Goal: Task Accomplishment & Management: Use online tool/utility

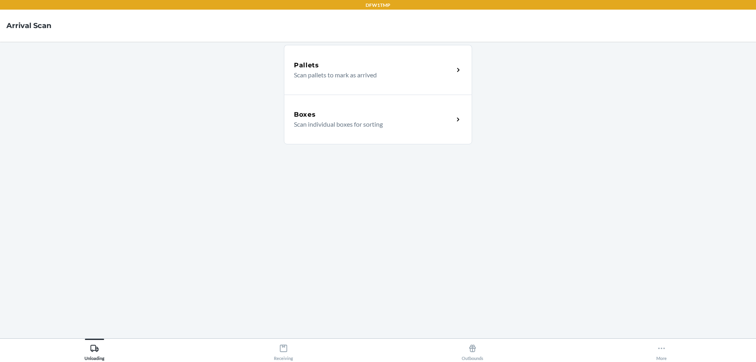
click at [413, 136] on div "Boxes Scan individual boxes for sorting" at bounding box center [378, 119] width 188 height 50
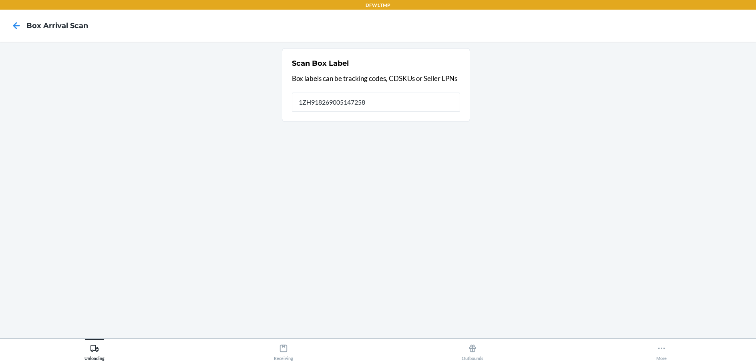
type input "1ZH918269005147258"
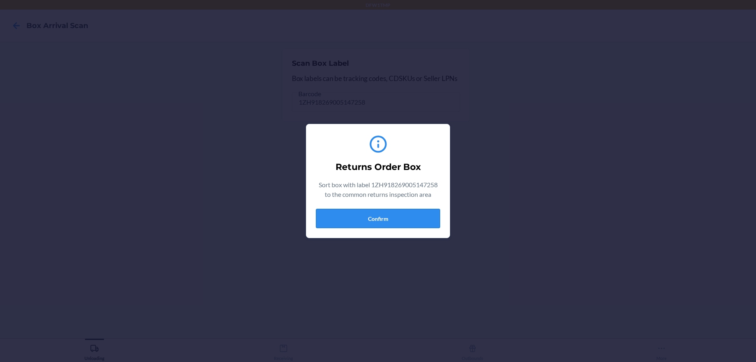
click at [390, 221] on button "Confirm" at bounding box center [378, 218] width 124 height 19
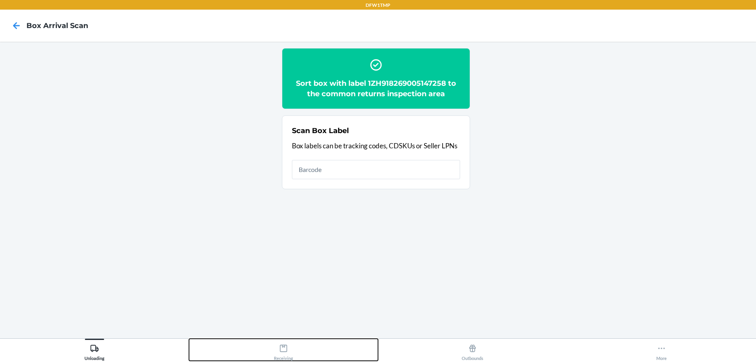
click at [279, 353] on div "Receiving" at bounding box center [283, 350] width 19 height 20
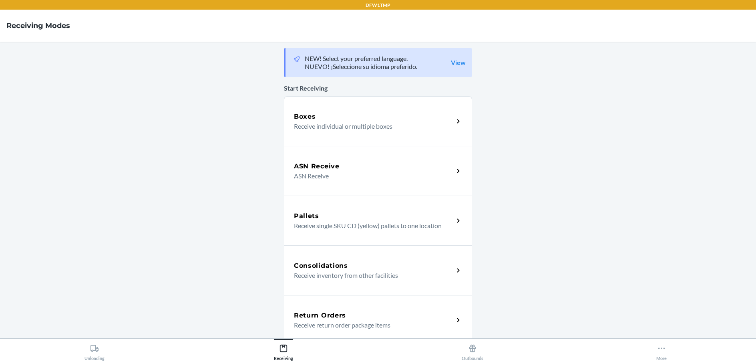
click at [441, 321] on p "Receive return order package items" at bounding box center [370, 325] width 153 height 10
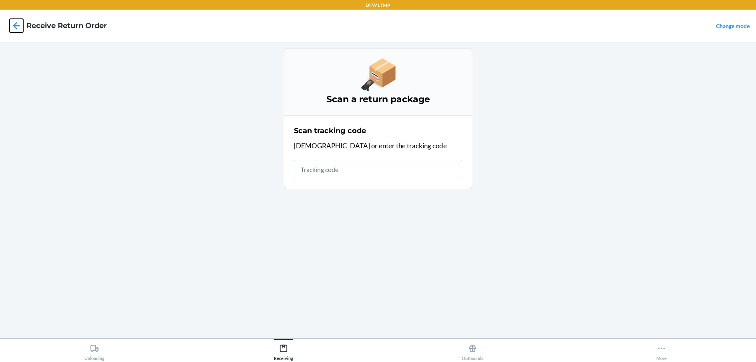
click at [13, 27] on icon at bounding box center [17, 26] width 14 height 14
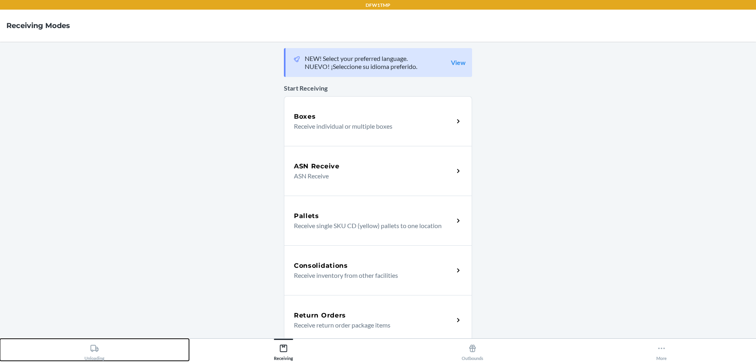
click at [93, 358] on div "Unloading" at bounding box center [94, 350] width 20 height 20
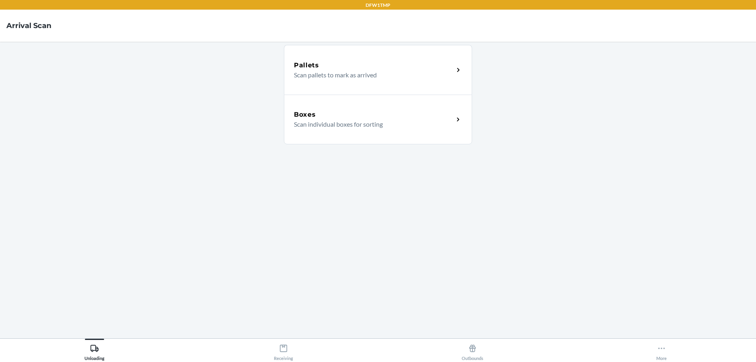
click at [445, 119] on p "Scan individual boxes for sorting" at bounding box center [370, 124] width 153 height 10
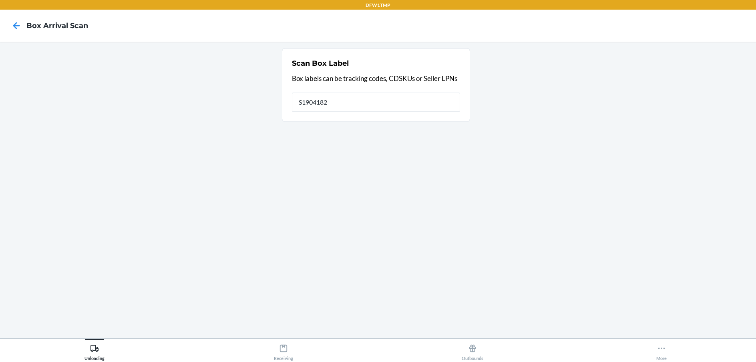
type input "S1904182"
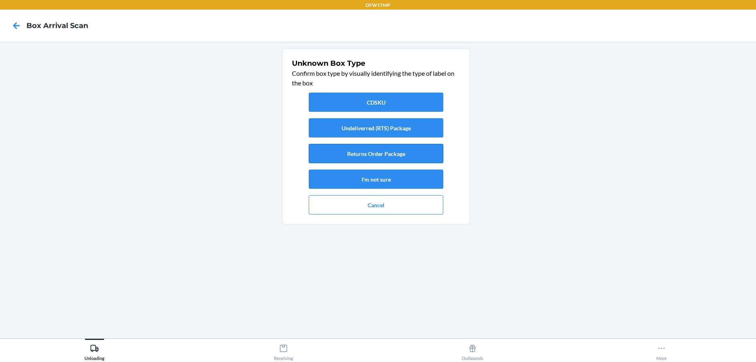
click at [373, 151] on button "Returns Order Package" at bounding box center [376, 153] width 135 height 19
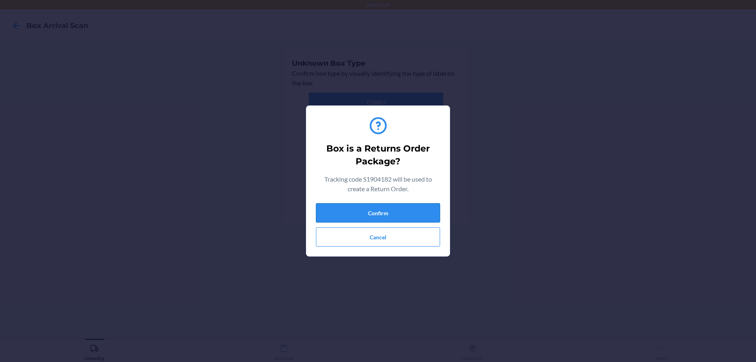
click at [369, 211] on button "Confirm" at bounding box center [378, 212] width 124 height 19
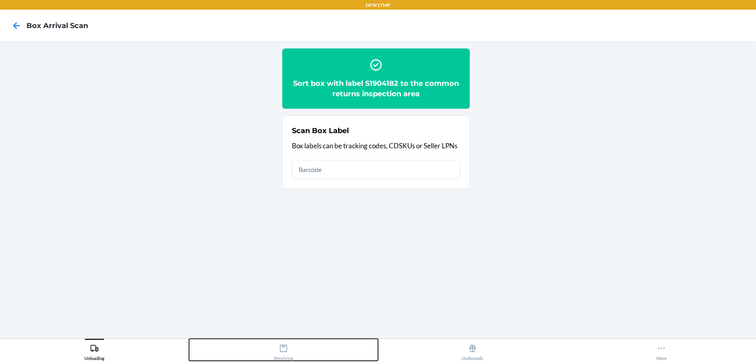
click at [283, 355] on div "Receiving" at bounding box center [283, 350] width 19 height 20
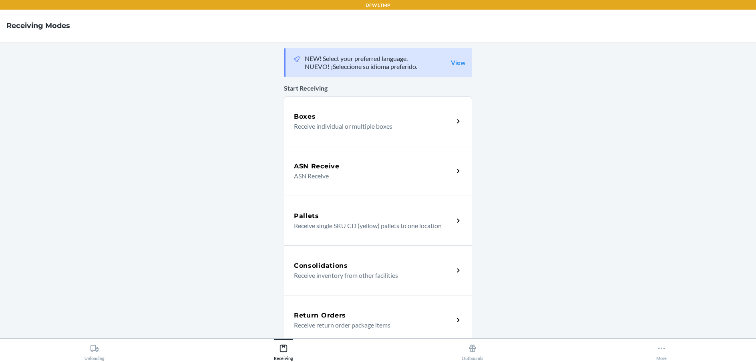
click at [435, 320] on p "Receive return order package items" at bounding box center [370, 325] width 153 height 10
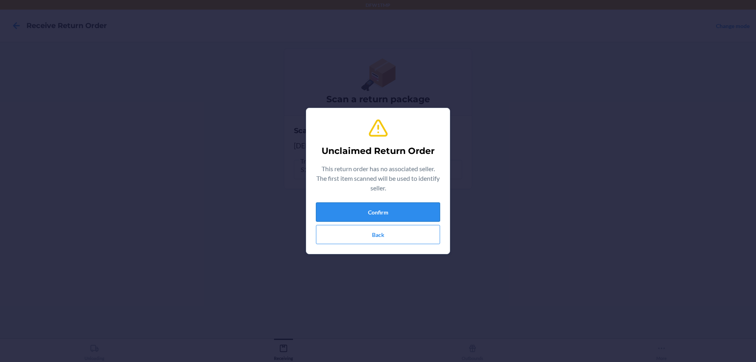
click at [366, 207] on button "Confirm" at bounding box center [378, 211] width 124 height 19
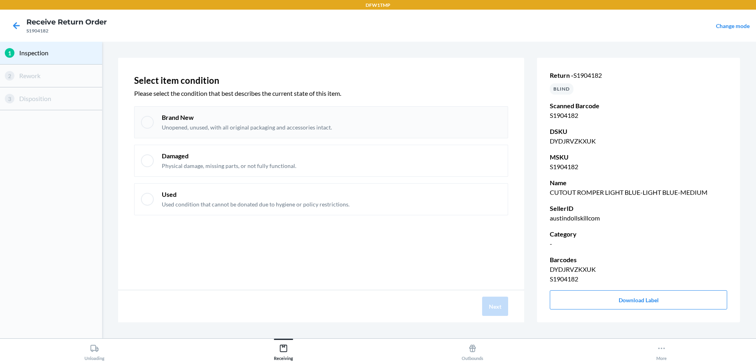
click at [144, 122] on div at bounding box center [147, 122] width 13 height 13
checkbox input "true"
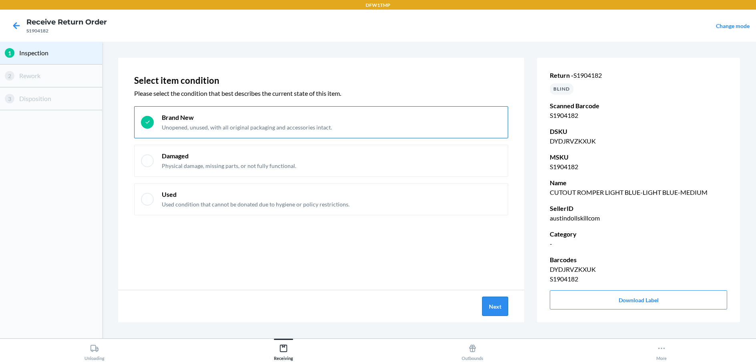
click at [502, 307] on button "Next" at bounding box center [495, 305] width 26 height 19
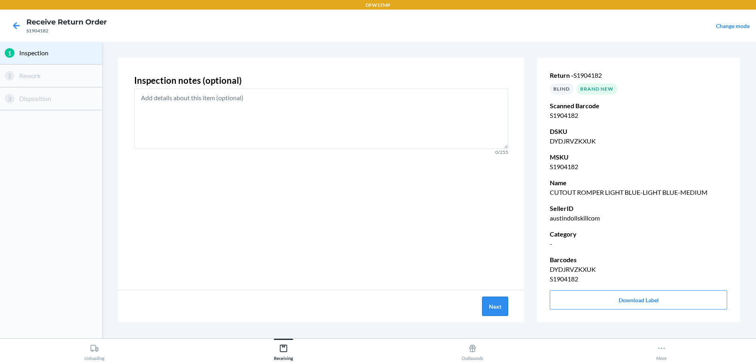
click at [496, 306] on button "Next" at bounding box center [495, 305] width 26 height 19
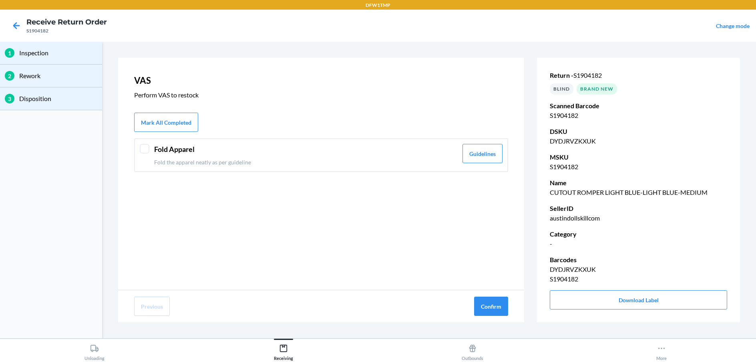
click at [145, 147] on div at bounding box center [145, 149] width 10 height 10
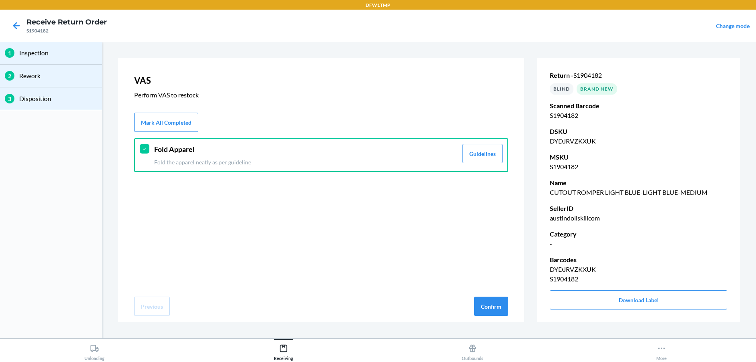
click at [146, 149] on icon at bounding box center [145, 149] width 6 height 6
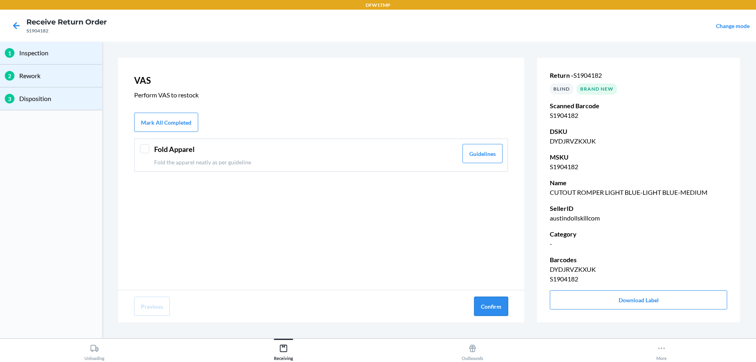
click at [486, 303] on button "Confirm" at bounding box center [491, 305] width 34 height 19
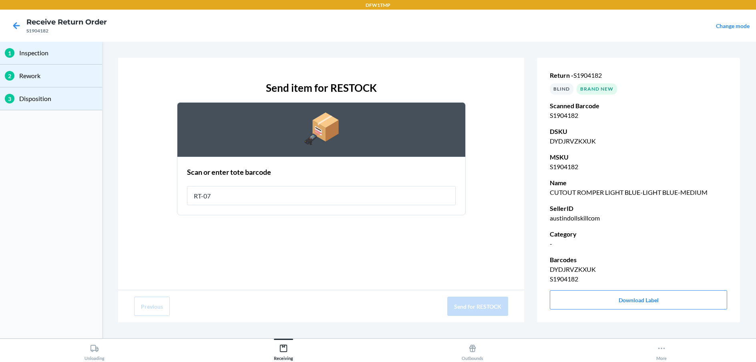
type input "RT-07"
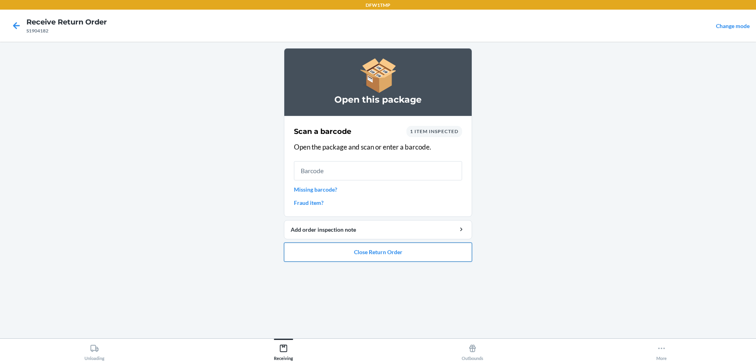
click at [382, 251] on button "Close Return Order" at bounding box center [378, 251] width 188 height 19
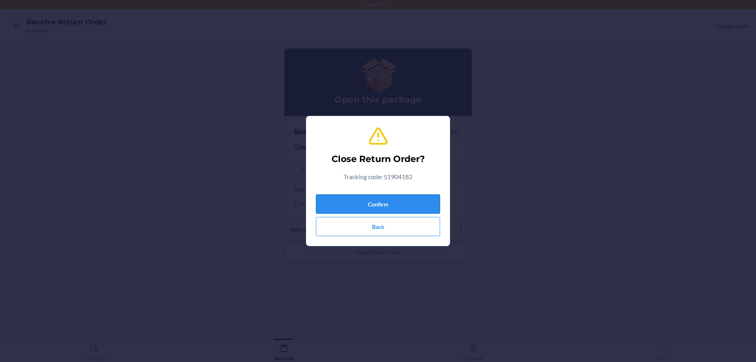
click at [388, 205] on button "Confirm" at bounding box center [378, 203] width 124 height 19
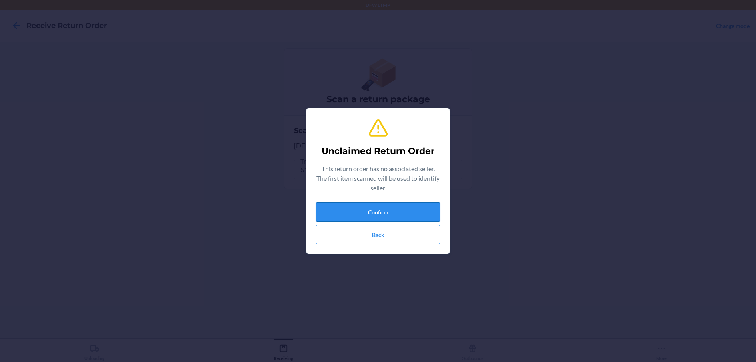
click at [388, 211] on button "Confirm" at bounding box center [378, 211] width 124 height 19
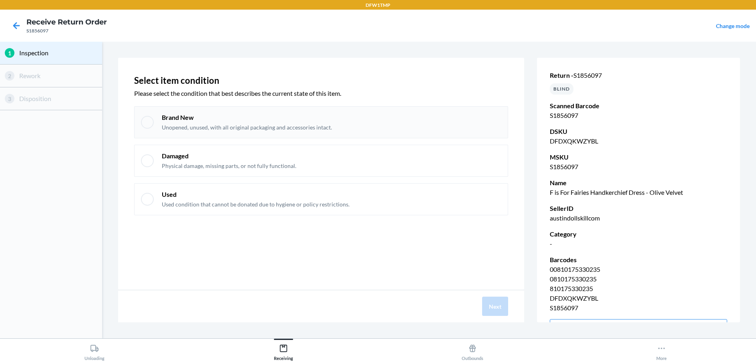
click at [198, 116] on p "Brand New" at bounding box center [247, 117] width 170 height 9
checkbox input "true"
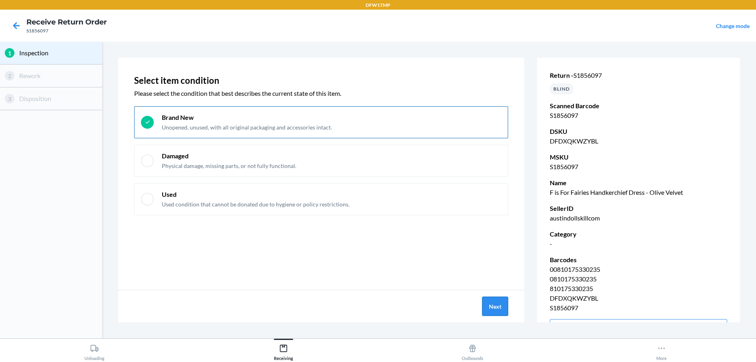
click at [491, 303] on button "Next" at bounding box center [495, 305] width 26 height 19
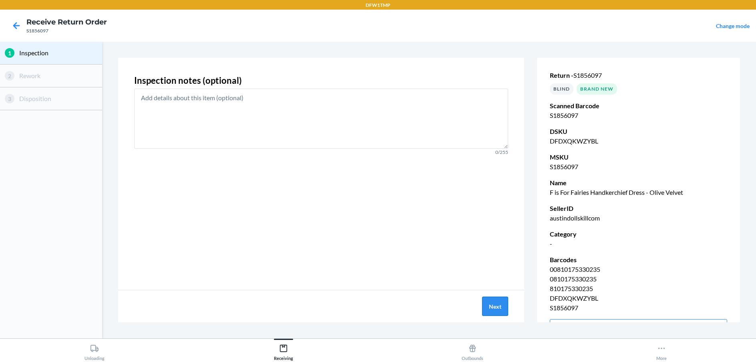
click at [496, 301] on button "Next" at bounding box center [495, 305] width 26 height 19
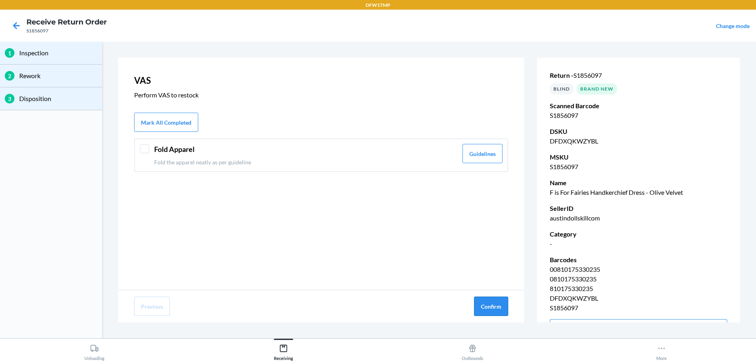
click at [486, 308] on button "Confirm" at bounding box center [491, 305] width 34 height 19
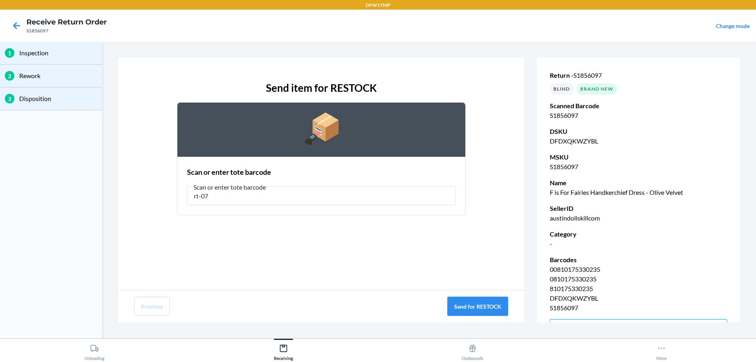
type input "rt-07"
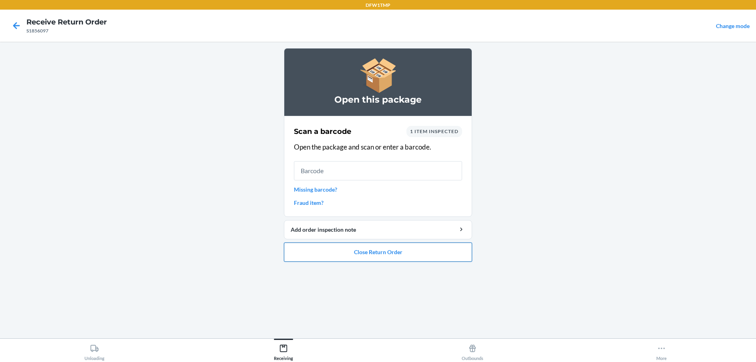
click at [418, 255] on button "Close Return Order" at bounding box center [378, 251] width 188 height 19
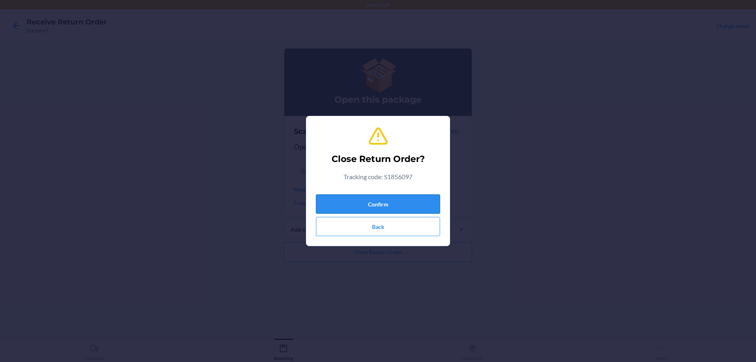
click at [405, 199] on button "Confirm" at bounding box center [378, 203] width 124 height 19
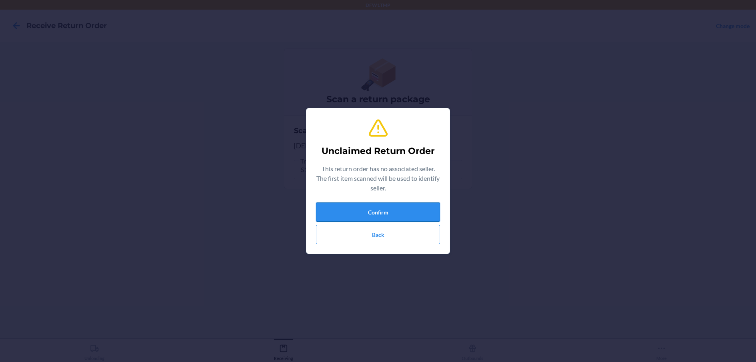
click at [396, 207] on button "Confirm" at bounding box center [378, 211] width 124 height 19
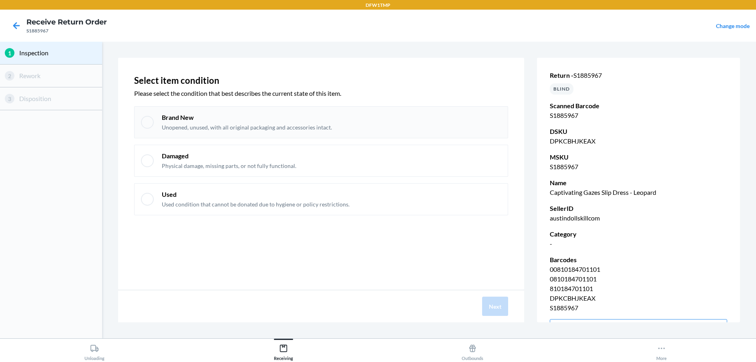
click at [148, 127] on div at bounding box center [147, 122] width 13 height 13
checkbox input "true"
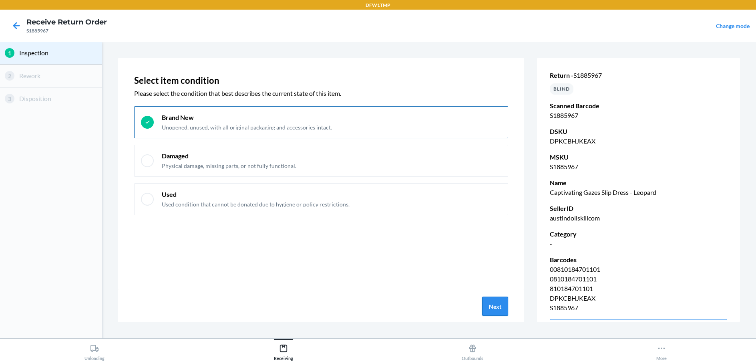
click at [491, 308] on button "Next" at bounding box center [495, 305] width 26 height 19
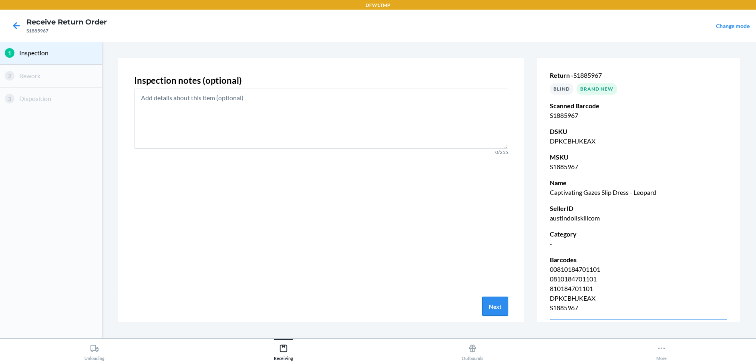
click at [492, 307] on button "Next" at bounding box center [495, 305] width 26 height 19
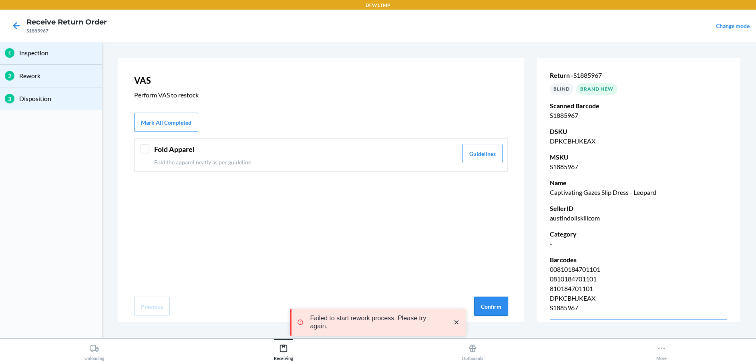
click at [484, 304] on button "Confirm" at bounding box center [491, 305] width 34 height 19
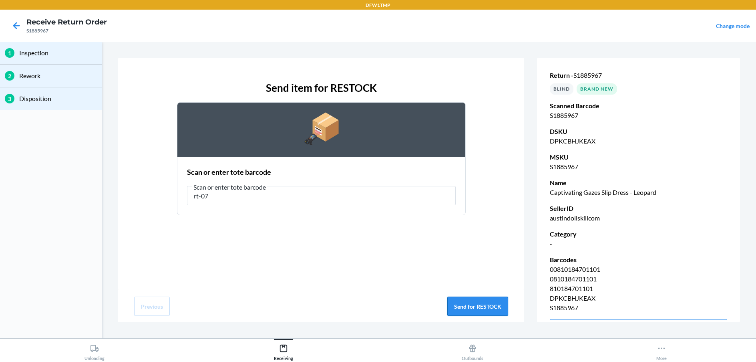
type input "rt-07"
click at [454, 303] on button "Send for RESTOCK" at bounding box center [477, 305] width 61 height 19
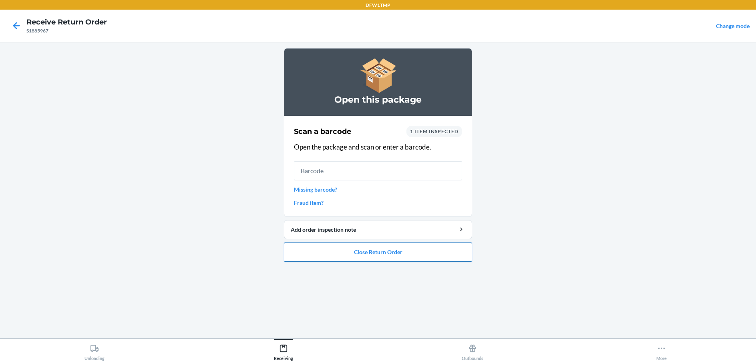
click at [375, 250] on button "Close Return Order" at bounding box center [378, 251] width 188 height 19
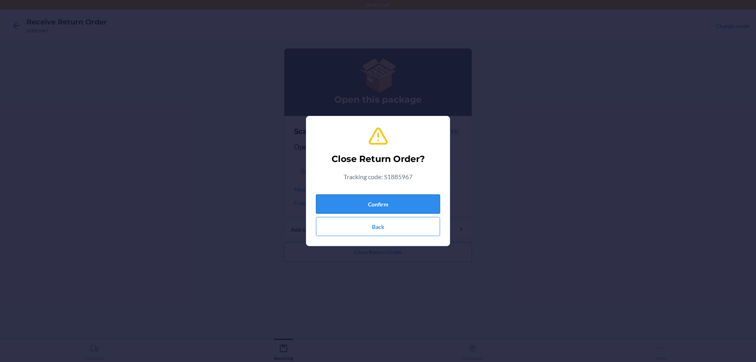
click at [432, 205] on button "Confirm" at bounding box center [378, 203] width 124 height 19
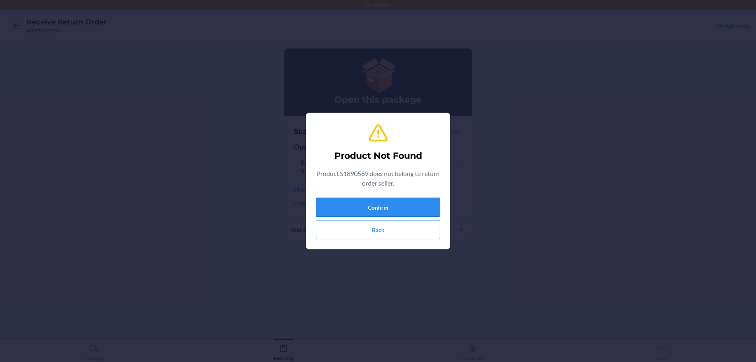
click at [390, 208] on button "Confirm" at bounding box center [378, 206] width 124 height 19
click at [383, 203] on button "Confirm" at bounding box center [378, 206] width 124 height 19
click at [379, 211] on button "Confirm" at bounding box center [378, 206] width 124 height 19
click at [380, 210] on button "Confirm" at bounding box center [378, 206] width 124 height 19
click at [376, 232] on button "Back" at bounding box center [378, 229] width 124 height 19
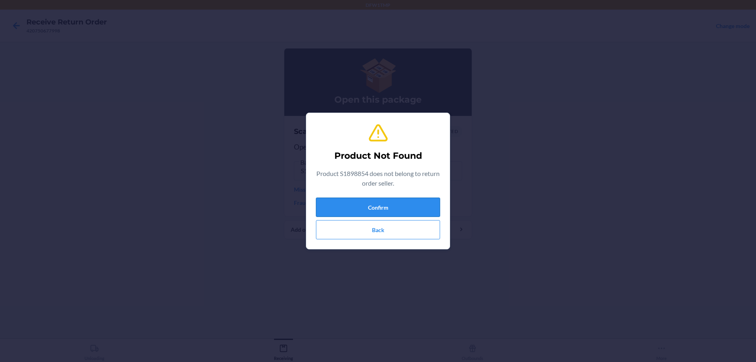
click at [413, 207] on button "Confirm" at bounding box center [378, 206] width 124 height 19
click at [392, 227] on button "Back" at bounding box center [378, 229] width 124 height 19
click at [385, 231] on button "Back" at bounding box center [378, 229] width 124 height 19
click at [395, 211] on button "Confirm" at bounding box center [378, 206] width 124 height 19
click at [394, 211] on button "Confirm" at bounding box center [378, 206] width 124 height 19
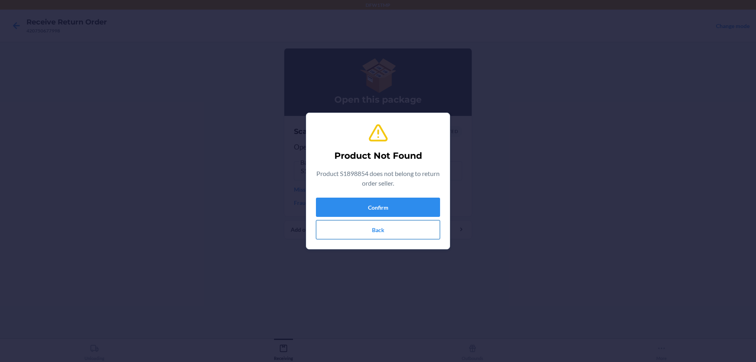
click at [389, 228] on button "Back" at bounding box center [378, 229] width 124 height 19
drag, startPoint x: 371, startPoint y: 201, endPoint x: 376, endPoint y: 227, distance: 27.0
click at [375, 216] on button "Confirm" at bounding box center [378, 206] width 124 height 19
click at [368, 227] on button "Back" at bounding box center [378, 229] width 124 height 19
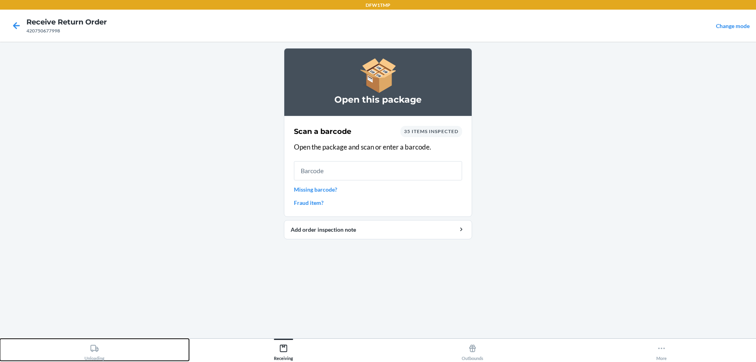
drag, startPoint x: 94, startPoint y: 349, endPoint x: 92, endPoint y: 353, distance: 4.5
click at [93, 351] on icon at bounding box center [94, 347] width 9 height 9
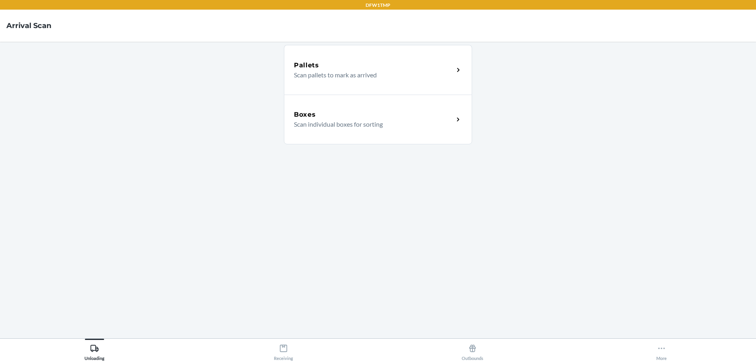
click at [458, 119] on icon at bounding box center [458, 119] width 9 height 9
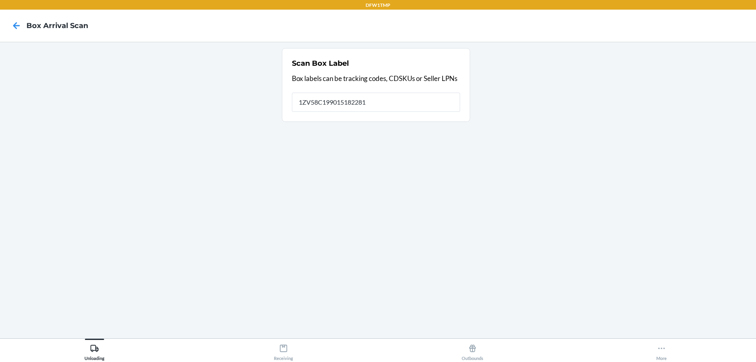
type input "1ZV58C199015182281"
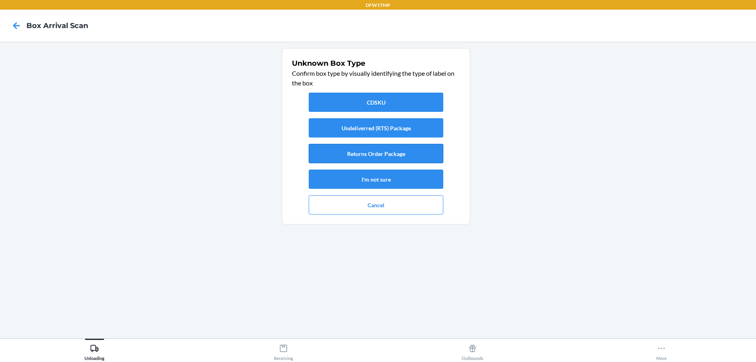
click at [380, 152] on button "Returns Order Package" at bounding box center [376, 153] width 135 height 19
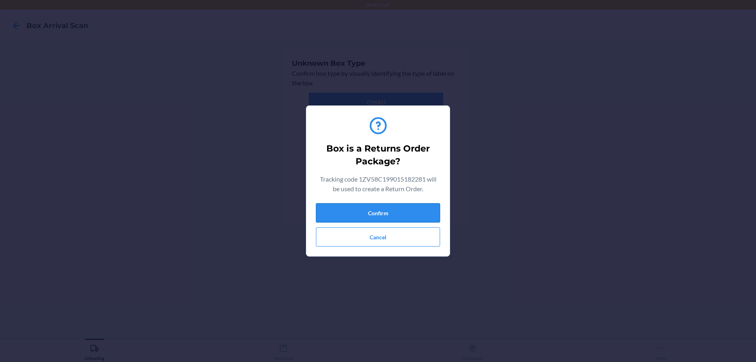
click at [374, 210] on button "Confirm" at bounding box center [378, 212] width 124 height 19
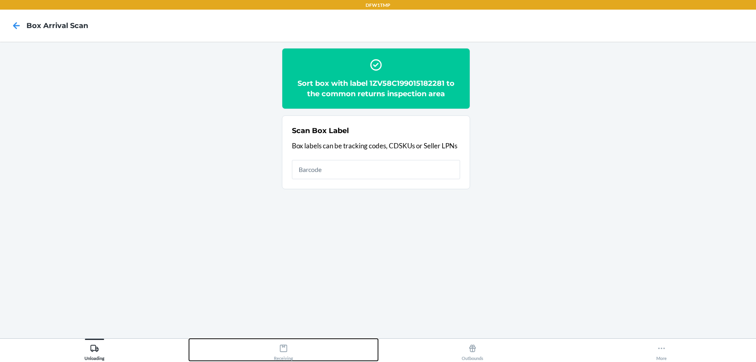
click at [285, 349] on icon at bounding box center [283, 347] width 9 height 9
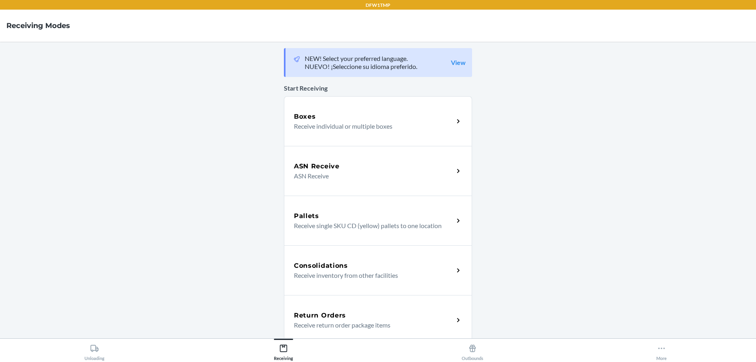
click at [344, 318] on div "Return Orders" at bounding box center [374, 315] width 160 height 10
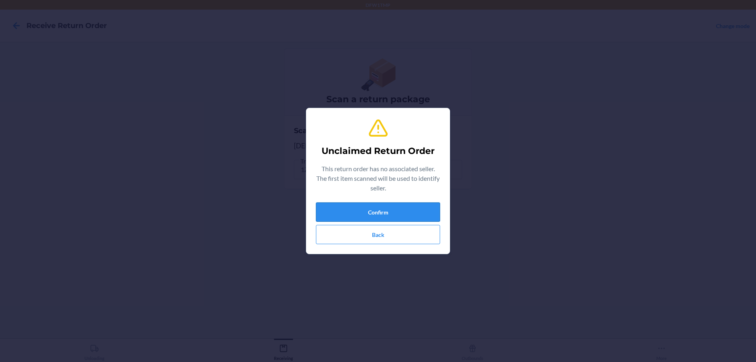
click at [385, 210] on button "Confirm" at bounding box center [378, 211] width 124 height 19
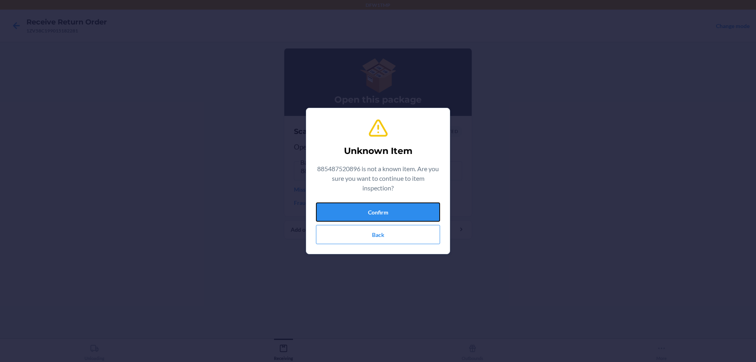
click at [385, 210] on button "Confirm" at bounding box center [378, 211] width 124 height 19
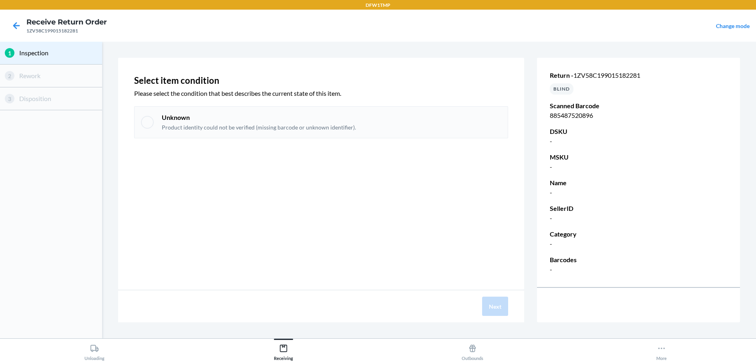
click at [150, 124] on div at bounding box center [147, 122] width 13 height 13
checkbox input "true"
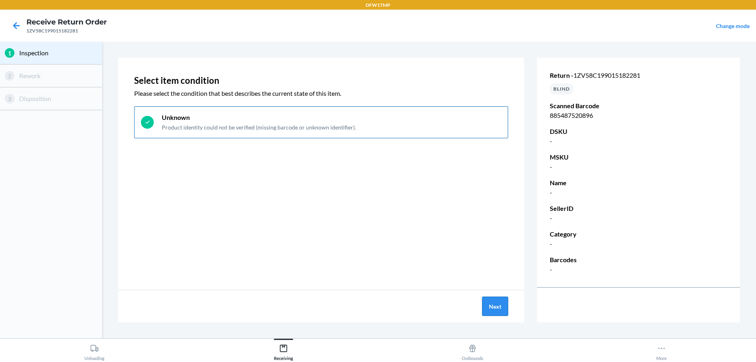
click at [493, 307] on button "Next" at bounding box center [495, 305] width 26 height 19
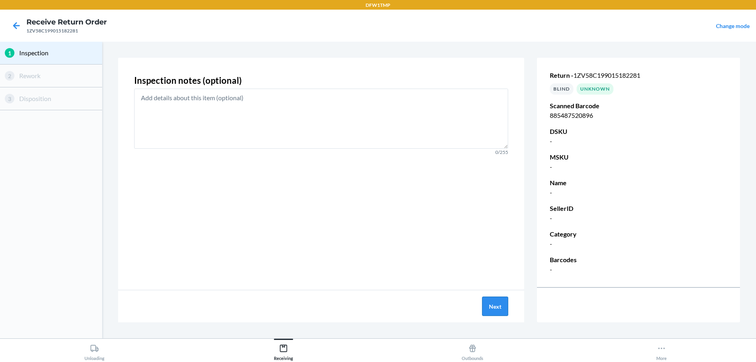
click at [491, 301] on button "Next" at bounding box center [495, 305] width 26 height 19
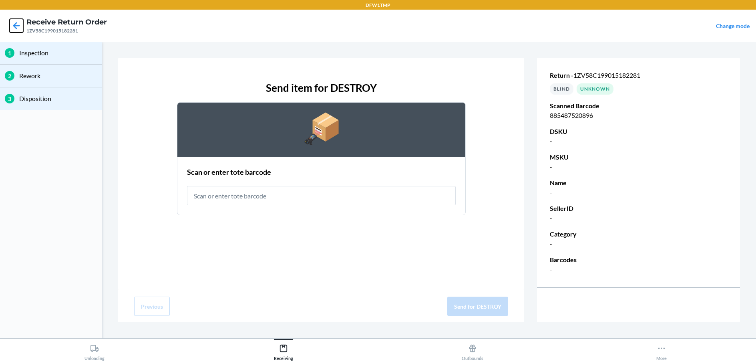
click at [11, 24] on icon at bounding box center [17, 26] width 14 height 14
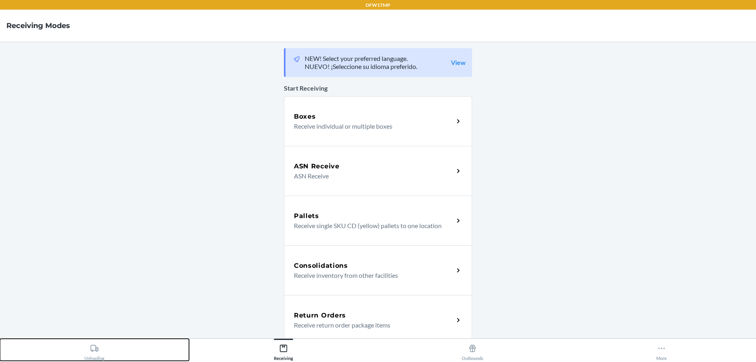
click at [93, 351] on icon at bounding box center [94, 347] width 8 height 7
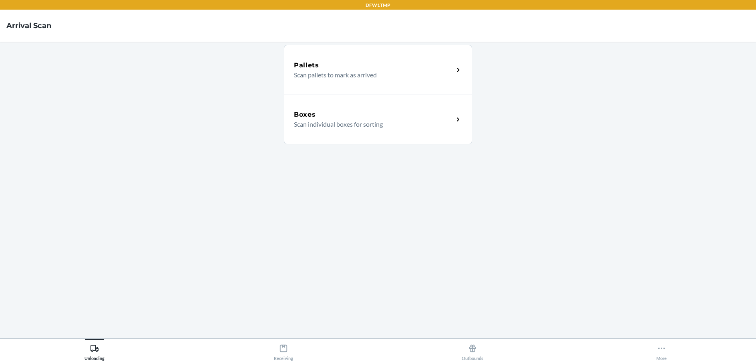
click at [453, 123] on div "Boxes Scan individual boxes for sorting" at bounding box center [374, 119] width 160 height 19
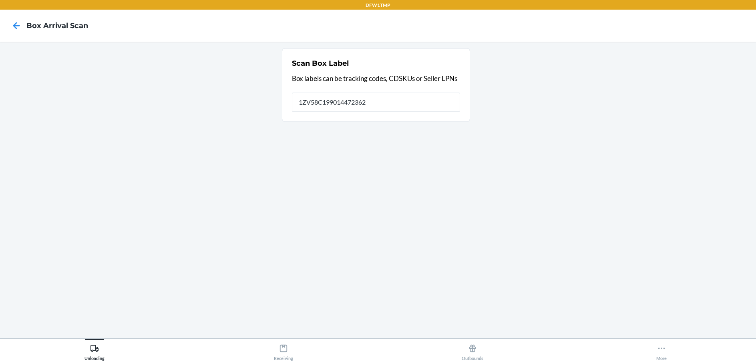
type input "1ZV58C199014472362"
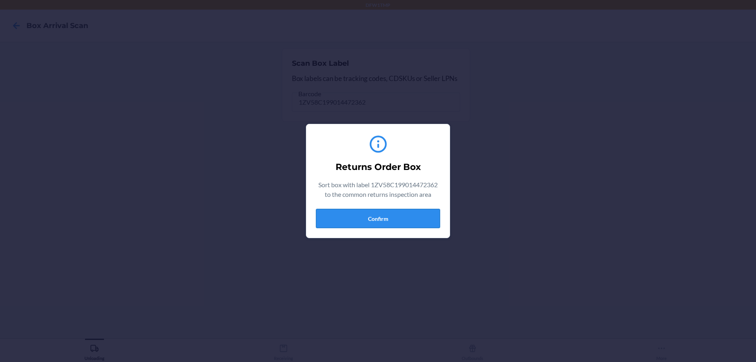
click at [412, 223] on button "Confirm" at bounding box center [378, 218] width 124 height 19
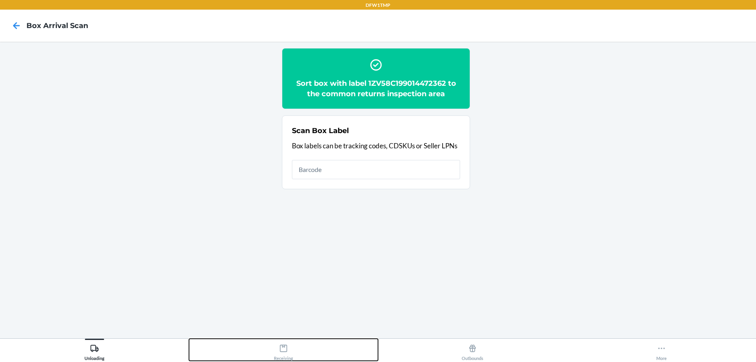
click at [283, 350] on icon at bounding box center [283, 347] width 9 height 9
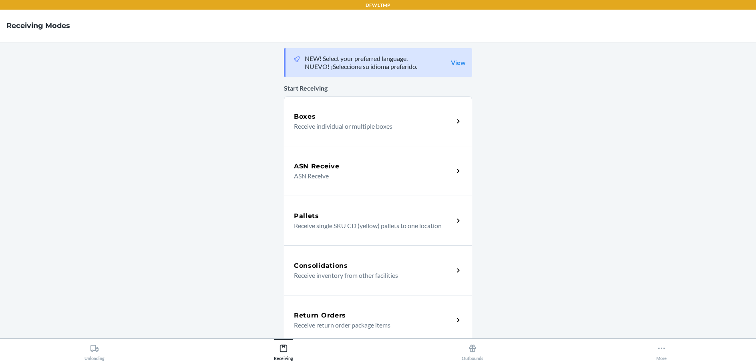
click at [406, 320] on p "Receive return order package items" at bounding box center [370, 325] width 153 height 10
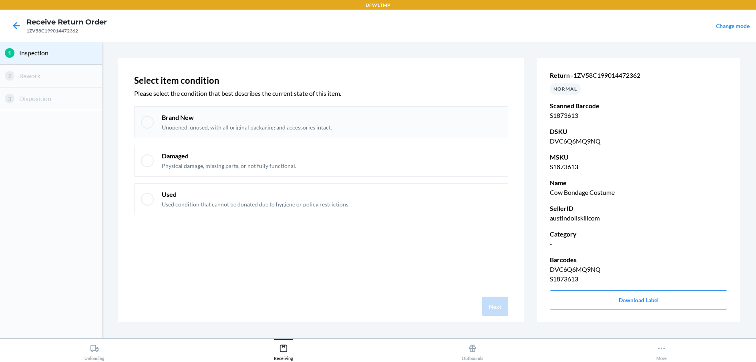
click at [199, 122] on div "Brand New Unopened, unused, with all original packaging and accessories intact." at bounding box center [247, 122] width 170 height 18
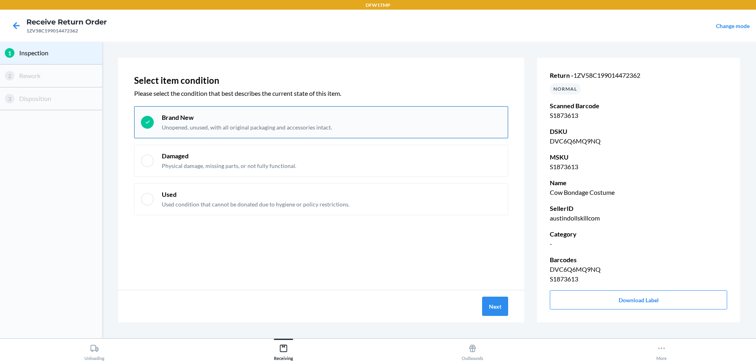
click at [199, 122] on div "Brand New Unopened, unused, with all original packaging and accessories intact." at bounding box center [247, 122] width 170 height 18
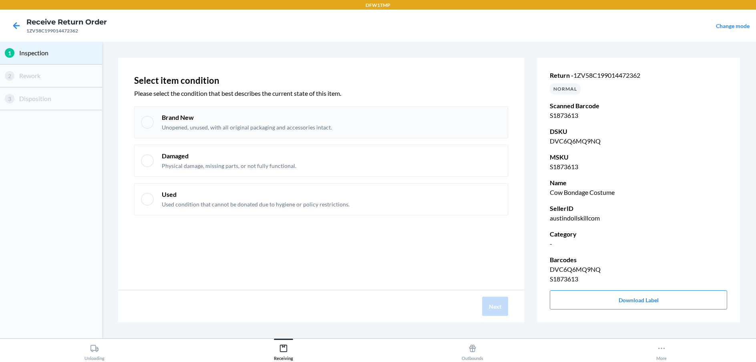
click at [189, 121] on p "Brand New" at bounding box center [247, 117] width 170 height 9
checkbox input "true"
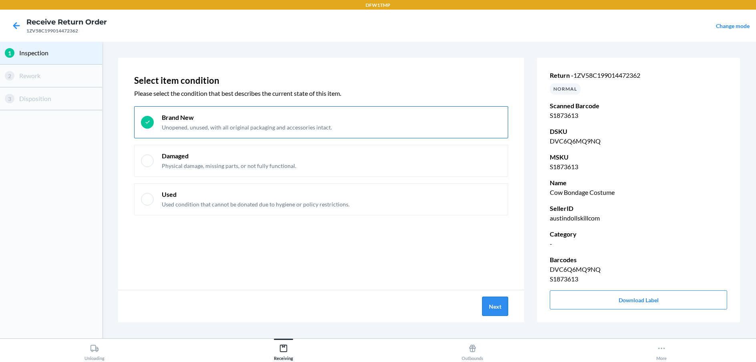
click at [492, 306] on button "Next" at bounding box center [495, 305] width 26 height 19
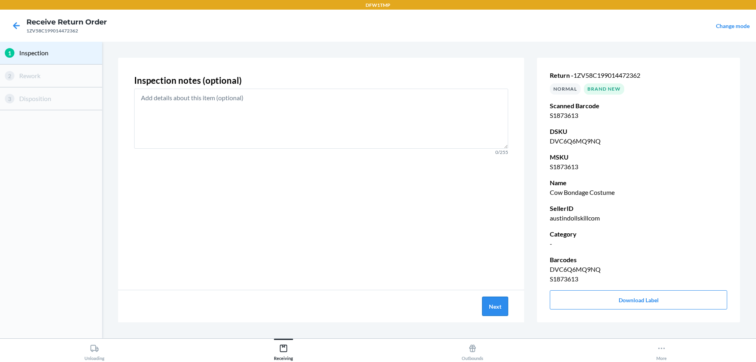
click at [491, 303] on button "Next" at bounding box center [495, 305] width 26 height 19
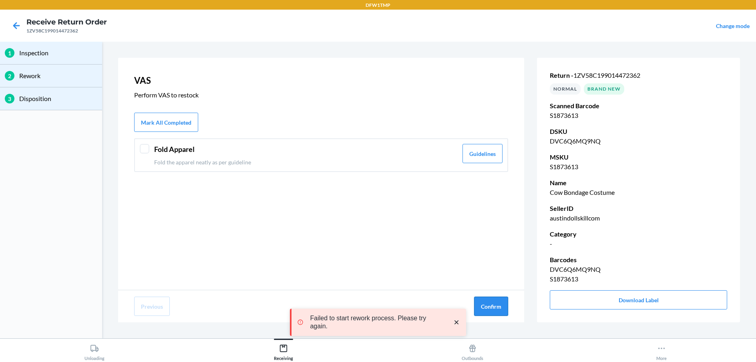
click at [492, 305] on button "Confirm" at bounding box center [491, 305] width 34 height 19
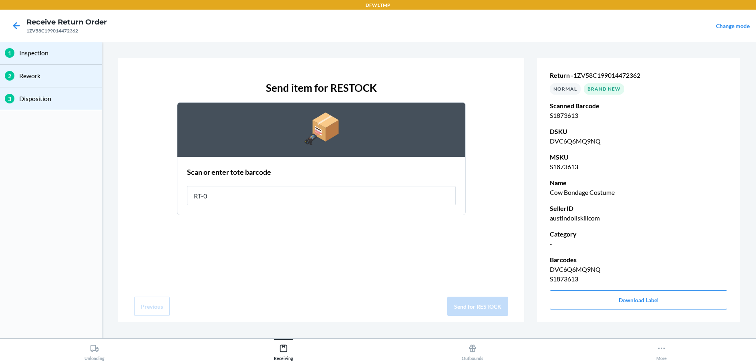
type input "RT-07"
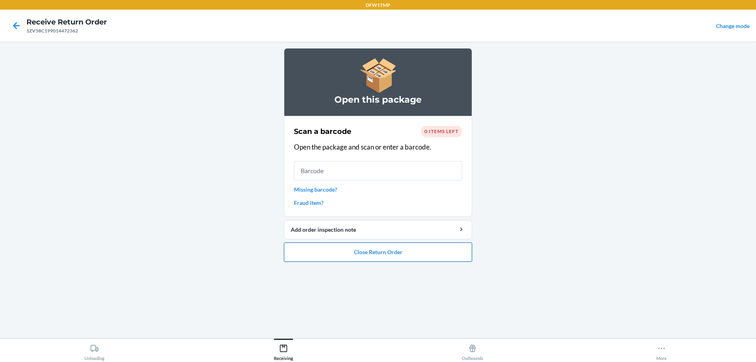
click at [384, 252] on button "Close Return Order" at bounding box center [378, 251] width 188 height 19
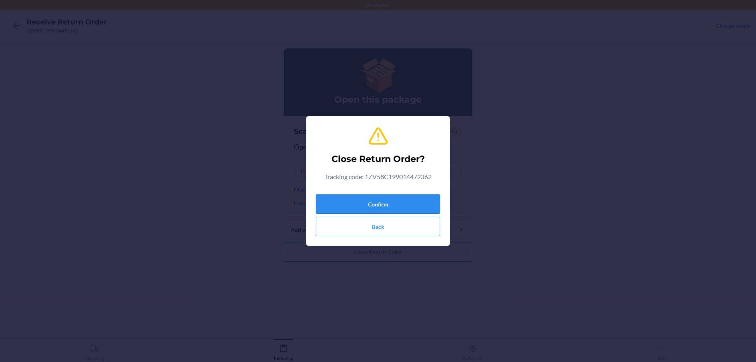
click at [395, 201] on button "Confirm" at bounding box center [378, 203] width 124 height 19
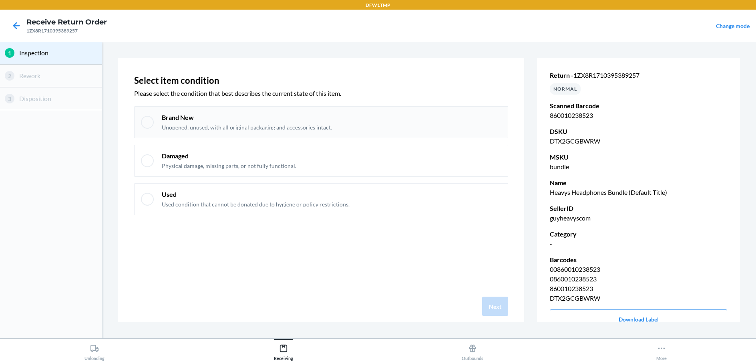
click at [217, 128] on p "Unopened, unused, with all original packaging and accessories intact." at bounding box center [247, 127] width 170 height 8
checkbox input "true"
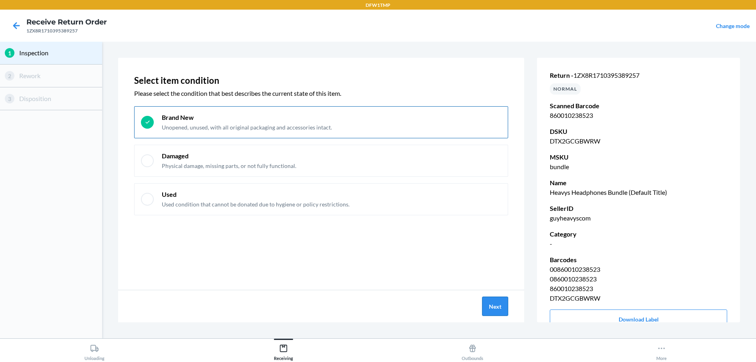
click at [497, 308] on button "Next" at bounding box center [495, 305] width 26 height 19
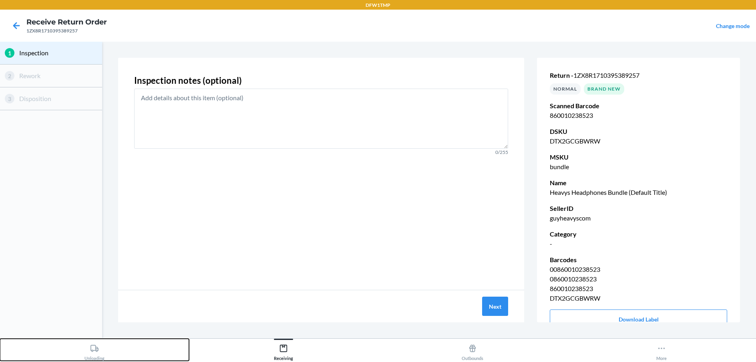
click at [96, 355] on div "Unloading" at bounding box center [94, 350] width 20 height 20
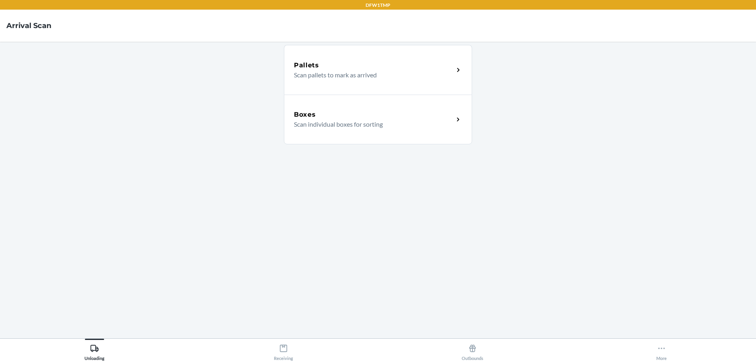
click at [458, 120] on icon at bounding box center [458, 119] width 2 height 4
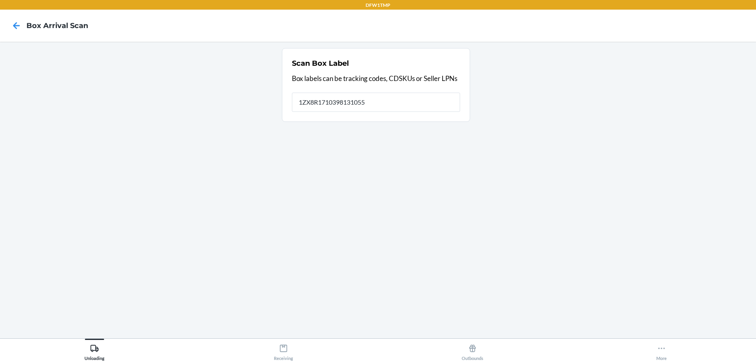
type input "1ZX8R1710398131055"
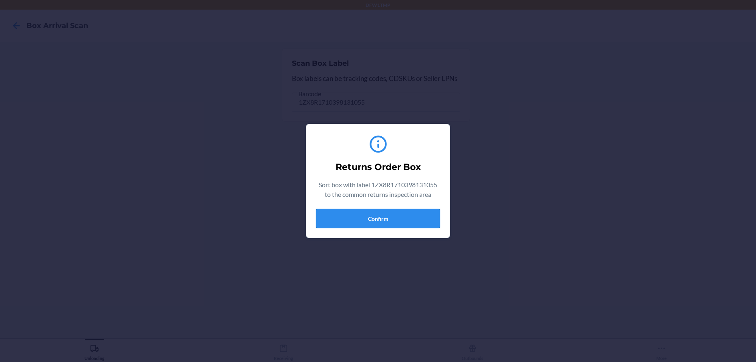
click at [390, 216] on button "Confirm" at bounding box center [378, 218] width 124 height 19
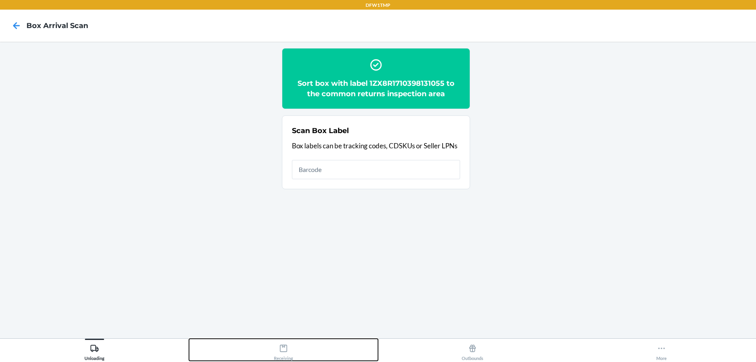
click at [281, 349] on icon at bounding box center [283, 347] width 9 height 9
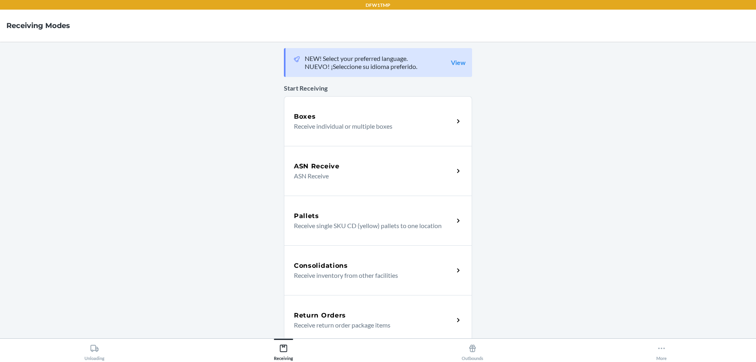
click at [324, 315] on h5 "Return Orders" at bounding box center [320, 315] width 52 height 10
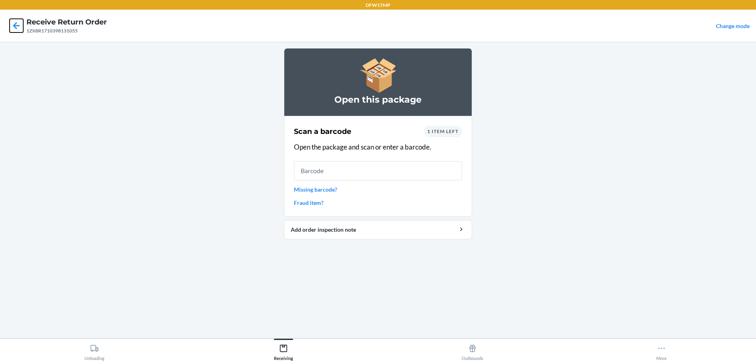
click at [17, 26] on icon at bounding box center [16, 25] width 7 height 7
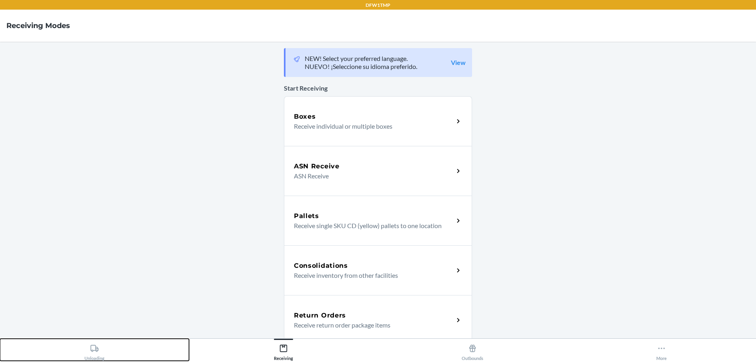
click at [96, 353] on div "Unloading" at bounding box center [94, 350] width 20 height 20
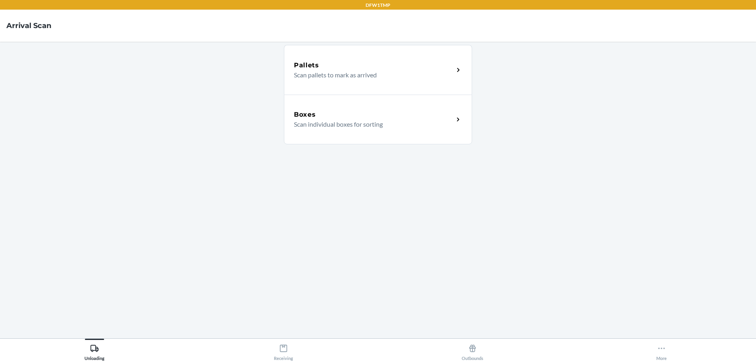
click at [341, 123] on p "Scan individual boxes for sorting" at bounding box center [370, 124] width 153 height 10
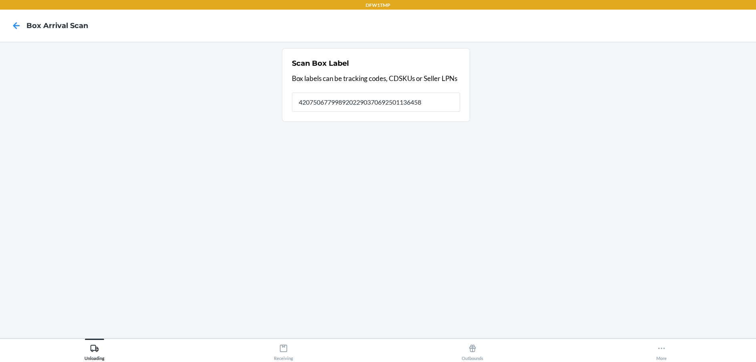
type input "4207506779989202290370692501136458"
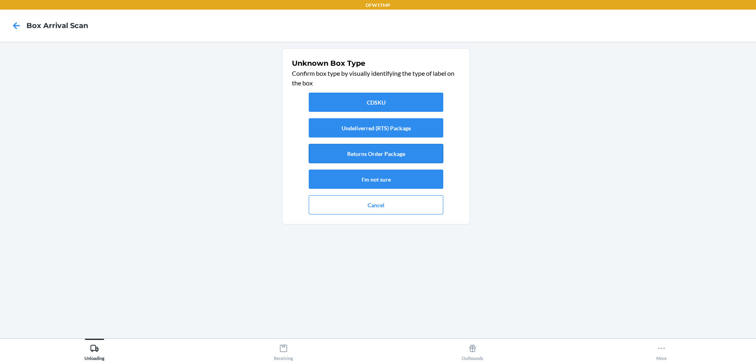
click at [373, 148] on button "Returns Order Package" at bounding box center [376, 153] width 135 height 19
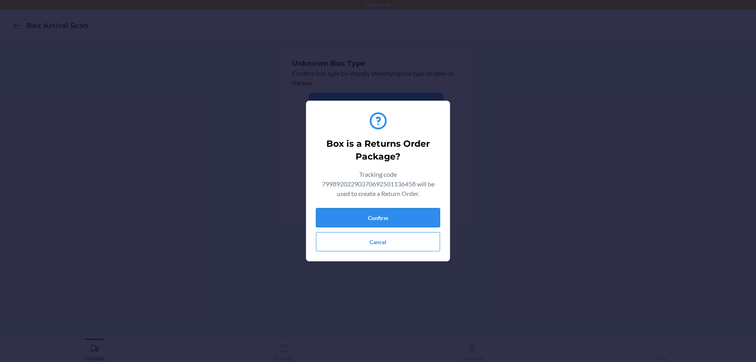
click at [386, 220] on button "Confirm" at bounding box center [378, 217] width 124 height 19
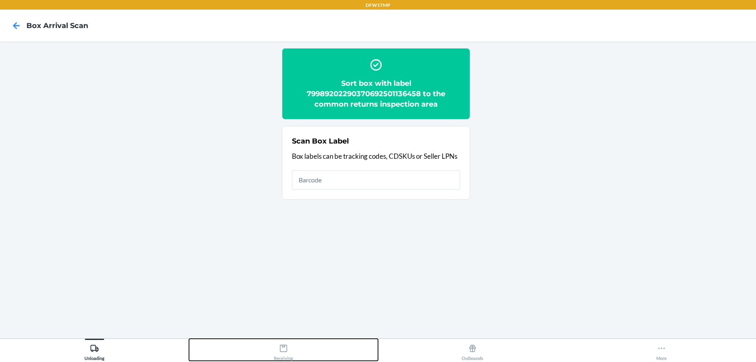
click at [283, 352] on div "Receiving" at bounding box center [283, 350] width 19 height 20
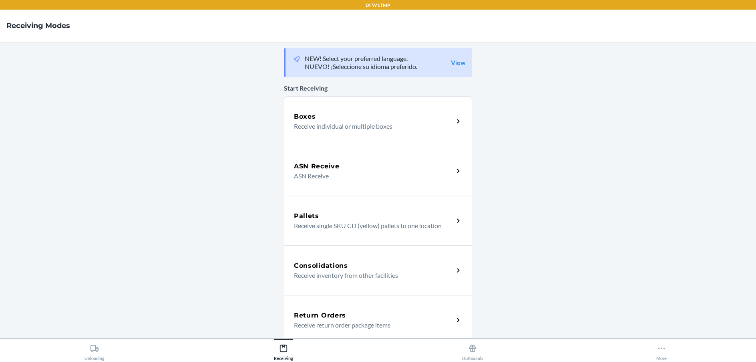
click at [392, 315] on div "Return Orders" at bounding box center [374, 315] width 160 height 10
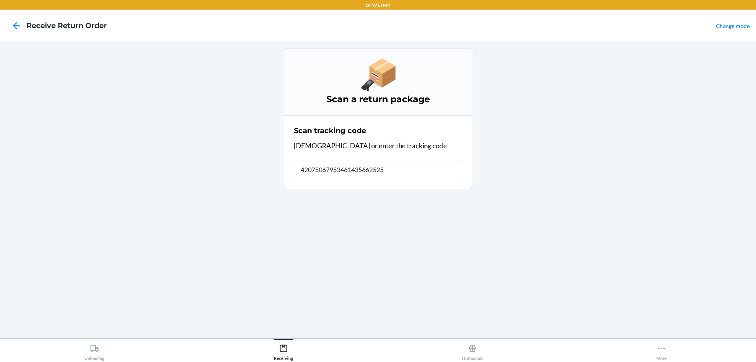
type input "420750679534614356625254"
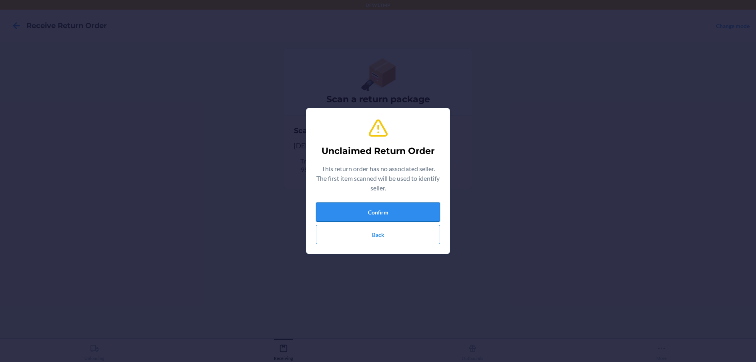
click at [423, 211] on button "Confirm" at bounding box center [378, 211] width 124 height 19
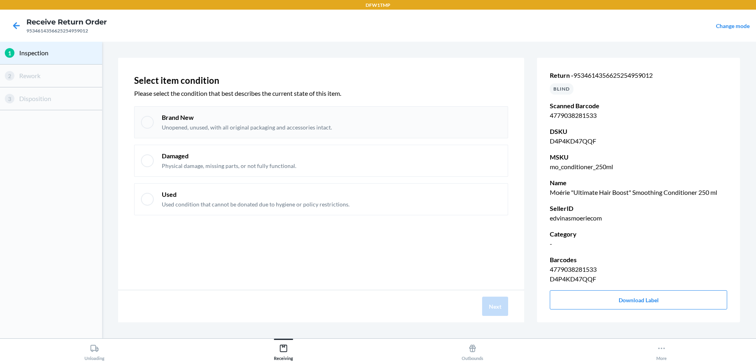
click at [147, 125] on div at bounding box center [147, 122] width 13 height 13
checkbox input "true"
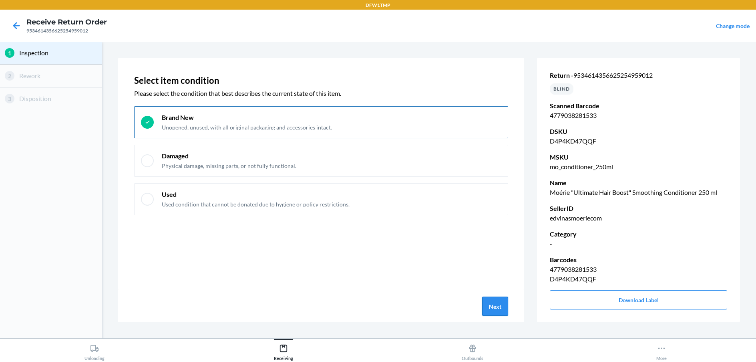
click at [500, 305] on button "Next" at bounding box center [495, 305] width 26 height 19
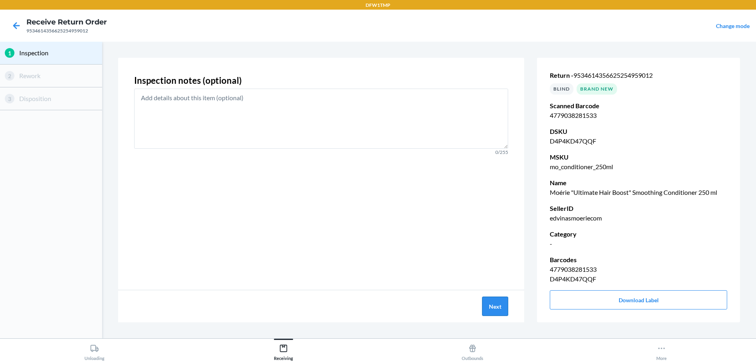
click at [495, 307] on button "Next" at bounding box center [495, 305] width 26 height 19
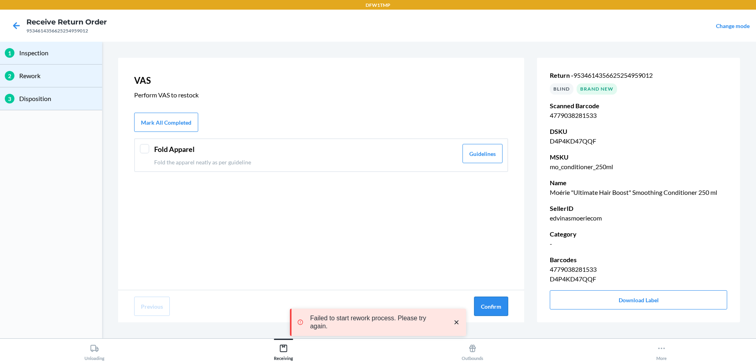
click at [487, 301] on button "Confirm" at bounding box center [491, 305] width 34 height 19
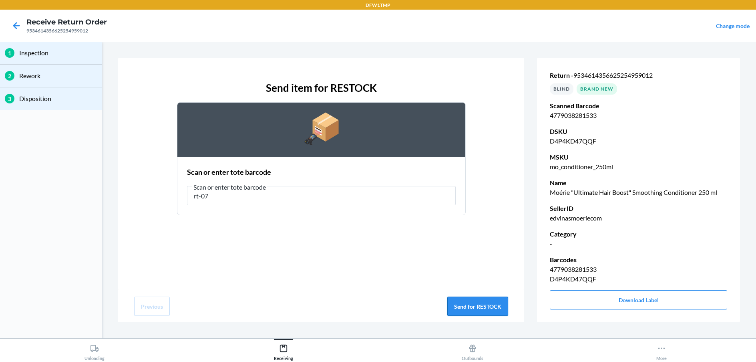
type input "rt-07"
click at [463, 301] on button "Send for RESTOCK" at bounding box center [477, 305] width 61 height 19
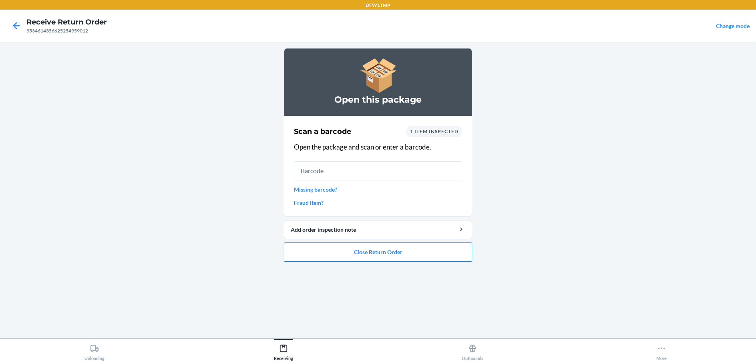
click at [439, 252] on button "Close Return Order" at bounding box center [378, 251] width 188 height 19
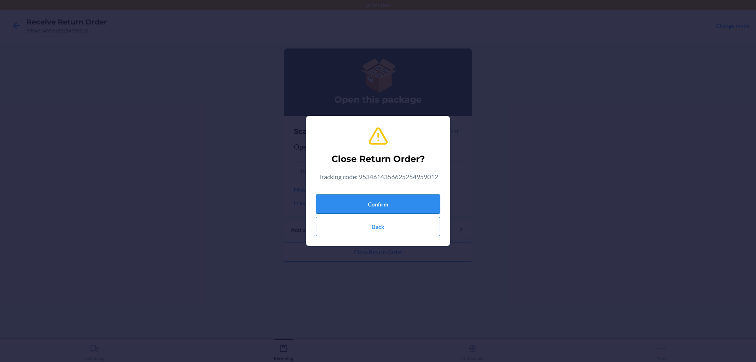
click at [421, 203] on button "Confirm" at bounding box center [378, 203] width 124 height 19
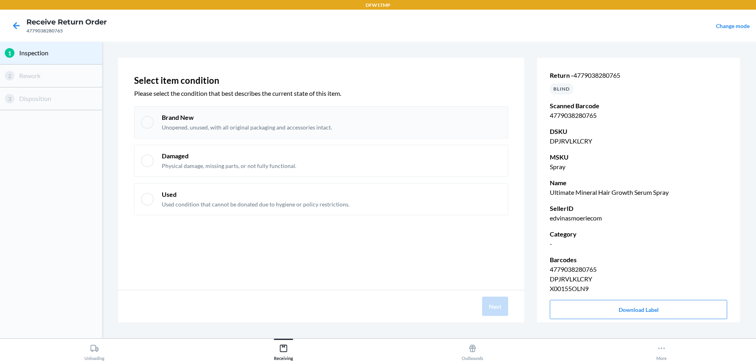
click at [144, 123] on div at bounding box center [147, 122] width 13 height 13
checkbox input "true"
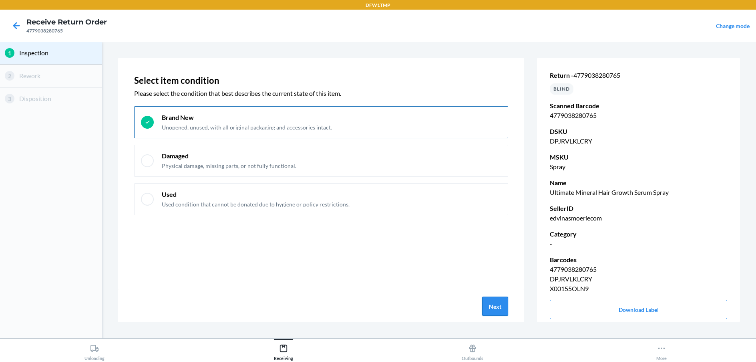
click at [504, 312] on button "Next" at bounding box center [495, 305] width 26 height 19
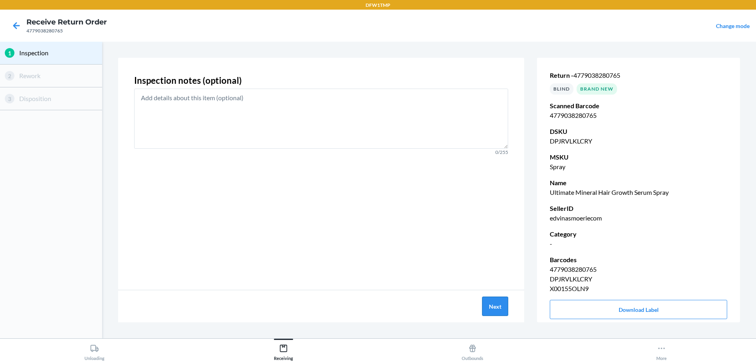
click at [499, 313] on button "Next" at bounding box center [495, 305] width 26 height 19
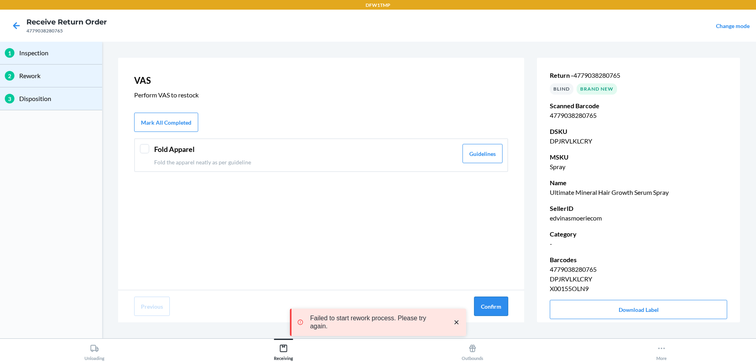
click at [493, 302] on button "Confirm" at bounding box center [491, 305] width 34 height 19
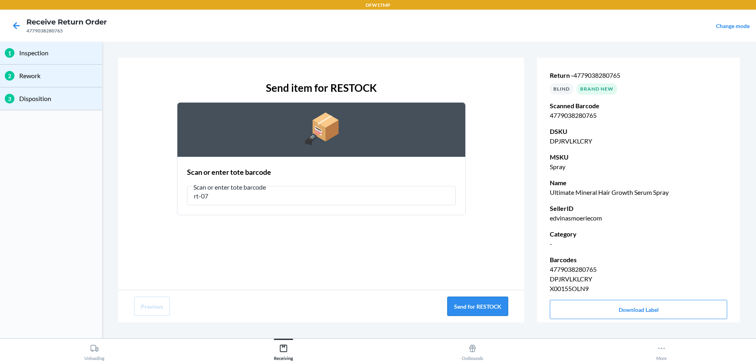
type input "rt-07"
click at [466, 301] on button "Send for RESTOCK" at bounding box center [477, 305] width 61 height 19
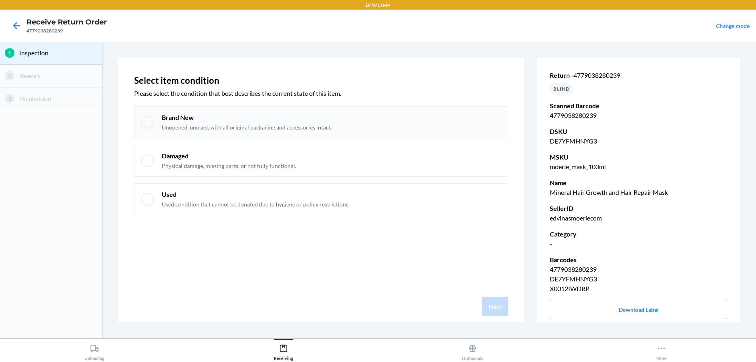
click at [150, 127] on div at bounding box center [147, 122] width 13 height 13
checkbox input "true"
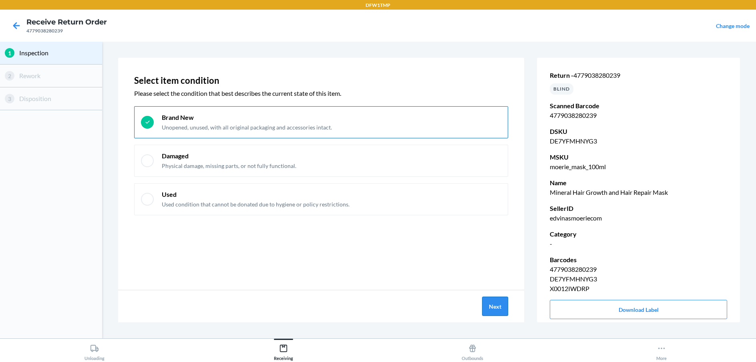
click at [502, 309] on button "Next" at bounding box center [495, 305] width 26 height 19
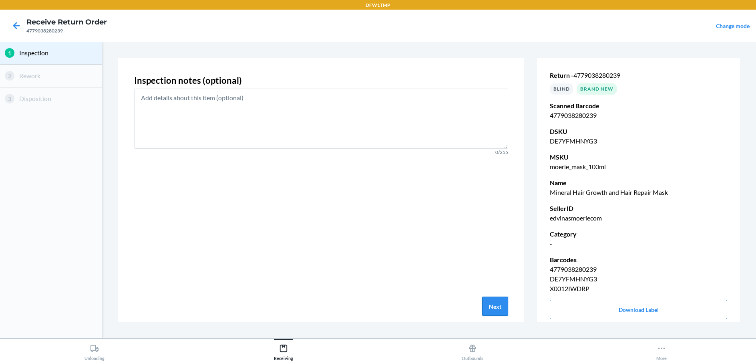
click at [498, 300] on button "Next" at bounding box center [495, 305] width 26 height 19
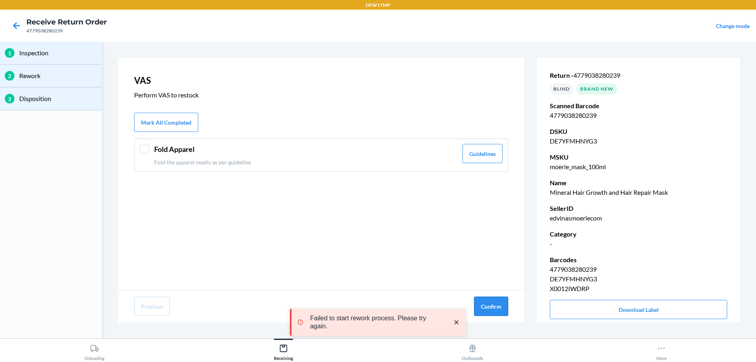
click at [498, 304] on button "Confirm" at bounding box center [491, 305] width 34 height 19
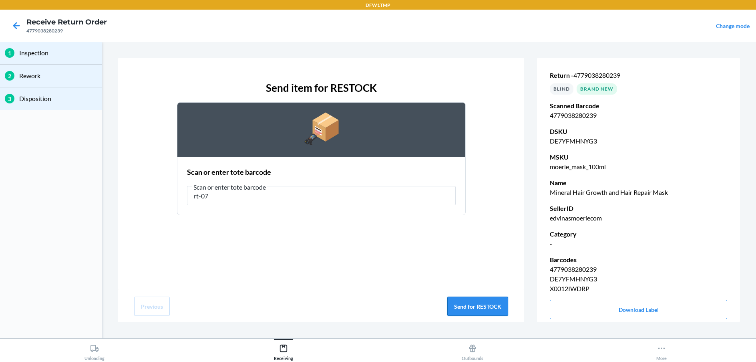
type input "rt-07"
click at [480, 305] on button "Send for RESTOCK" at bounding box center [477, 305] width 61 height 19
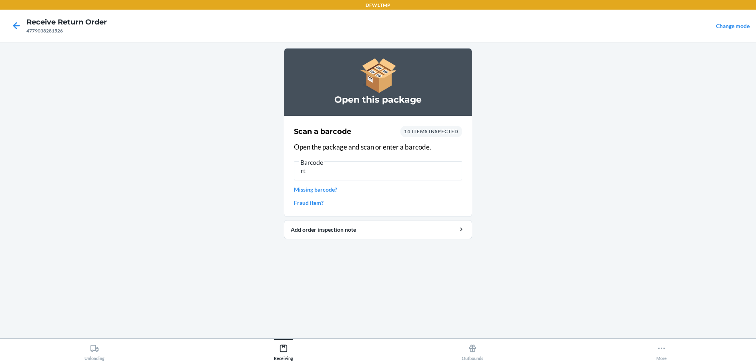
type input "r"
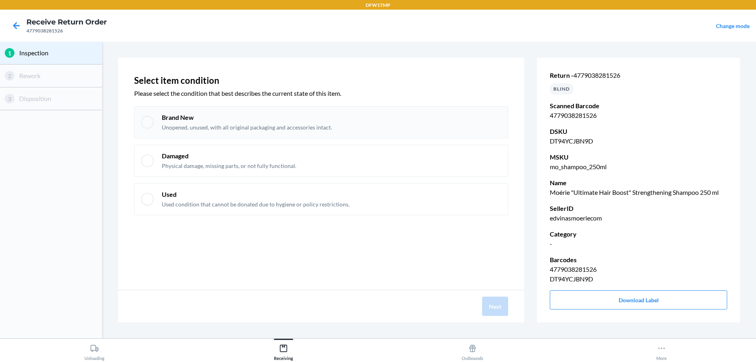
click at [144, 124] on div at bounding box center [147, 122] width 13 height 13
checkbox input "true"
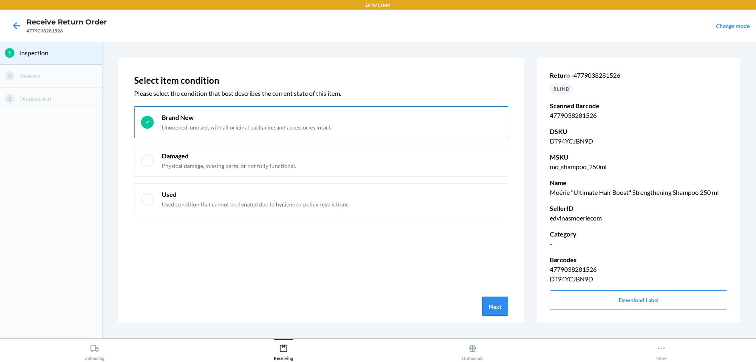
click at [495, 308] on button "Next" at bounding box center [495, 305] width 26 height 19
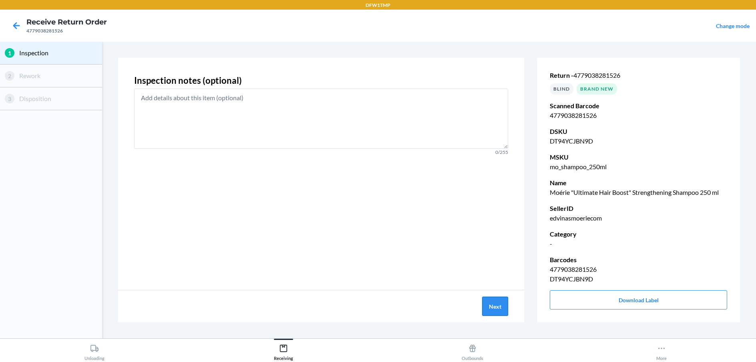
click at [495, 308] on button "Next" at bounding box center [495, 305] width 26 height 19
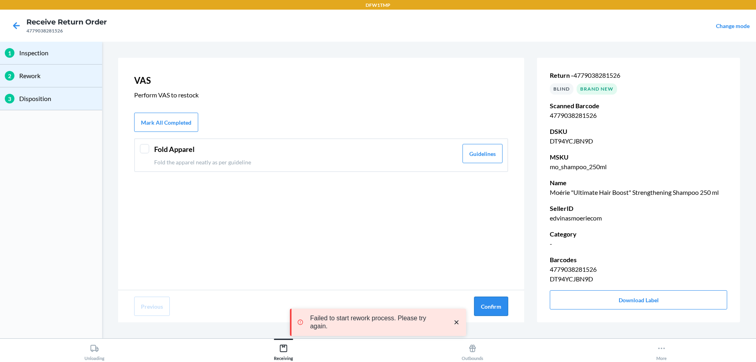
drag, startPoint x: 495, startPoint y: 308, endPoint x: 500, endPoint y: 311, distance: 5.4
click at [500, 311] on button "Confirm" at bounding box center [491, 305] width 34 height 19
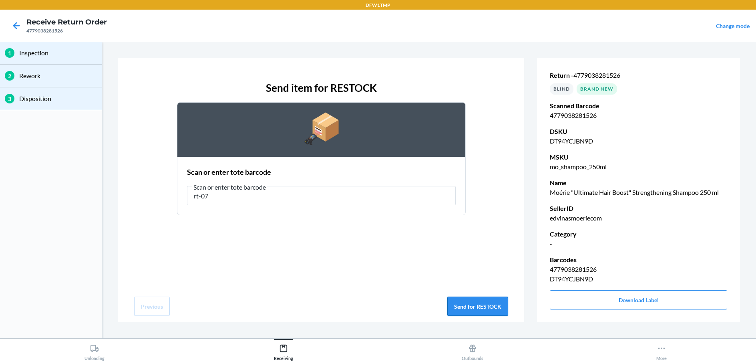
type input "rt-07"
drag, startPoint x: 487, startPoint y: 308, endPoint x: 492, endPoint y: 307, distance: 5.4
click at [492, 307] on button "Send for RESTOCK" at bounding box center [477, 305] width 61 height 19
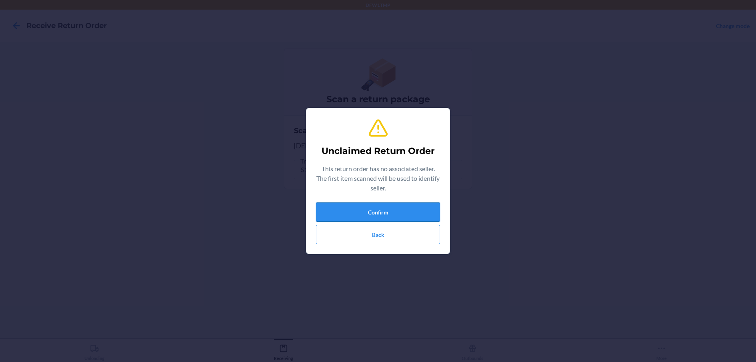
click at [382, 209] on button "Confirm" at bounding box center [378, 211] width 124 height 19
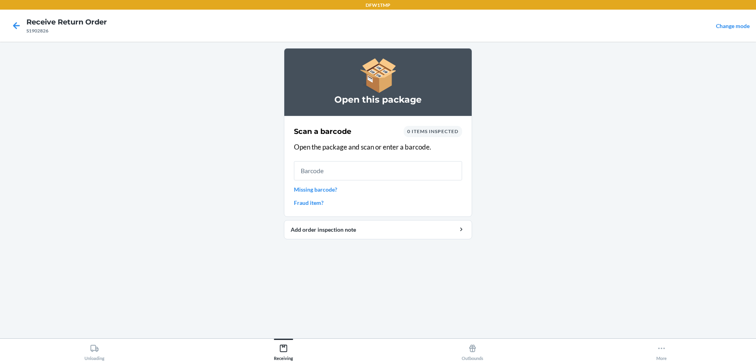
type input "0"
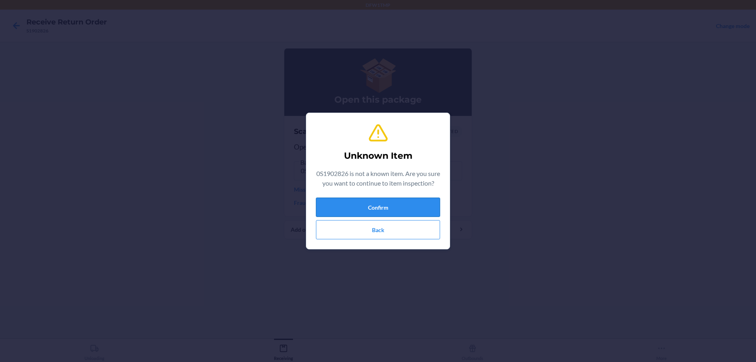
click at [382, 207] on button "Confirm" at bounding box center [378, 206] width 124 height 19
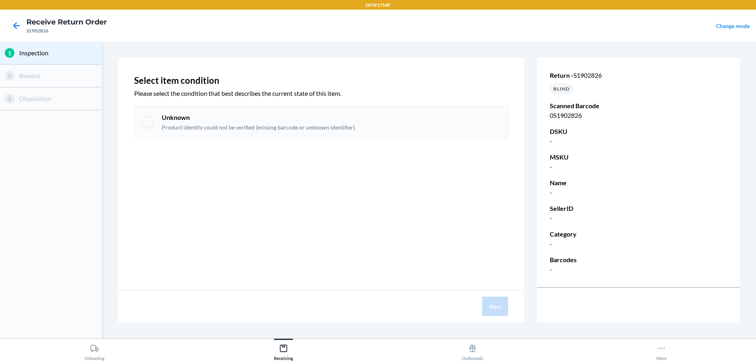
click at [154, 114] on div "Unknown Product identity could not be verified (missing barcode or unknown iden…" at bounding box center [321, 122] width 374 height 32
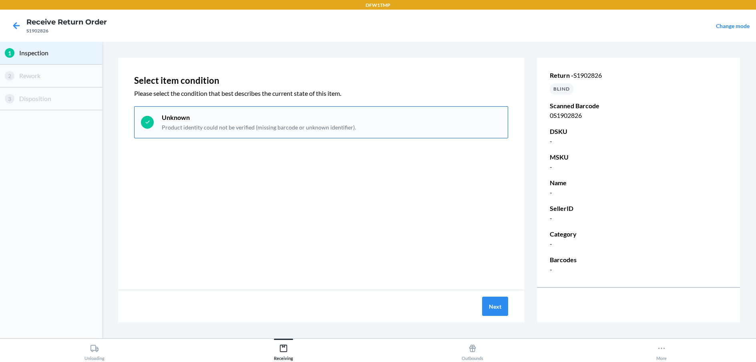
click at [148, 120] on icon at bounding box center [147, 122] width 7 height 7
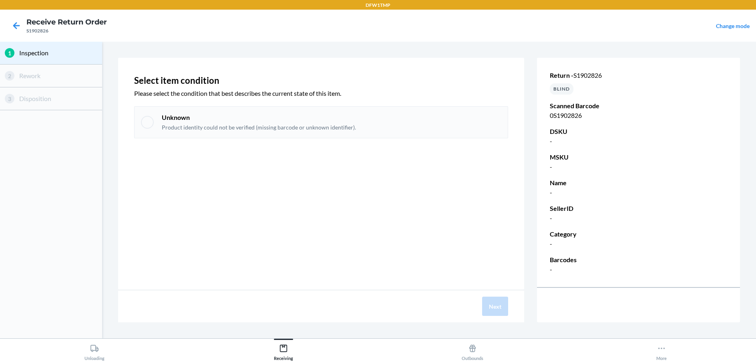
click at [153, 120] on div at bounding box center [147, 122] width 13 height 13
checkbox input "true"
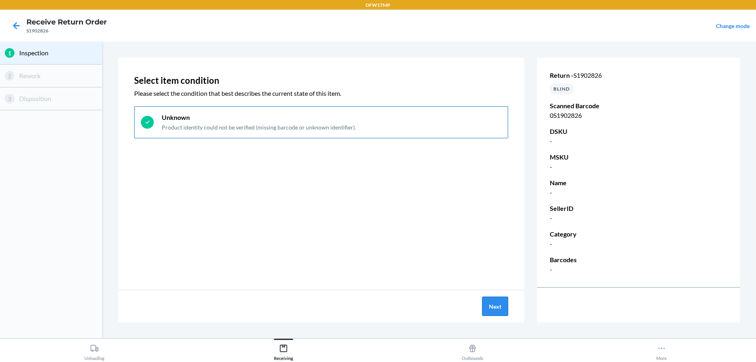
click at [496, 302] on button "Next" at bounding box center [495, 305] width 26 height 19
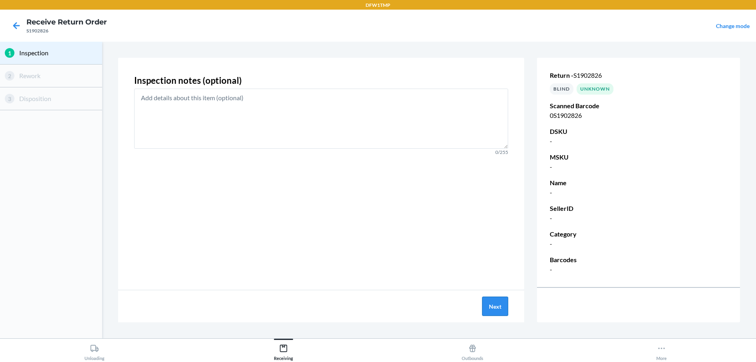
click at [495, 303] on button "Next" at bounding box center [495, 305] width 26 height 19
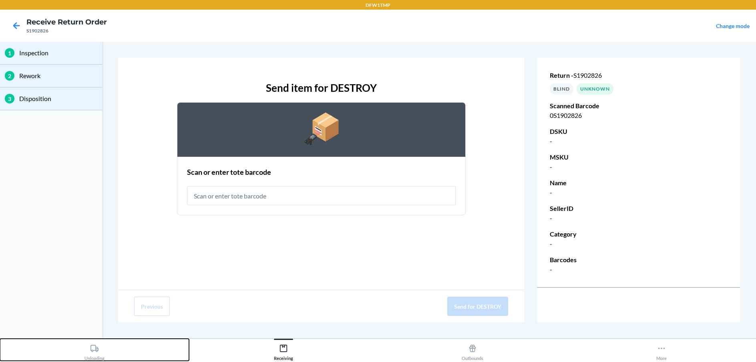
click at [86, 349] on div "Unloading" at bounding box center [94, 350] width 20 height 20
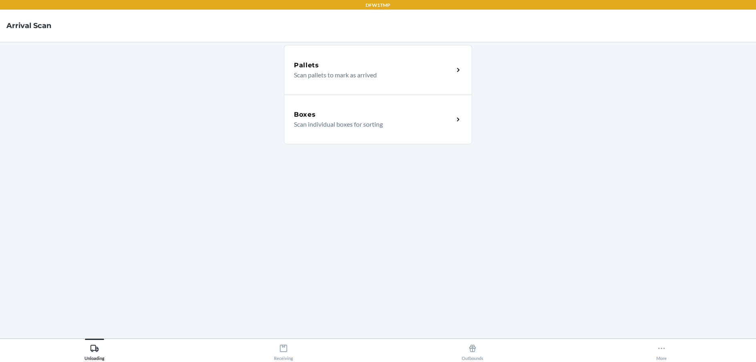
click at [408, 120] on p "Scan individual boxes for sorting" at bounding box center [370, 124] width 153 height 10
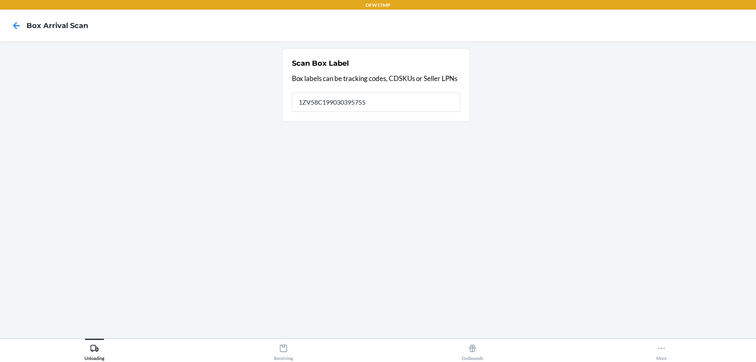
type input "1ZV58C199030395755"
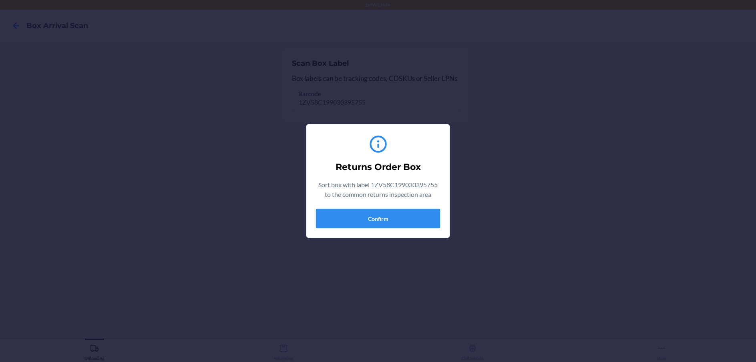
click at [424, 219] on button "Confirm" at bounding box center [378, 218] width 124 height 19
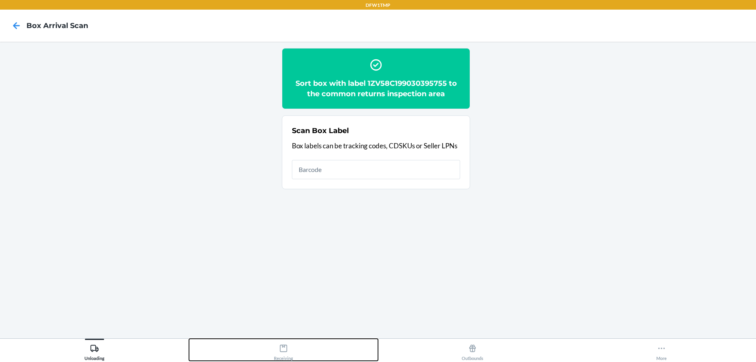
click at [279, 354] on div "Receiving" at bounding box center [283, 350] width 19 height 20
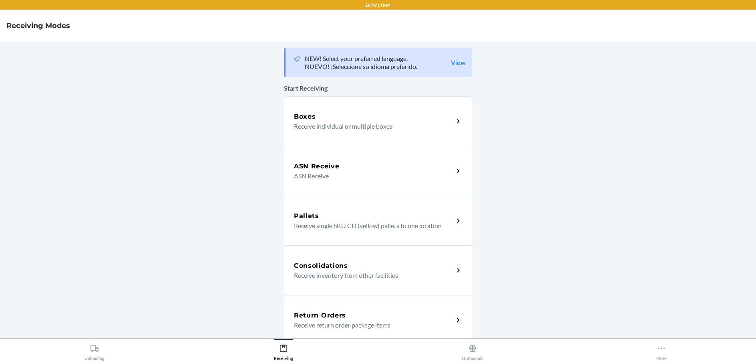
click at [331, 331] on div "Return Orders Receive return order package items" at bounding box center [378, 320] width 188 height 50
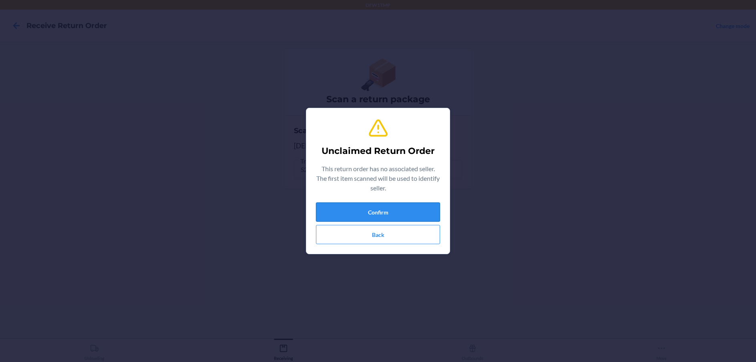
click at [394, 214] on button "Confirm" at bounding box center [378, 211] width 124 height 19
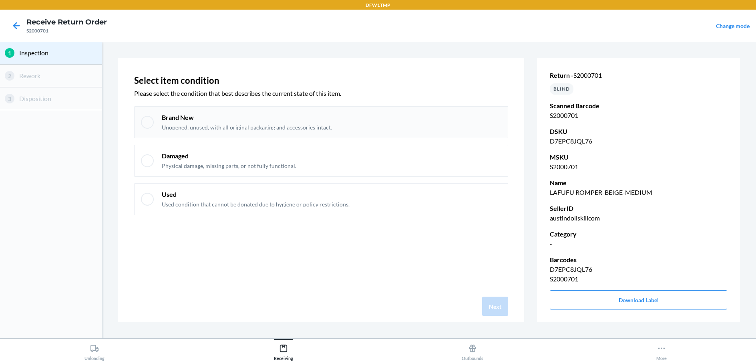
click at [147, 121] on div at bounding box center [147, 122] width 13 height 13
checkbox input "true"
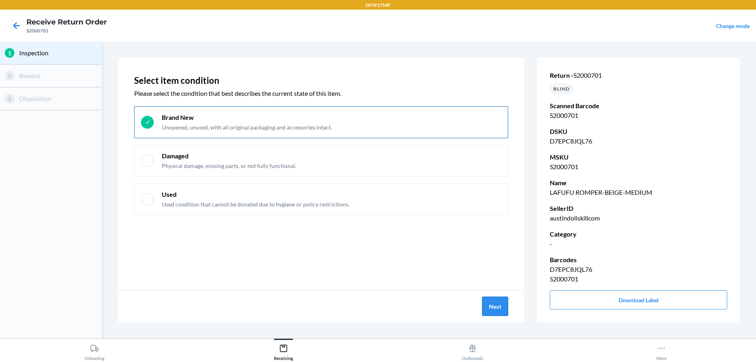
click at [500, 305] on button "Next" at bounding box center [495, 305] width 26 height 19
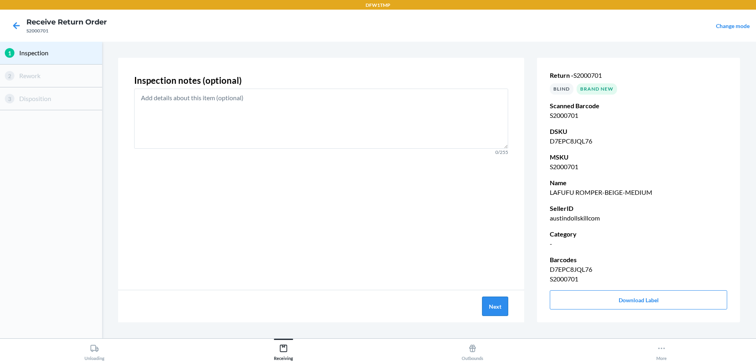
click at [496, 304] on button "Next" at bounding box center [495, 305] width 26 height 19
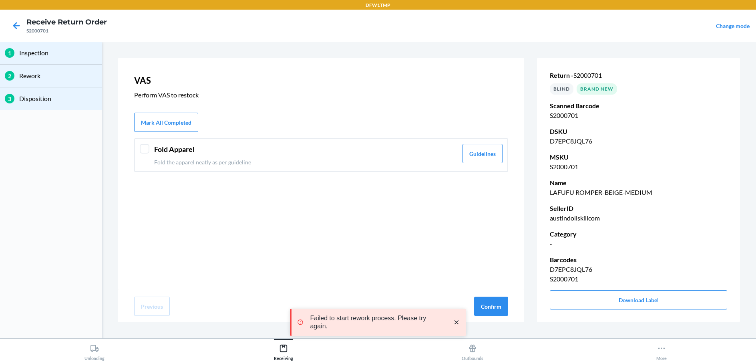
click at [147, 149] on div at bounding box center [145, 149] width 10 height 10
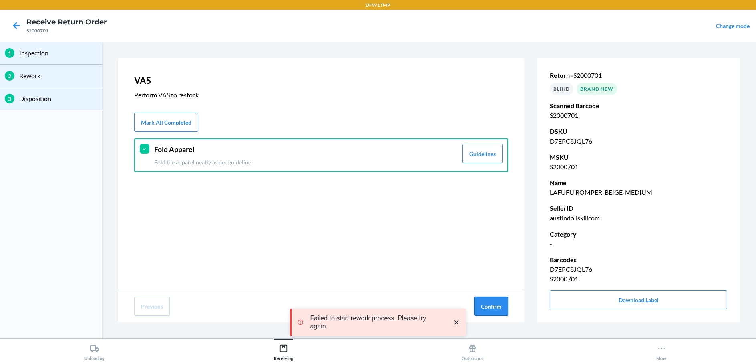
click at [486, 307] on button "Confirm" at bounding box center [491, 305] width 34 height 19
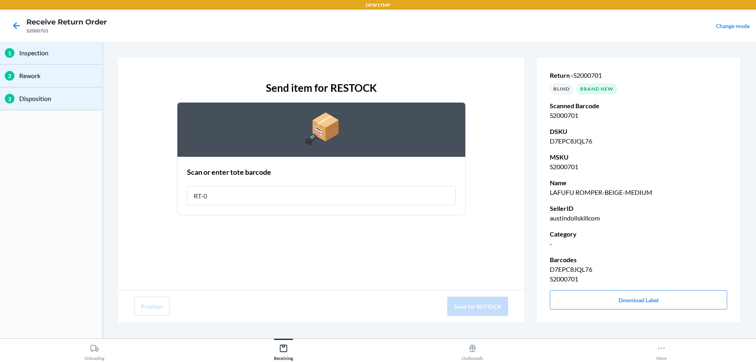
type input "RT-07"
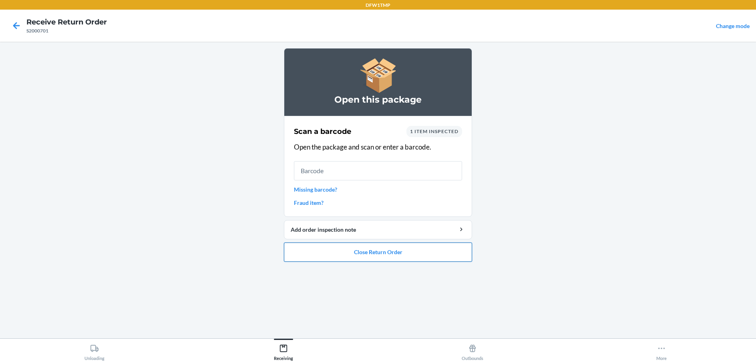
click at [327, 259] on button "Close Return Order" at bounding box center [378, 251] width 188 height 19
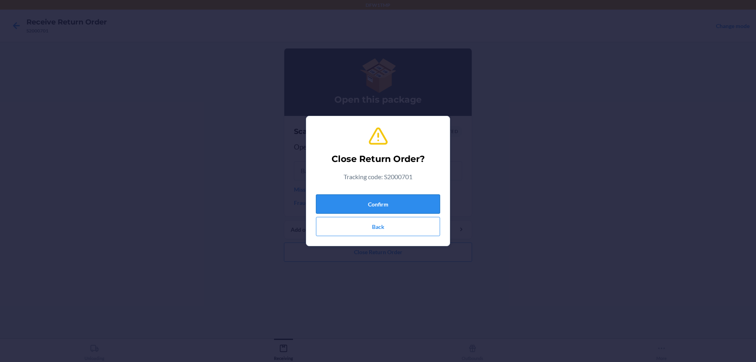
click at [337, 196] on button "Confirm" at bounding box center [378, 203] width 124 height 19
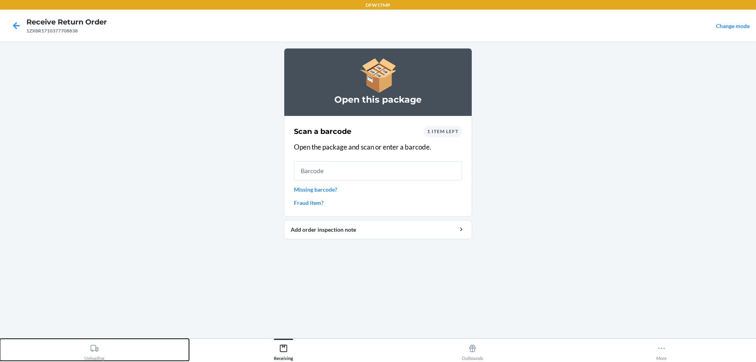
click at [94, 351] on icon at bounding box center [94, 347] width 9 height 9
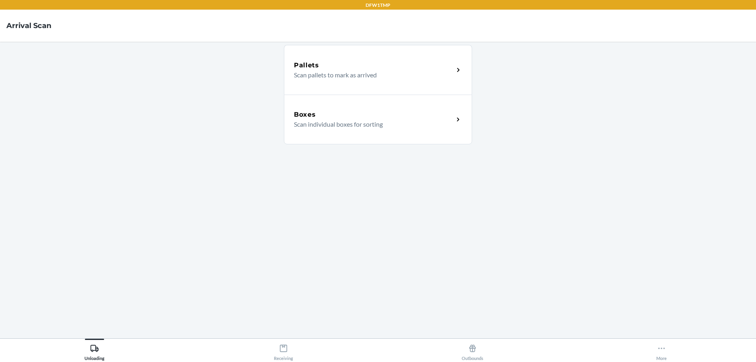
click at [420, 123] on p "Scan individual boxes for sorting" at bounding box center [370, 124] width 153 height 10
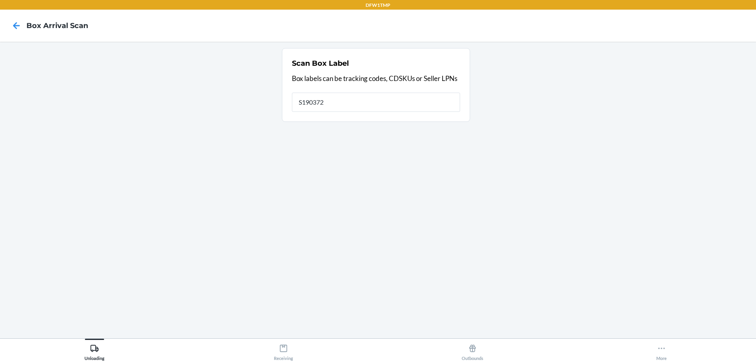
type input "S1903720"
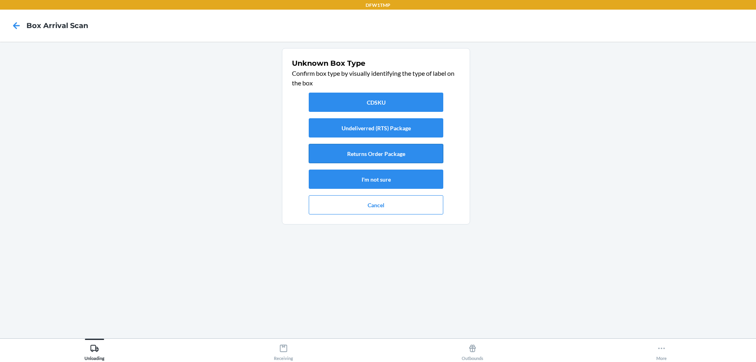
click at [411, 151] on button "Returns Order Package" at bounding box center [376, 153] width 135 height 19
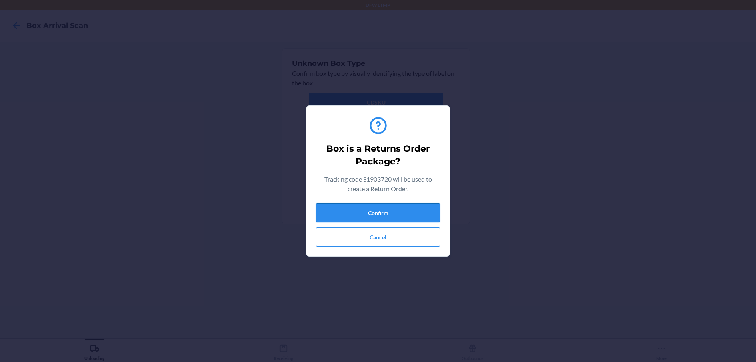
click at [395, 209] on button "Confirm" at bounding box center [378, 212] width 124 height 19
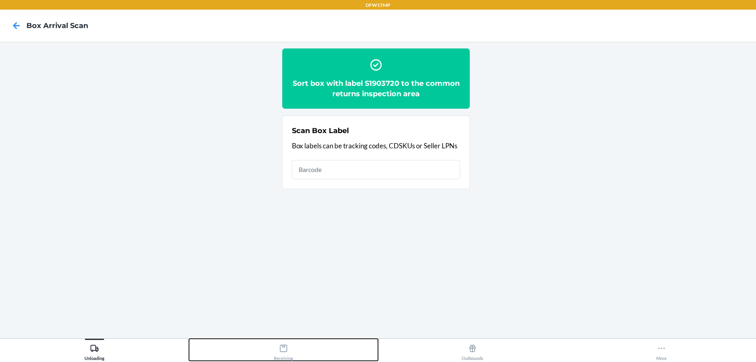
click at [282, 348] on icon at bounding box center [283, 347] width 9 height 9
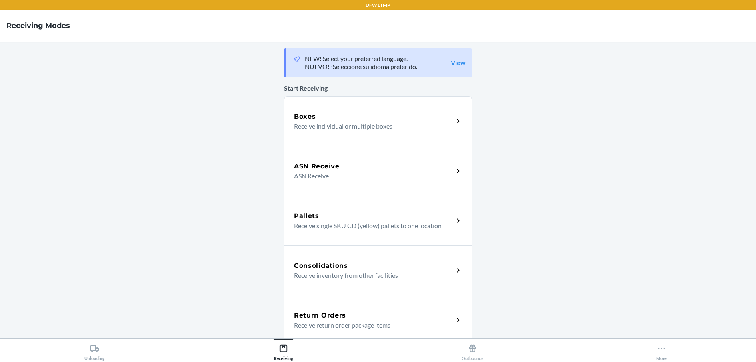
click at [394, 313] on div "Return Orders" at bounding box center [374, 315] width 160 height 10
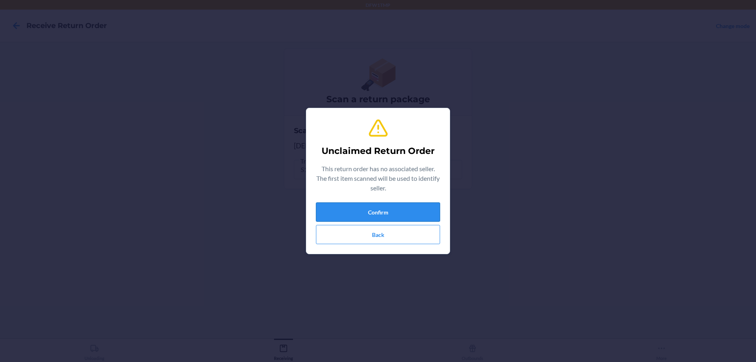
click at [376, 211] on button "Confirm" at bounding box center [378, 211] width 124 height 19
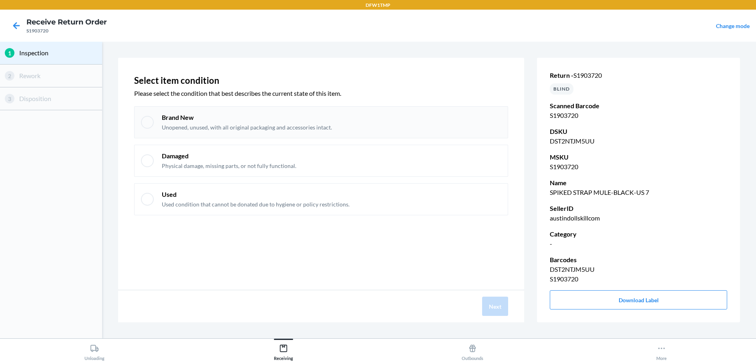
click at [231, 127] on p "Unopened, unused, with all original packaging and accessories intact." at bounding box center [247, 127] width 170 height 8
checkbox input "true"
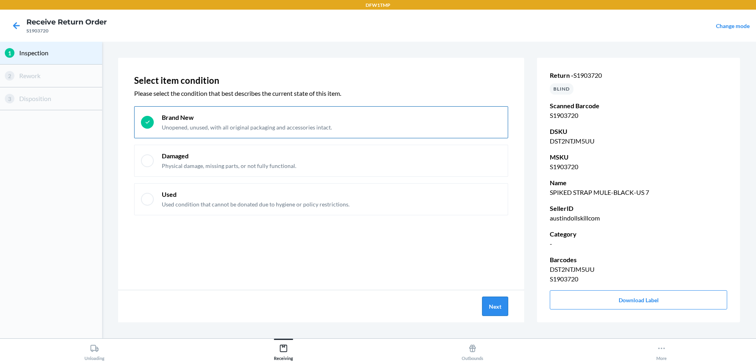
click at [494, 309] on button "Next" at bounding box center [495, 305] width 26 height 19
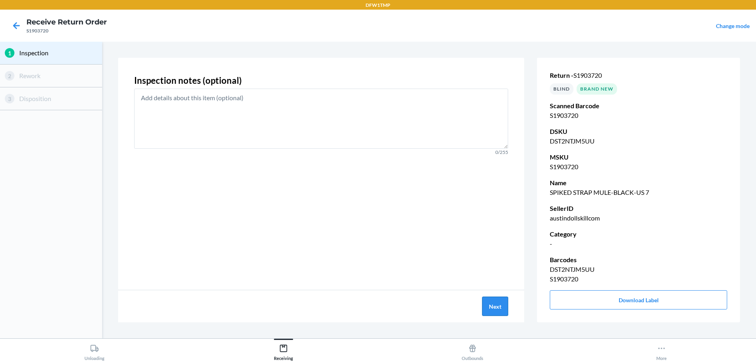
click at [491, 306] on button "Next" at bounding box center [495, 305] width 26 height 19
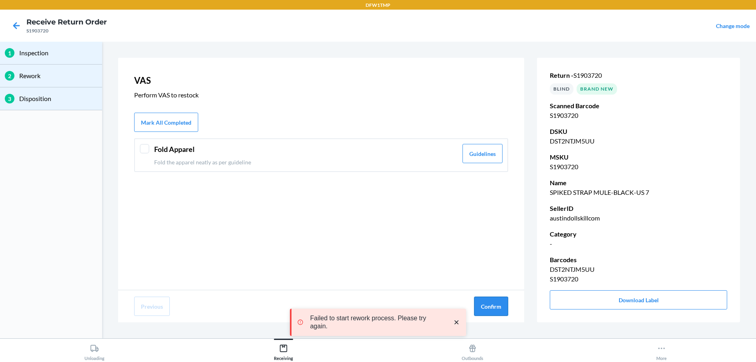
click at [494, 306] on button "Confirm" at bounding box center [491, 305] width 34 height 19
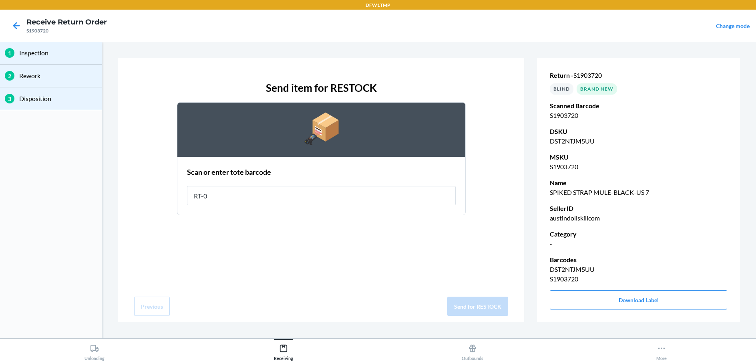
type input "RT-07"
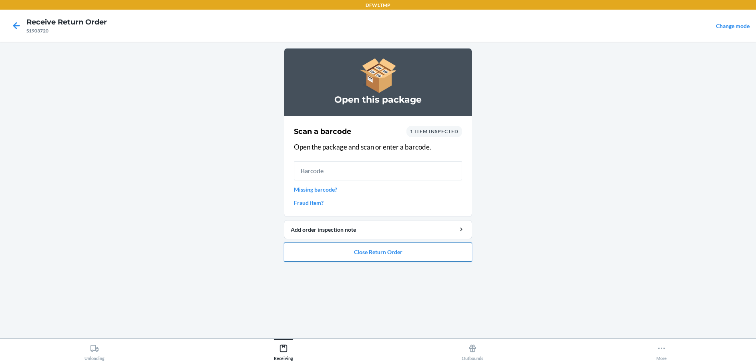
click at [379, 248] on button "Close Return Order" at bounding box center [378, 251] width 188 height 19
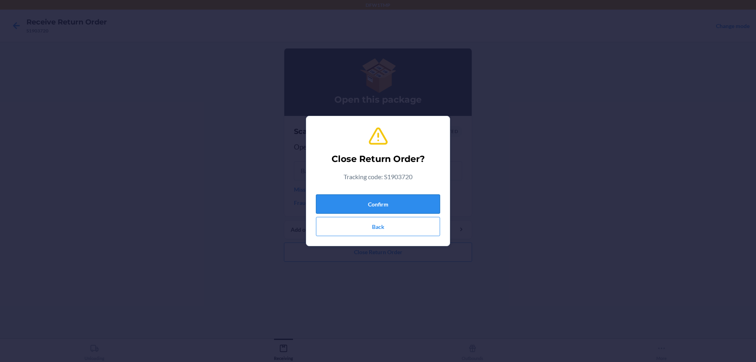
click at [373, 199] on button "Confirm" at bounding box center [378, 203] width 124 height 19
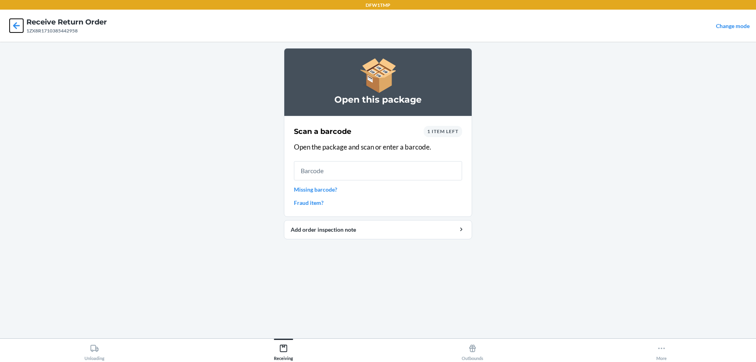
click at [17, 26] on icon at bounding box center [16, 25] width 7 height 7
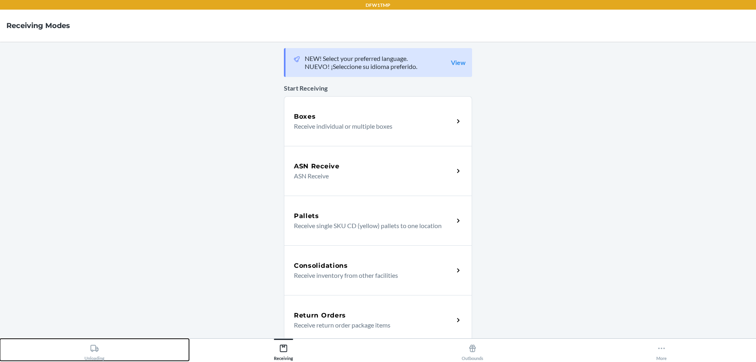
click at [94, 345] on icon at bounding box center [94, 347] width 9 height 9
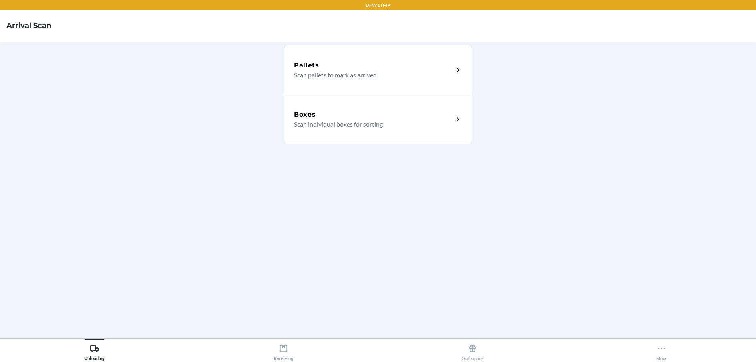
click at [404, 112] on div "Boxes" at bounding box center [374, 115] width 160 height 10
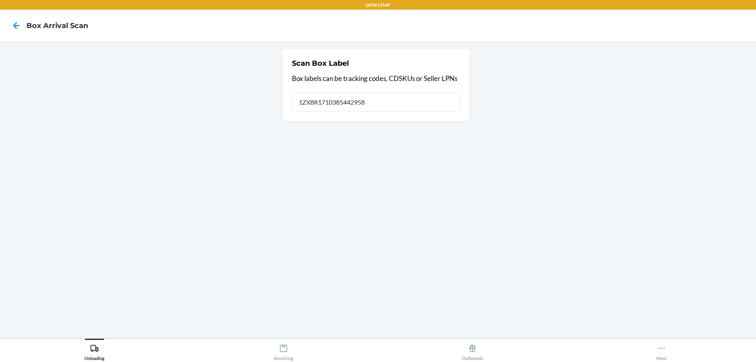
type input "1ZX8R1710385442958"
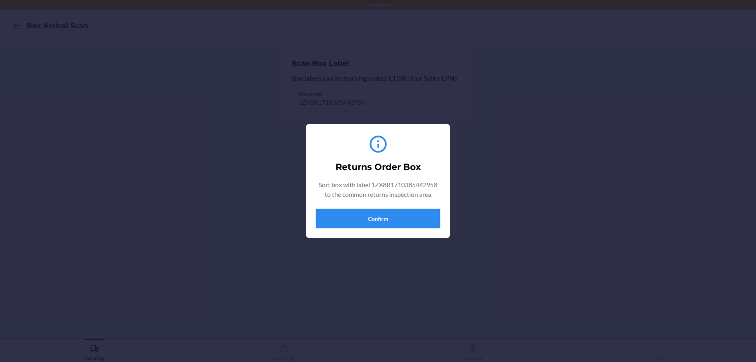
click at [392, 217] on button "Confirm" at bounding box center [378, 218] width 124 height 19
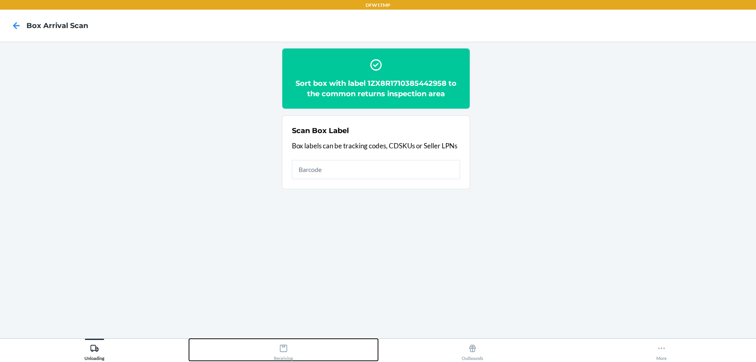
click at [282, 349] on icon at bounding box center [283, 347] width 9 height 9
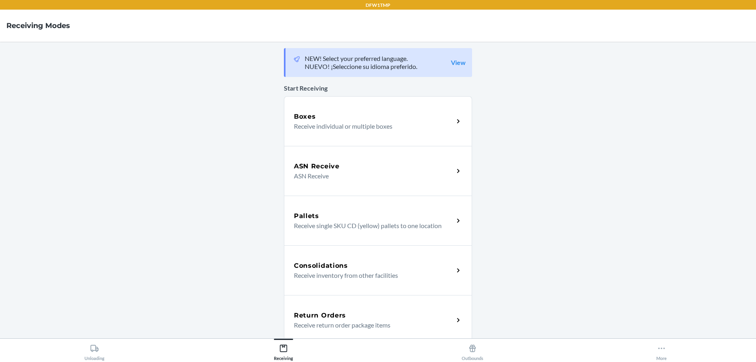
click at [344, 315] on div "Return Orders" at bounding box center [374, 315] width 160 height 10
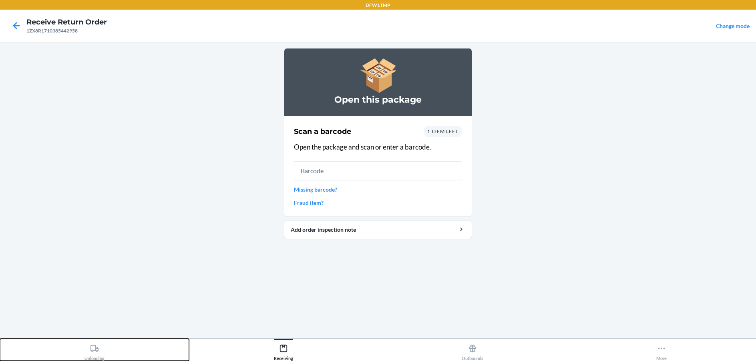
click at [92, 347] on icon at bounding box center [94, 347] width 9 height 9
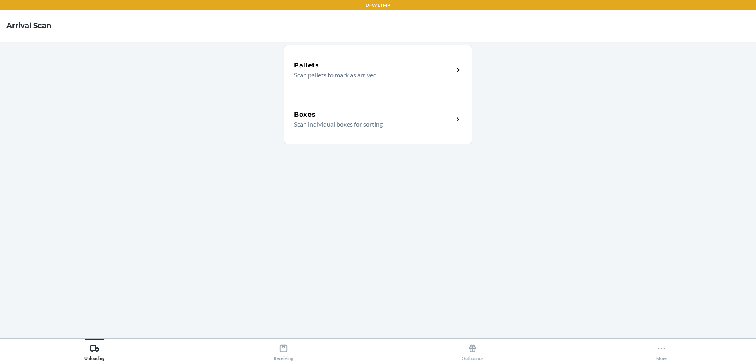
click at [356, 126] on p "Scan individual boxes for sorting" at bounding box center [370, 124] width 153 height 10
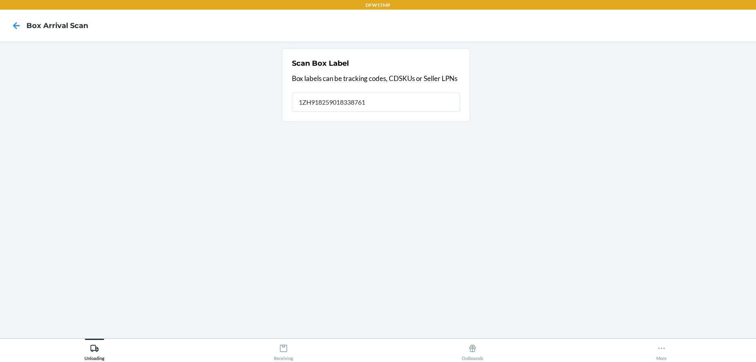
type input "1ZH918259018338761"
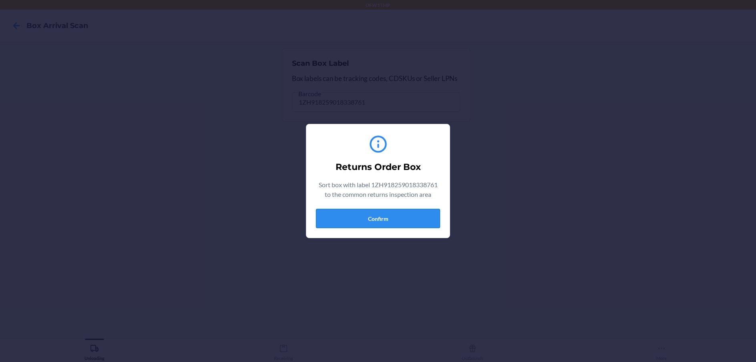
click at [374, 215] on button "Confirm" at bounding box center [378, 218] width 124 height 19
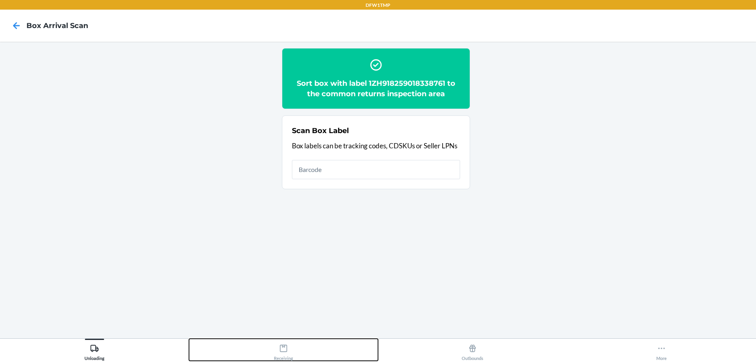
click at [281, 354] on div "Receiving" at bounding box center [283, 350] width 19 height 20
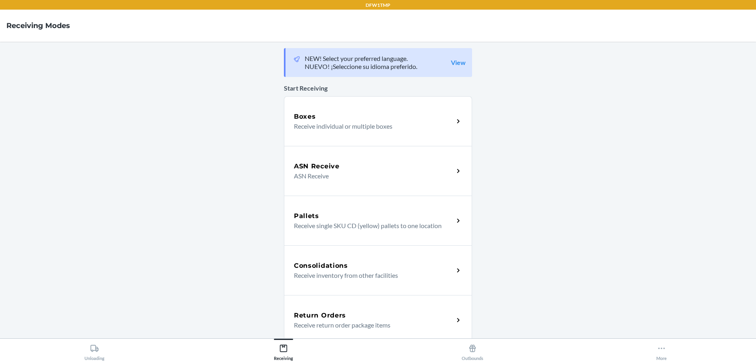
click at [380, 314] on div "Return Orders" at bounding box center [374, 315] width 160 height 10
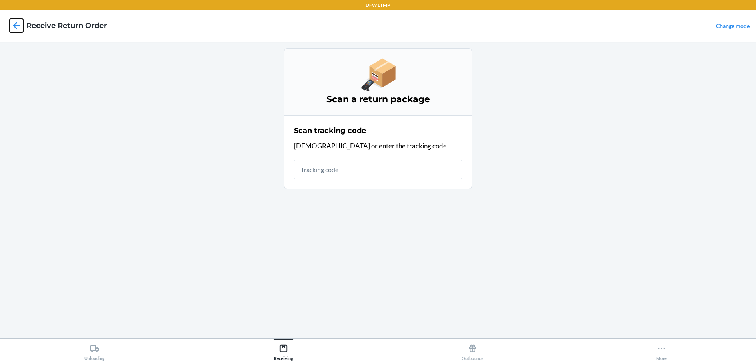
click at [19, 27] on icon at bounding box center [17, 26] width 14 height 14
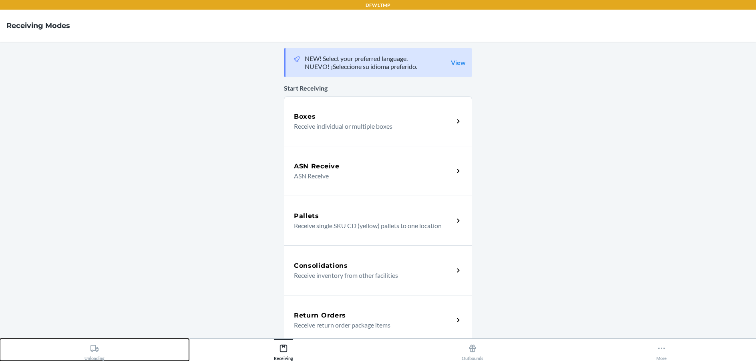
click at [94, 353] on div "Unloading" at bounding box center [94, 350] width 20 height 20
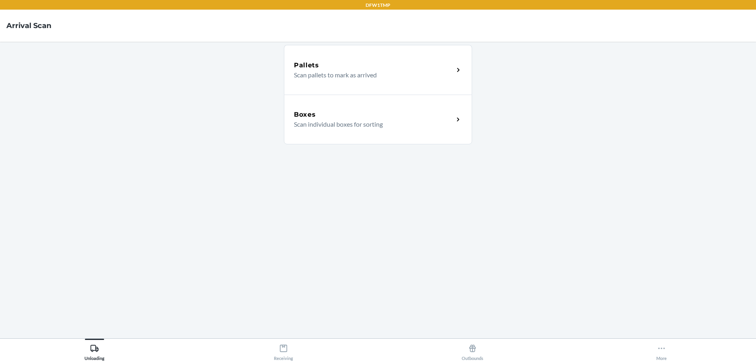
click at [283, 361] on html "DFW1TMP Arrival Scan Pallets Scan pallets to mark as arrived Boxes Scan individ…" at bounding box center [378, 181] width 756 height 362
click at [283, 350] on icon at bounding box center [283, 347] width 9 height 9
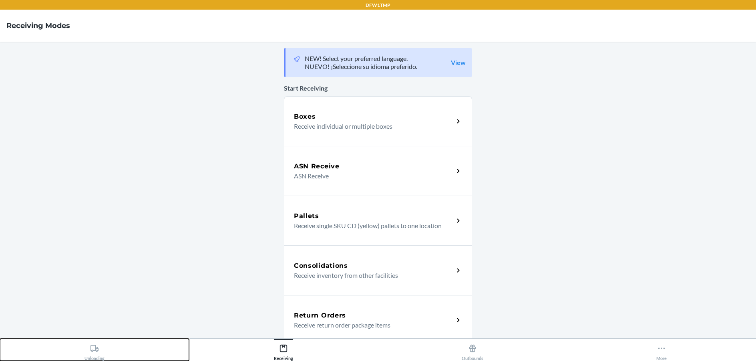
click at [107, 350] on button "Unloading" at bounding box center [94, 349] width 189 height 22
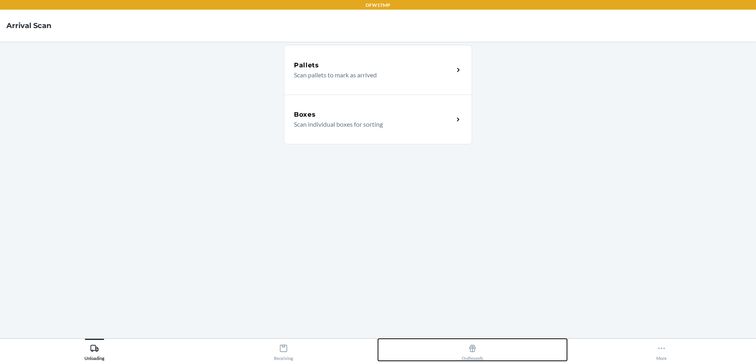
click at [472, 351] on icon at bounding box center [472, 347] width 7 height 7
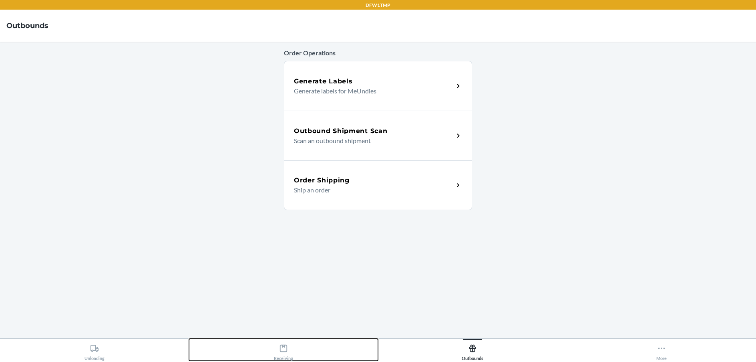
click at [286, 348] on icon at bounding box center [283, 347] width 9 height 9
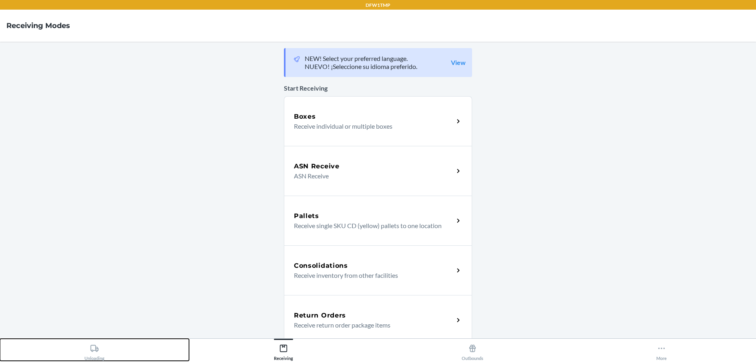
click at [114, 351] on button "Unloading" at bounding box center [94, 349] width 189 height 22
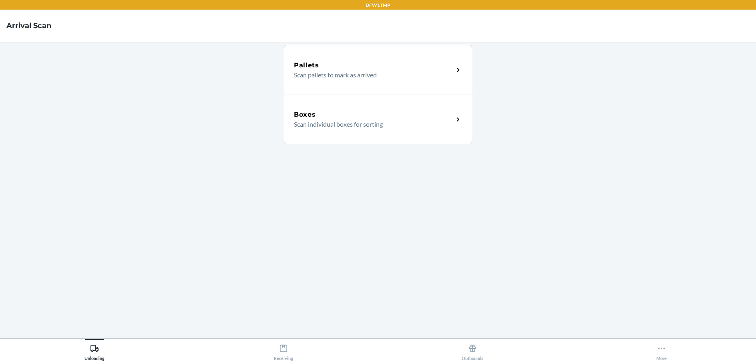
click at [410, 116] on div "Boxes" at bounding box center [374, 115] width 160 height 10
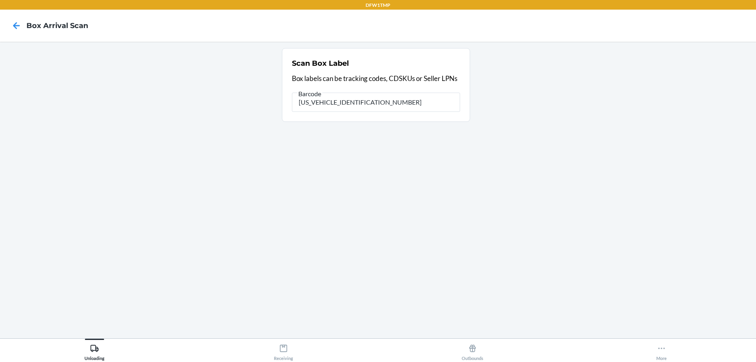
type input "1ZV58C199019873554"
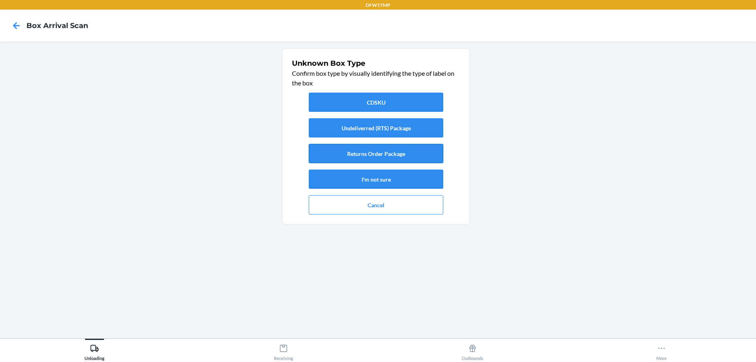
click at [390, 150] on button "Returns Order Package" at bounding box center [376, 153] width 135 height 19
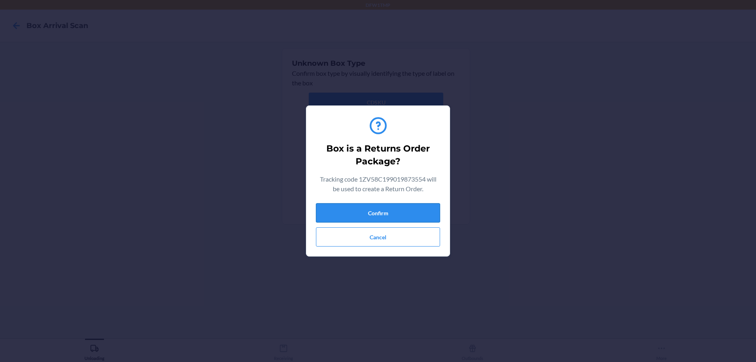
click at [392, 211] on button "Confirm" at bounding box center [378, 212] width 124 height 19
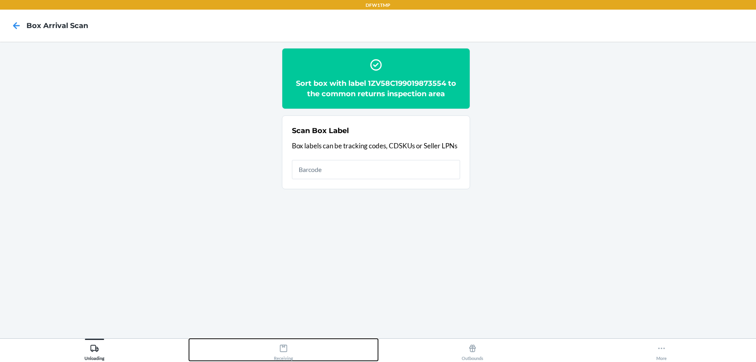
click at [282, 345] on icon at bounding box center [283, 347] width 7 height 7
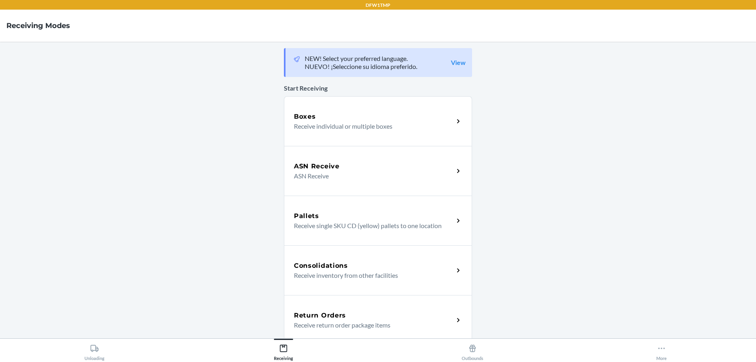
click at [356, 313] on div "Return Orders" at bounding box center [374, 315] width 160 height 10
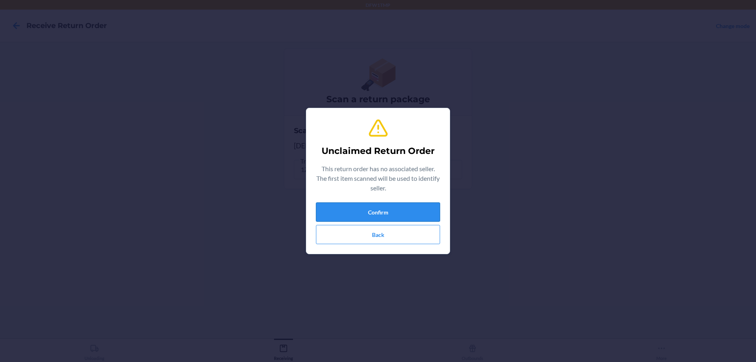
click at [389, 211] on button "Confirm" at bounding box center [378, 211] width 124 height 19
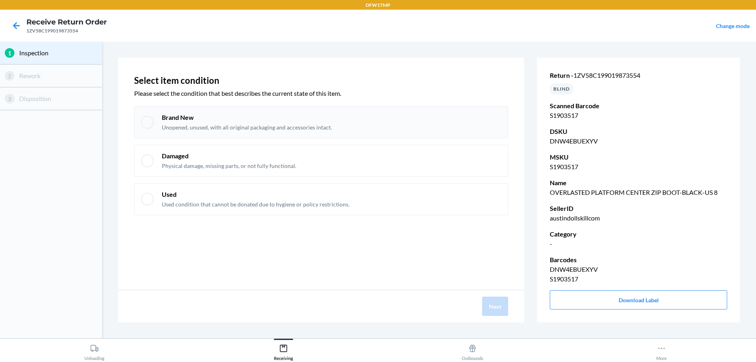
click at [300, 120] on p "Brand New" at bounding box center [247, 117] width 170 height 9
checkbox input "true"
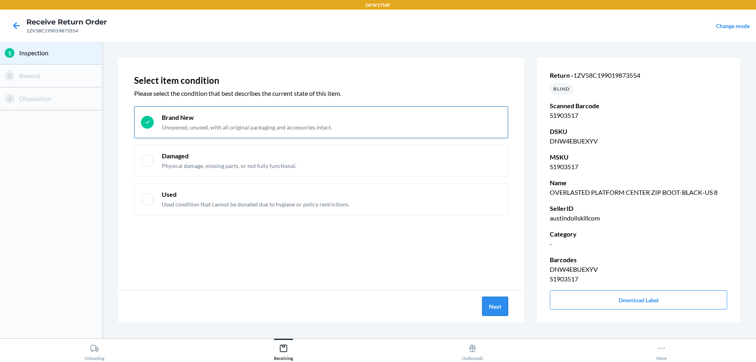
click at [494, 308] on button "Next" at bounding box center [495, 305] width 26 height 19
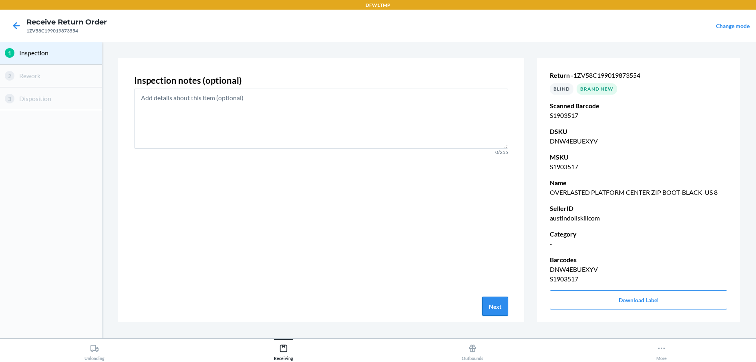
click at [498, 305] on button "Next" at bounding box center [495, 305] width 26 height 19
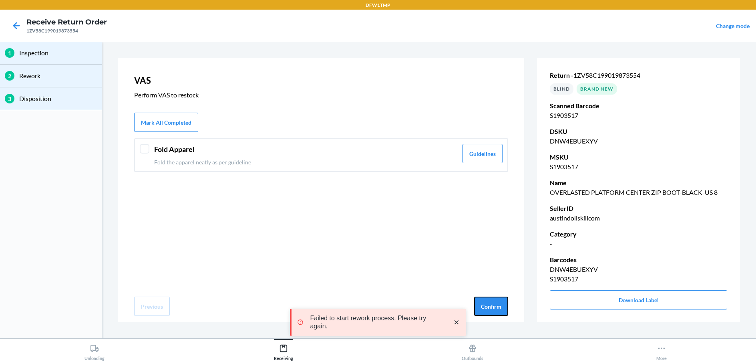
click at [498, 305] on button "Confirm" at bounding box center [491, 305] width 34 height 19
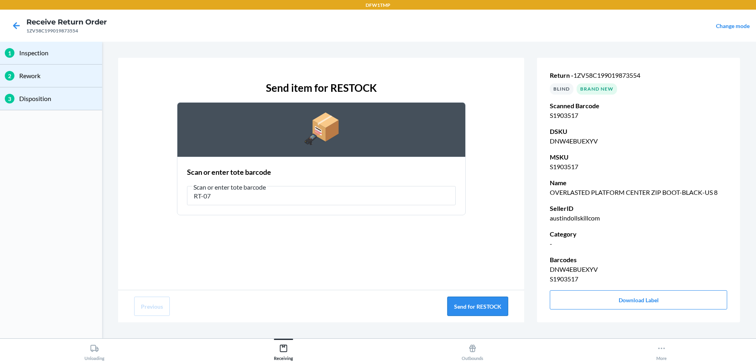
type input "RT-07"
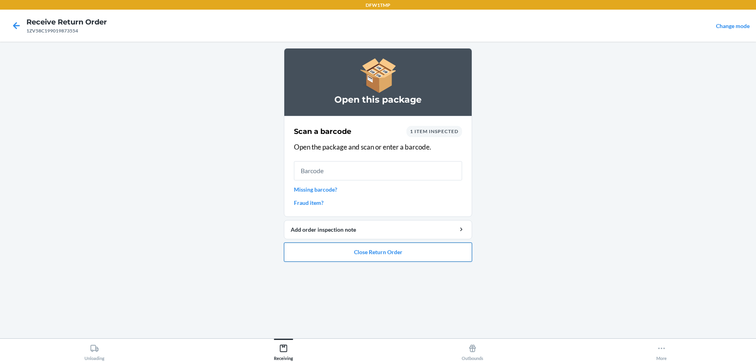
click at [380, 253] on button "Close Return Order" at bounding box center [378, 251] width 188 height 19
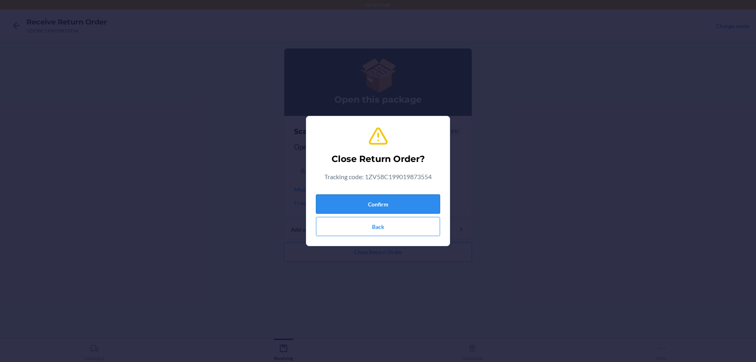
click at [377, 201] on button "Confirm" at bounding box center [378, 203] width 124 height 19
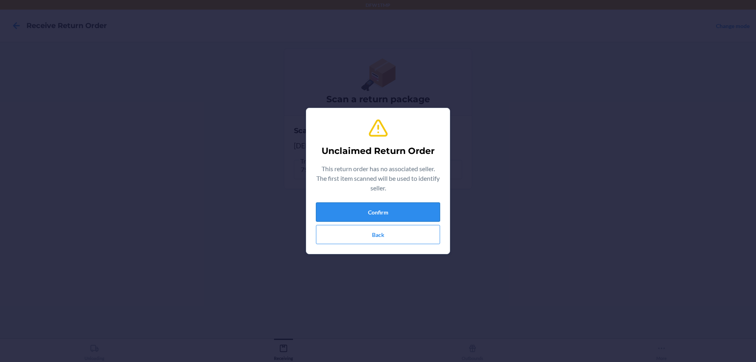
click at [381, 205] on button "Confirm" at bounding box center [378, 211] width 124 height 19
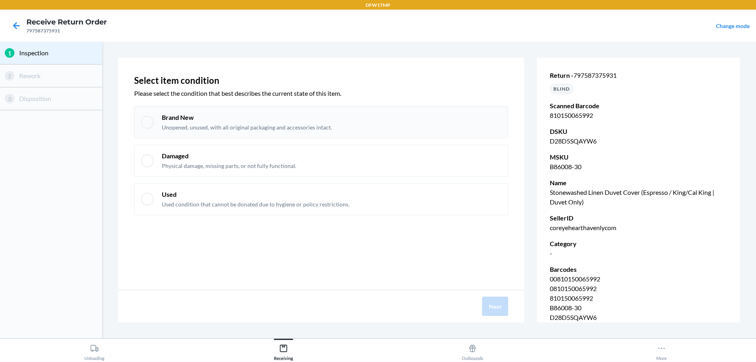
click at [261, 116] on p "Brand New" at bounding box center [247, 117] width 170 height 9
checkbox input "true"
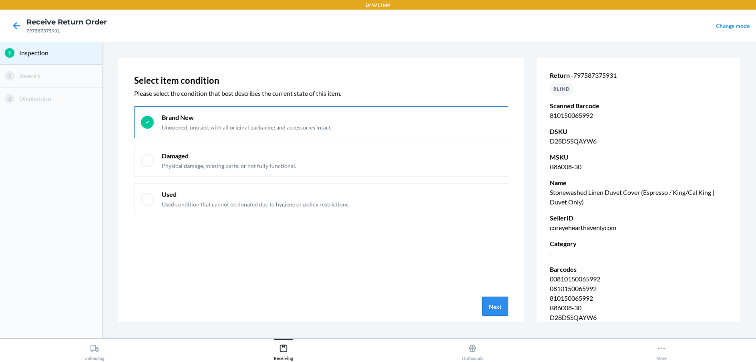
click at [501, 308] on button "Next" at bounding box center [495, 305] width 26 height 19
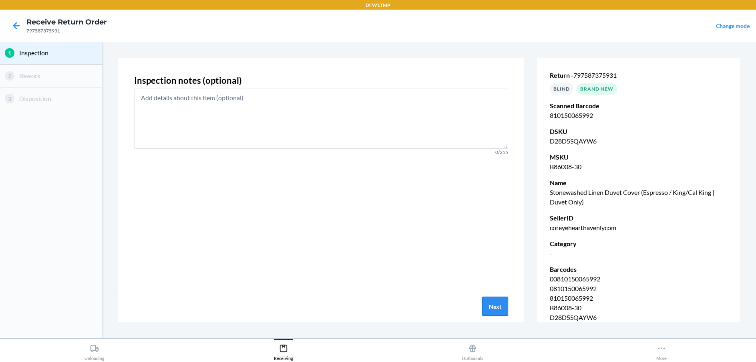
click at [498, 301] on button "Next" at bounding box center [495, 305] width 26 height 19
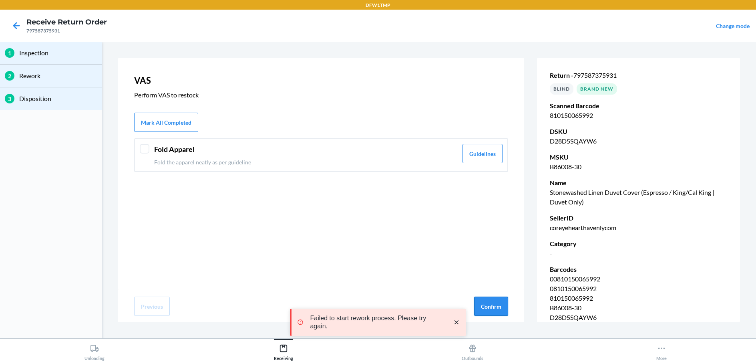
click at [500, 300] on button "Confirm" at bounding box center [491, 305] width 34 height 19
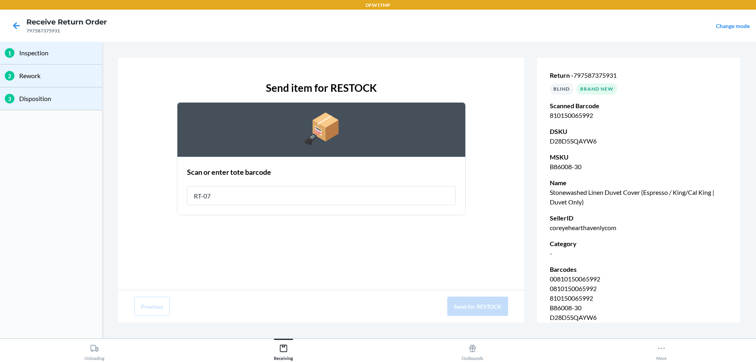
type input "RT-07"
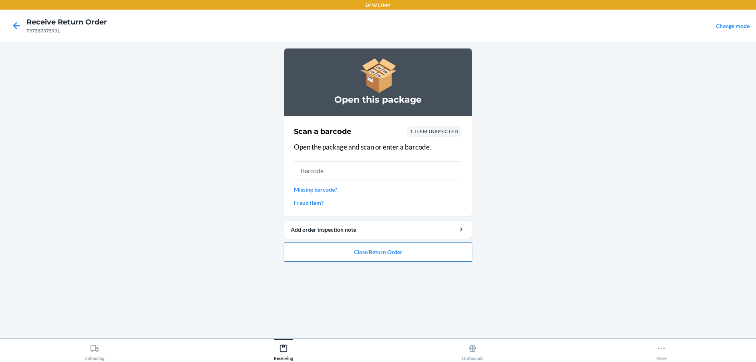
click at [380, 250] on button "Close Return Order" at bounding box center [378, 251] width 188 height 19
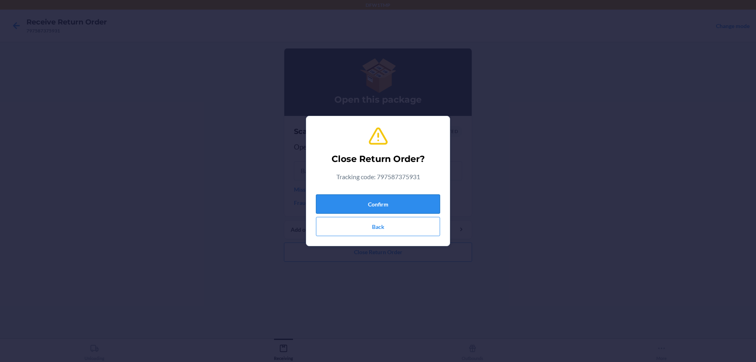
click at [392, 205] on button "Confirm" at bounding box center [378, 203] width 124 height 19
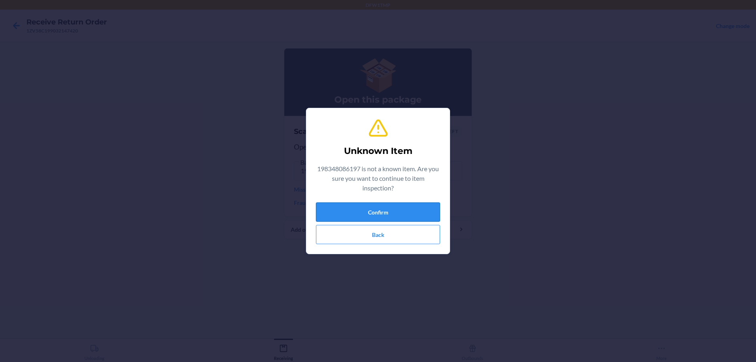
click at [408, 209] on button "Confirm" at bounding box center [378, 211] width 124 height 19
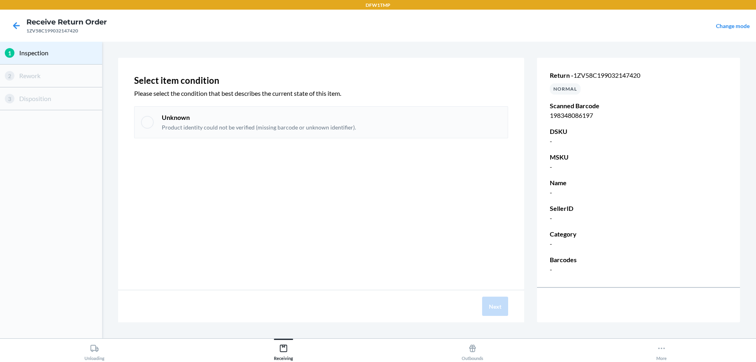
click at [185, 127] on p "Product identity could not be verified (missing barcode or unknown identifier)." at bounding box center [259, 127] width 194 height 8
checkbox input "true"
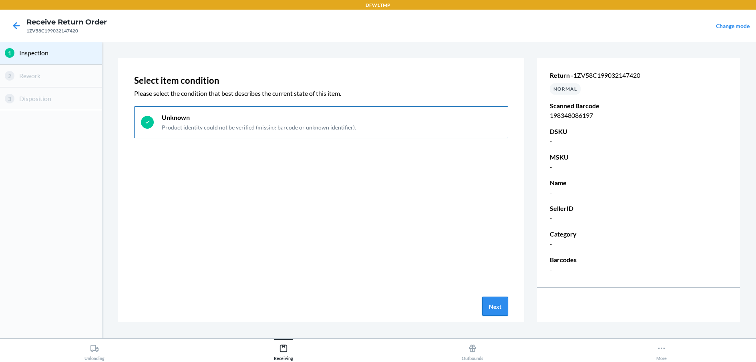
click at [487, 309] on button "Next" at bounding box center [495, 305] width 26 height 19
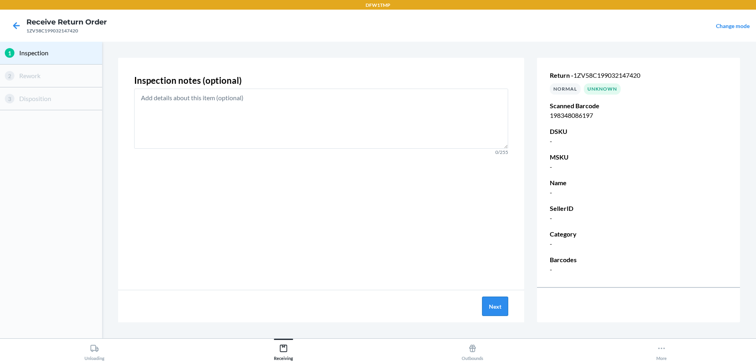
click at [499, 305] on button "Next" at bounding box center [495, 305] width 26 height 19
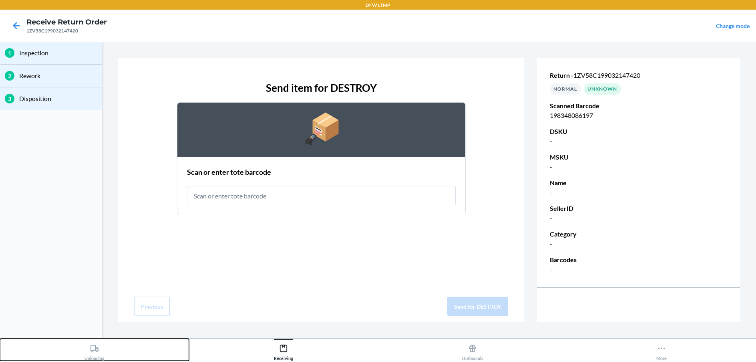
click at [97, 345] on icon at bounding box center [94, 347] width 9 height 9
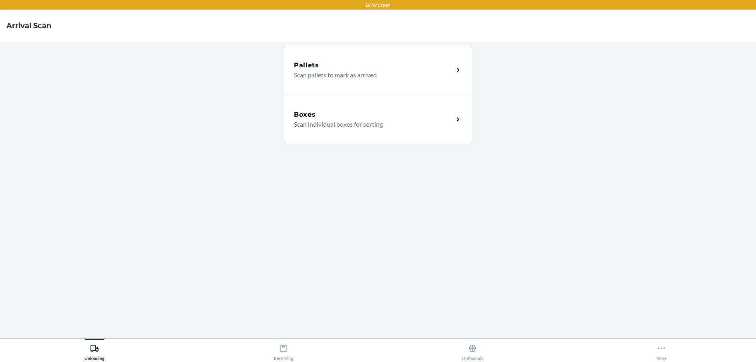
click at [347, 113] on div "Boxes" at bounding box center [374, 115] width 160 height 10
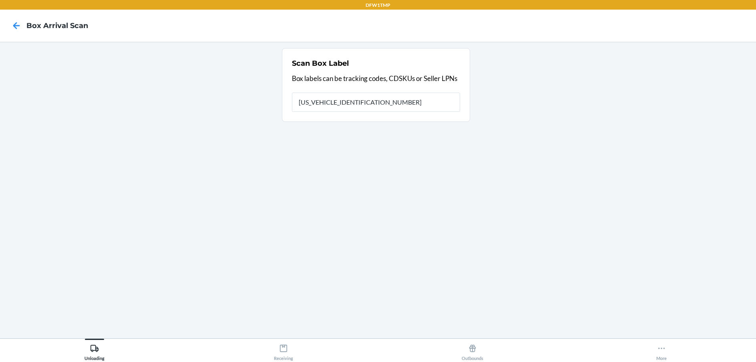
type input "1ZV58C199032147420"
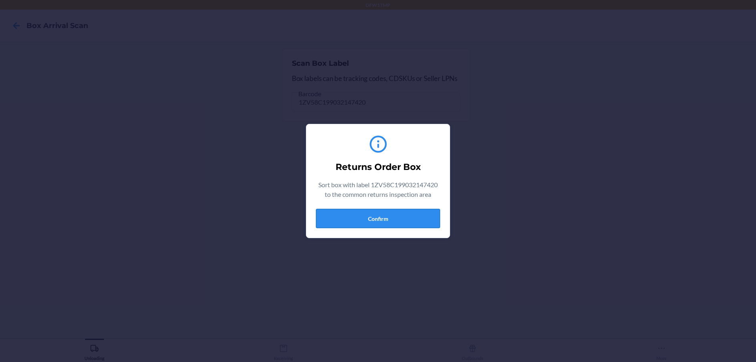
click at [379, 217] on button "Confirm" at bounding box center [378, 218] width 124 height 19
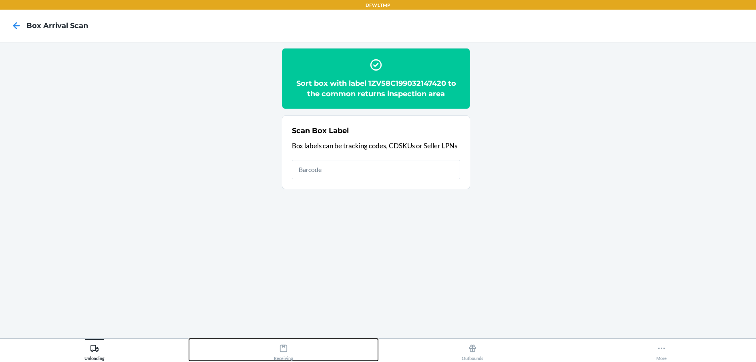
click at [282, 348] on icon at bounding box center [283, 347] width 9 height 9
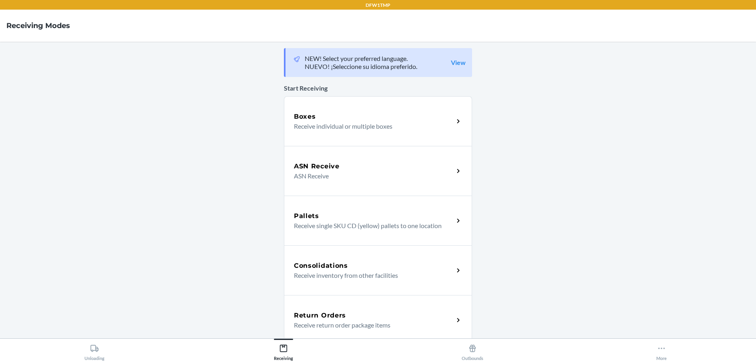
click at [316, 315] on h5 "Return Orders" at bounding box center [320, 315] width 52 height 10
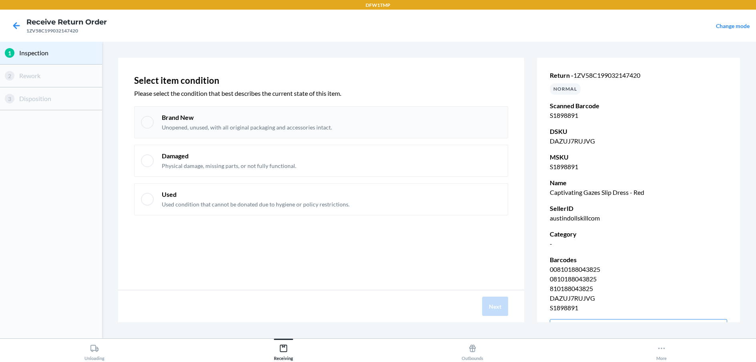
click at [285, 118] on p "Brand New" at bounding box center [247, 117] width 170 height 9
checkbox input "true"
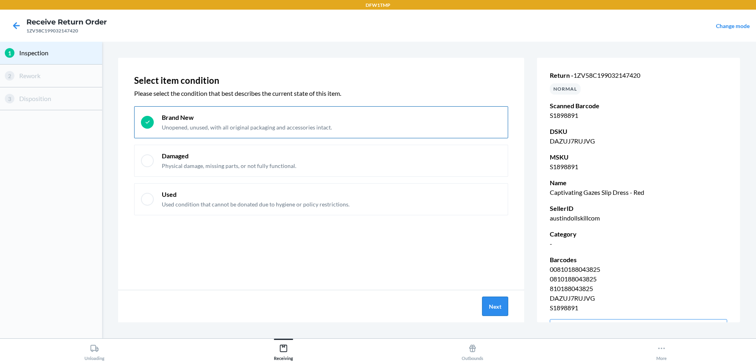
click at [501, 303] on button "Next" at bounding box center [495, 305] width 26 height 19
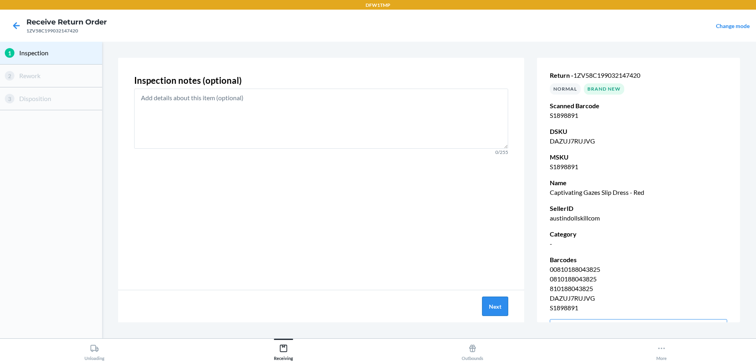
click at [500, 305] on button "Next" at bounding box center [495, 305] width 26 height 19
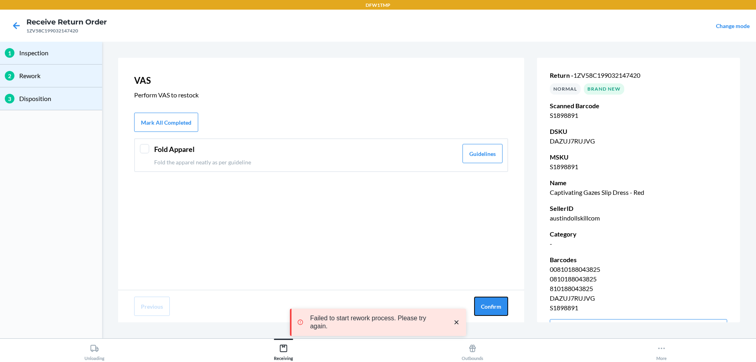
click at [500, 305] on button "Confirm" at bounding box center [491, 305] width 34 height 19
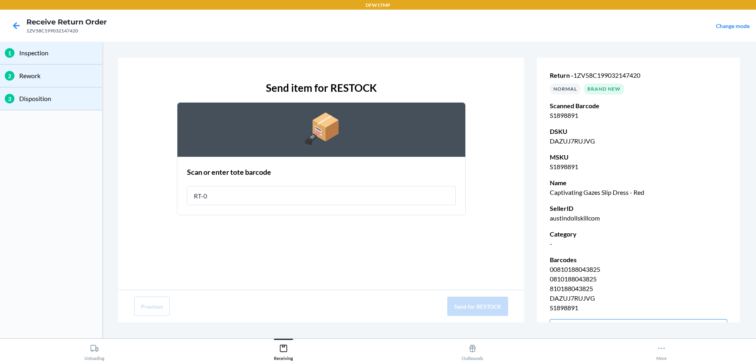
type input "RT-07"
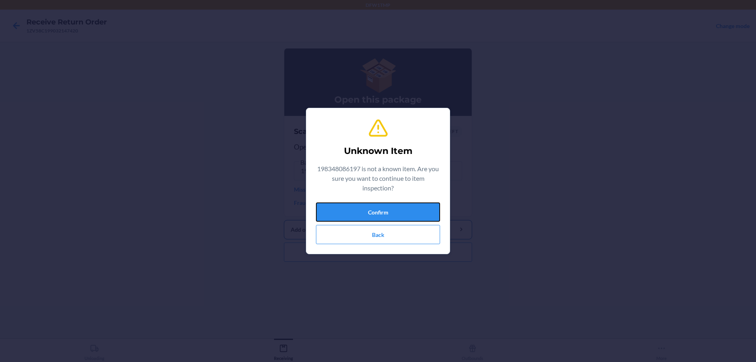
drag, startPoint x: 395, startPoint y: 211, endPoint x: 400, endPoint y: 210, distance: 5.3
click at [396, 211] on button "Confirm" at bounding box center [378, 211] width 124 height 19
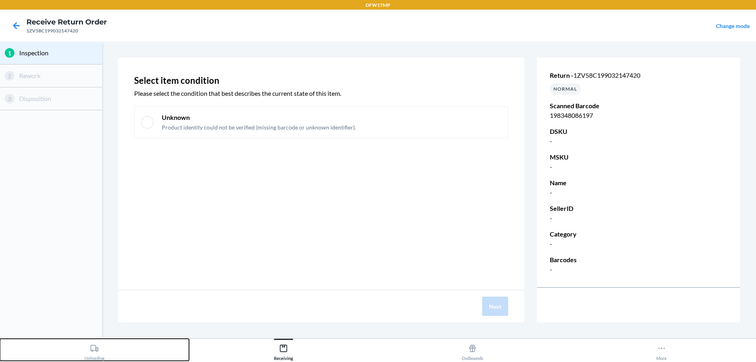
click at [93, 343] on div "Unloading" at bounding box center [94, 350] width 20 height 20
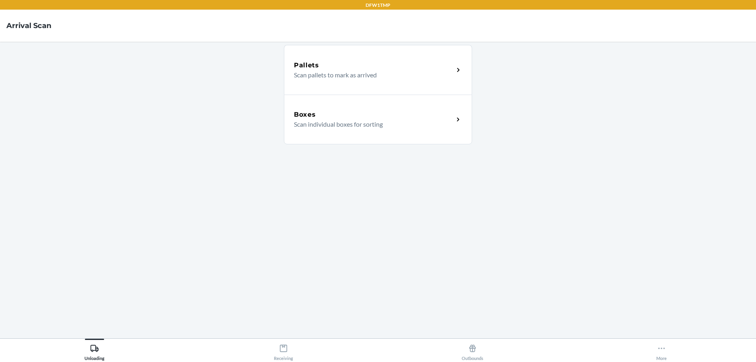
click at [345, 118] on div "Boxes" at bounding box center [374, 115] width 160 height 10
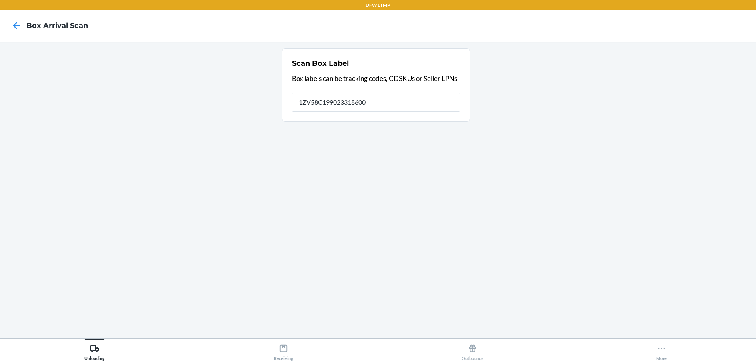
type input "1ZV58C199023318600"
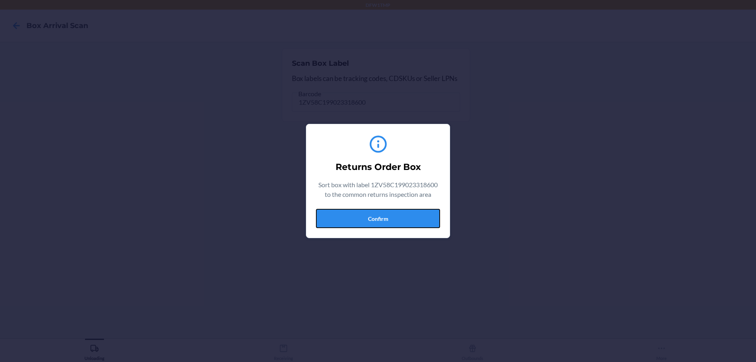
click at [424, 223] on button "Confirm" at bounding box center [378, 218] width 124 height 19
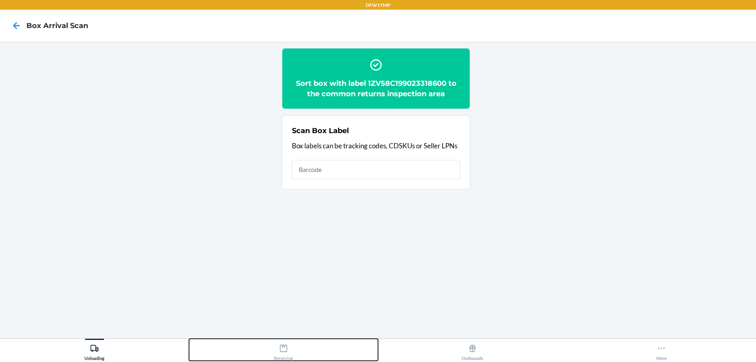
click at [287, 354] on div "Receiving" at bounding box center [283, 350] width 19 height 20
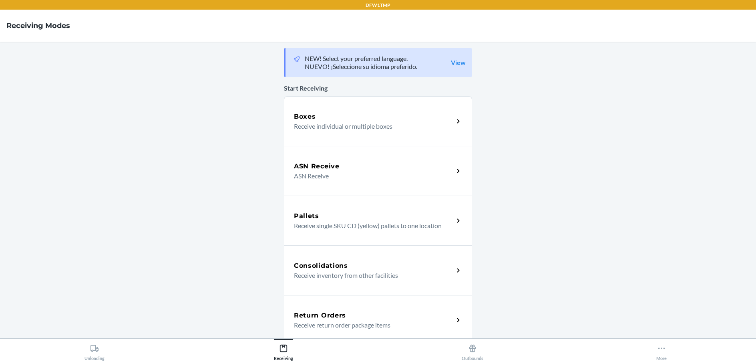
click at [325, 311] on h5 "Return Orders" at bounding box center [320, 315] width 52 height 10
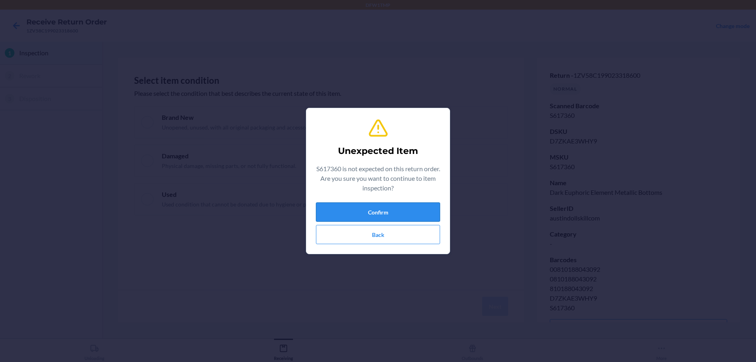
click at [382, 207] on button "Confirm" at bounding box center [378, 211] width 124 height 19
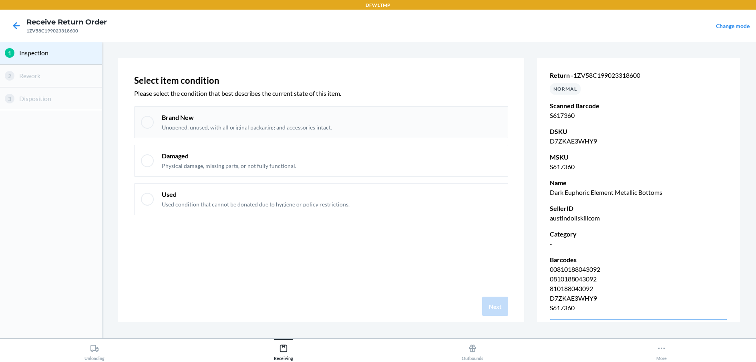
click at [297, 116] on p "Brand New" at bounding box center [247, 117] width 170 height 9
checkbox input "true"
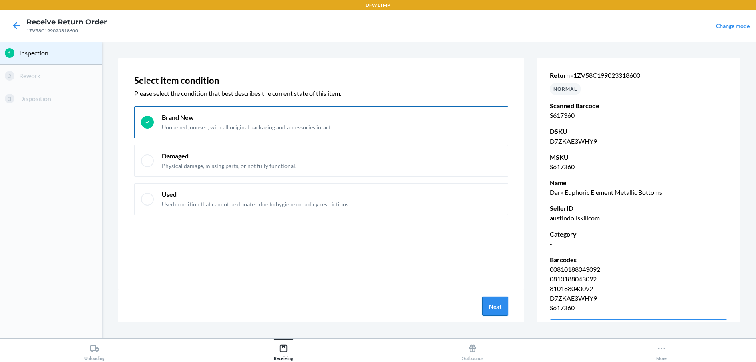
click at [498, 303] on button "Next" at bounding box center [495, 305] width 26 height 19
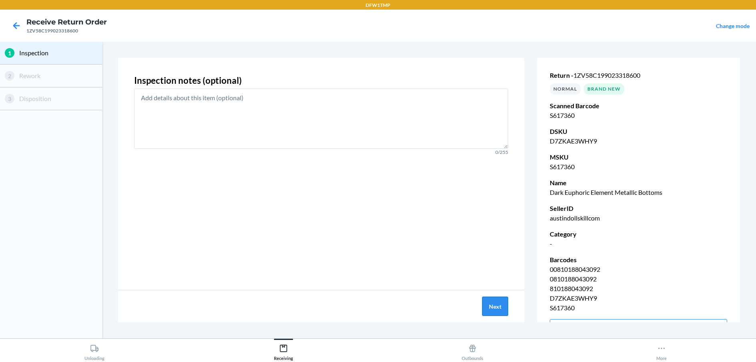
click at [501, 302] on button "Next" at bounding box center [495, 305] width 26 height 19
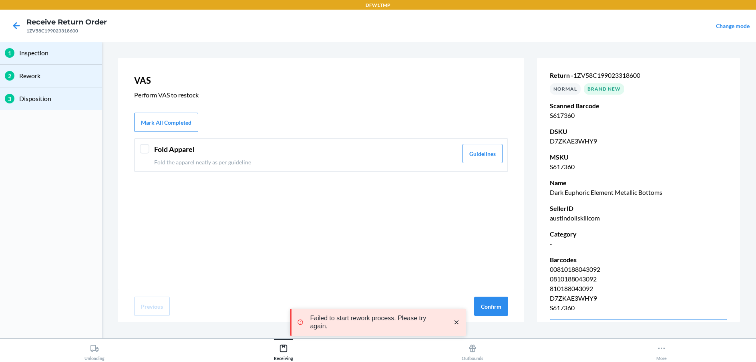
click at [241, 155] on div "Fold Apparel Fold the apparel neatly as per guideline" at bounding box center [305, 155] width 303 height 22
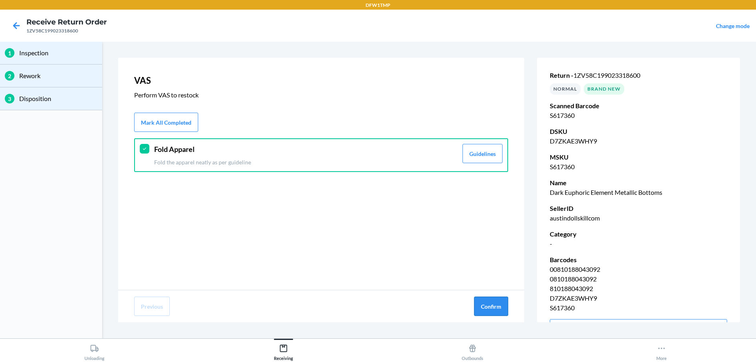
click at [490, 311] on button "Confirm" at bounding box center [491, 305] width 34 height 19
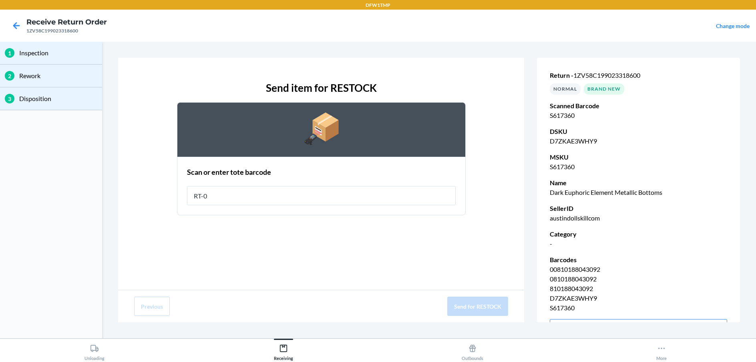
type input "RT-07"
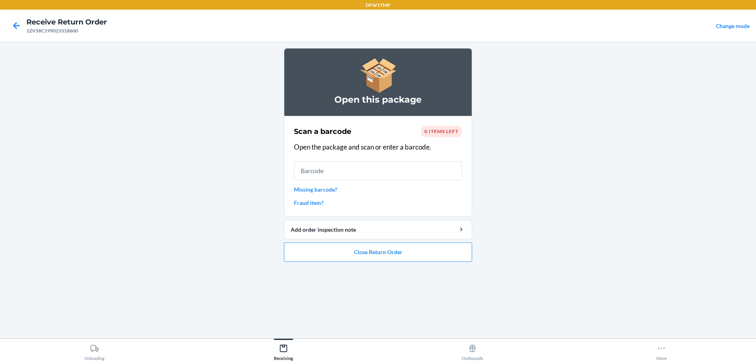
drag, startPoint x: 496, startPoint y: 318, endPoint x: 365, endPoint y: 302, distance: 132.6
click at [14, 27] on icon at bounding box center [17, 26] width 14 height 14
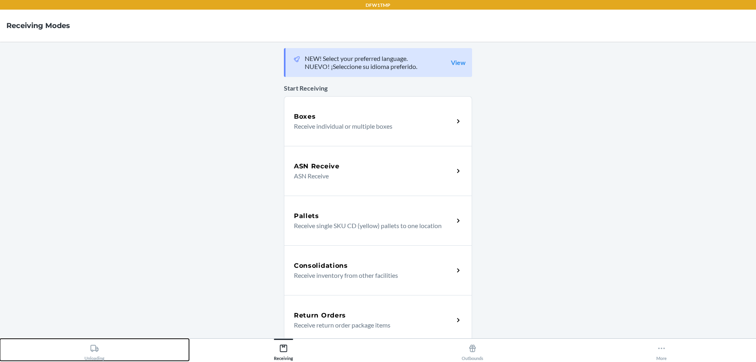
click at [94, 357] on div "Unloading" at bounding box center [94, 350] width 20 height 20
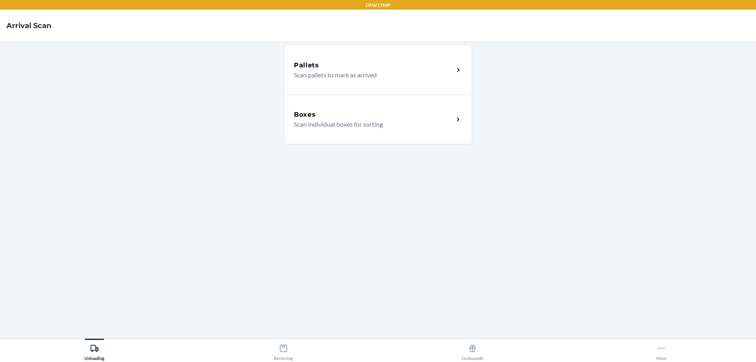
click at [341, 129] on div "Boxes Scan individual boxes for sorting" at bounding box center [378, 119] width 188 height 50
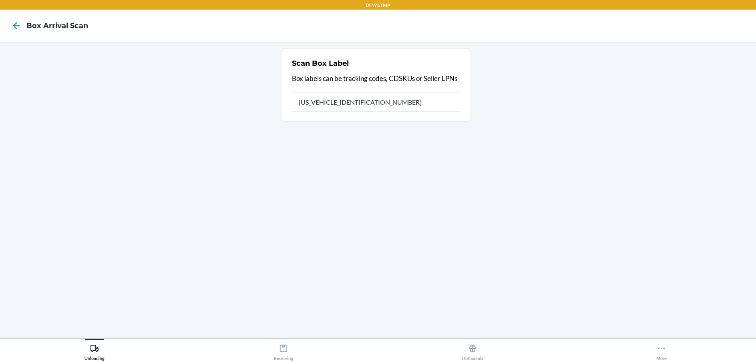
type input "1ZV58C199020200072"
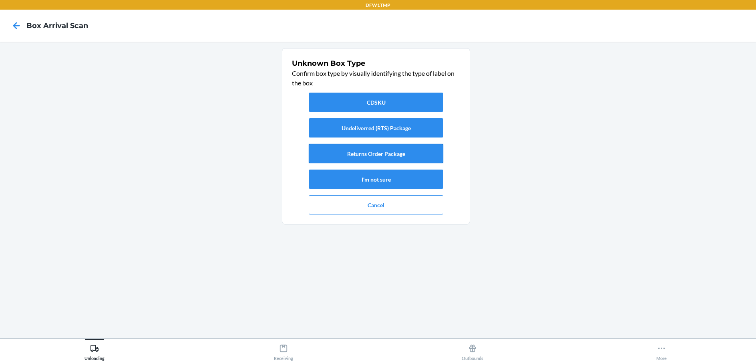
click at [391, 155] on button "Returns Order Package" at bounding box center [376, 153] width 135 height 19
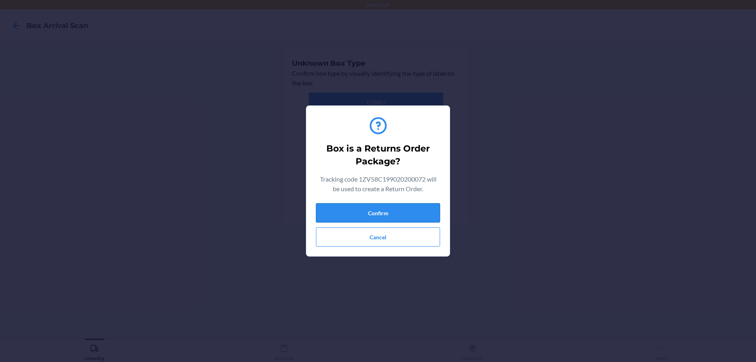
click at [377, 211] on button "Confirm" at bounding box center [378, 212] width 124 height 19
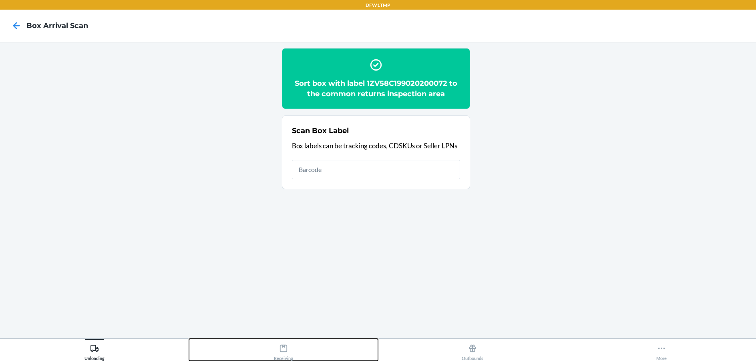
click at [291, 345] on div "Receiving" at bounding box center [283, 350] width 19 height 20
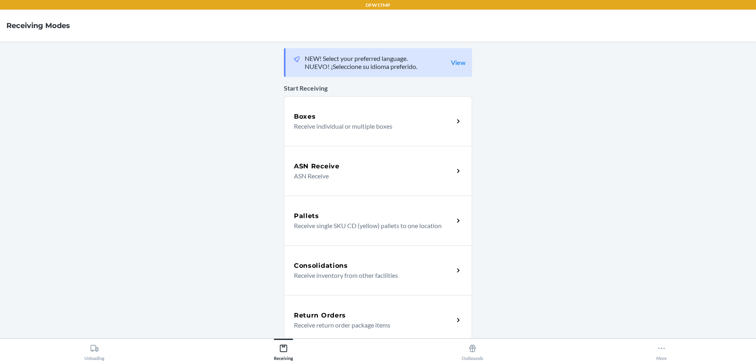
click at [314, 311] on h5 "Return Orders" at bounding box center [320, 315] width 52 height 10
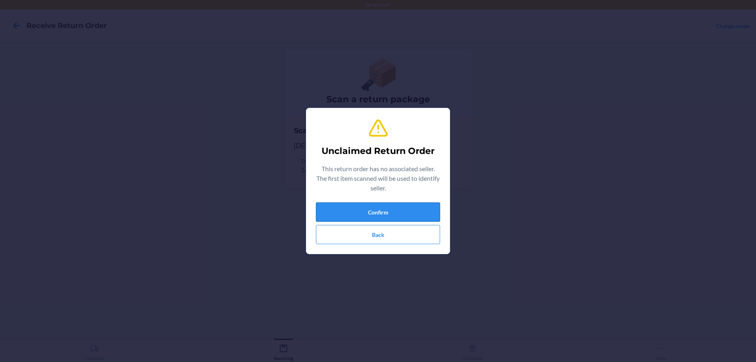
click at [370, 208] on button "Confirm" at bounding box center [378, 211] width 124 height 19
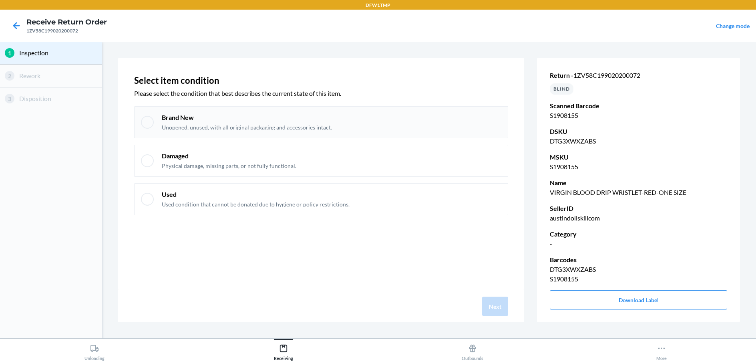
click at [235, 128] on p "Unopened, unused, with all original packaging and accessories intact." at bounding box center [247, 127] width 170 height 8
checkbox input "true"
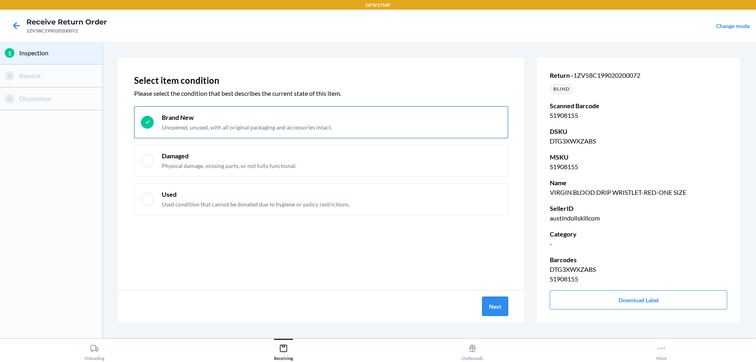
click at [500, 306] on button "Next" at bounding box center [495, 305] width 26 height 19
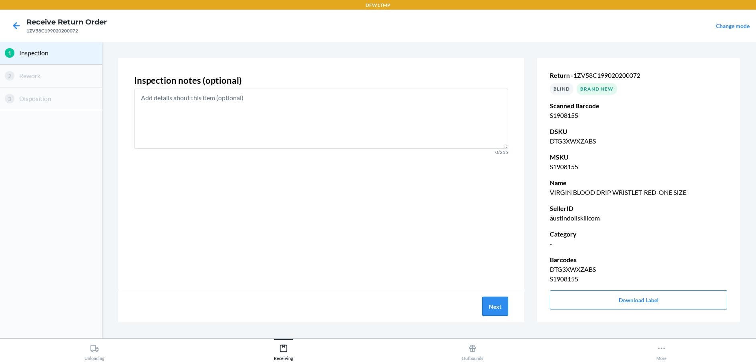
click at [499, 307] on button "Next" at bounding box center [495, 305] width 26 height 19
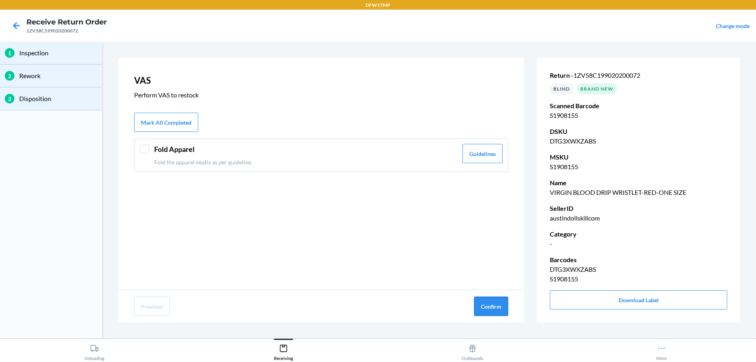
click at [499, 307] on button "Confirm" at bounding box center [491, 305] width 34 height 19
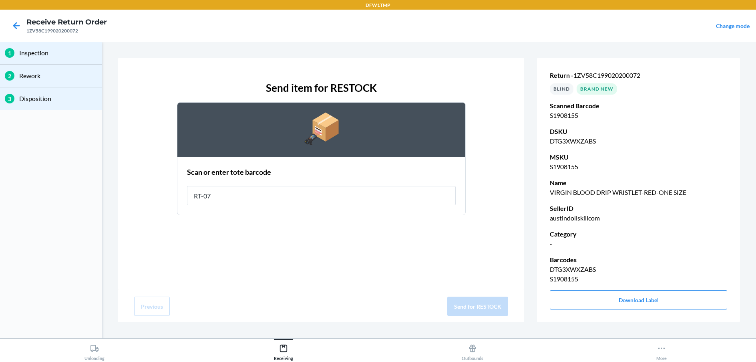
type input "RT-07"
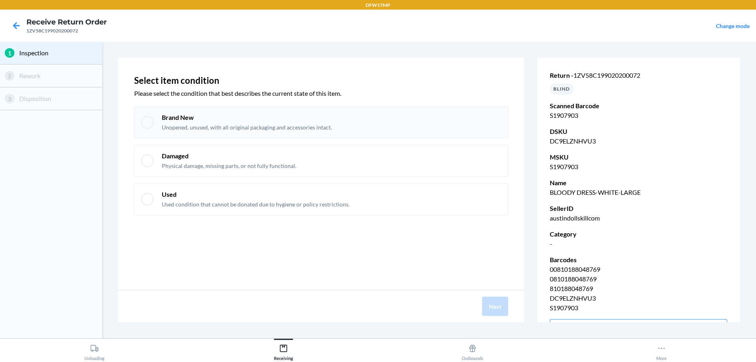
click at [194, 124] on p "Unopened, unused, with all original packaging and accessories intact." at bounding box center [247, 127] width 170 height 8
checkbox input "true"
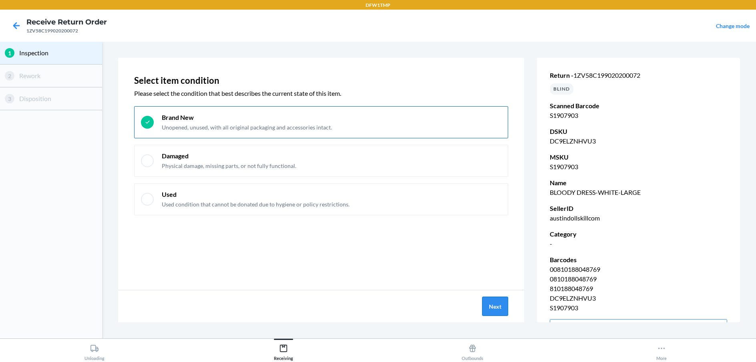
click at [501, 303] on button "Next" at bounding box center [495, 305] width 26 height 19
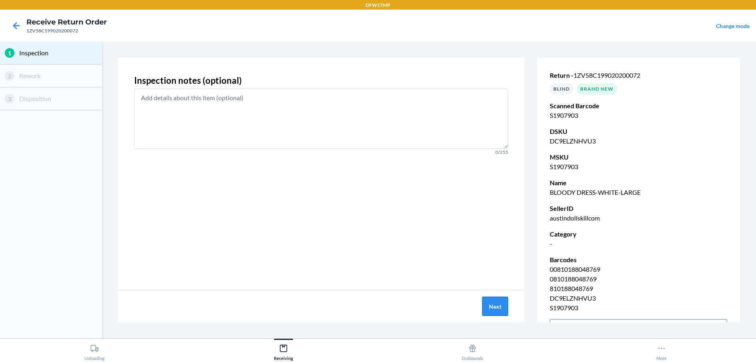
click at [503, 303] on button "Next" at bounding box center [495, 305] width 26 height 19
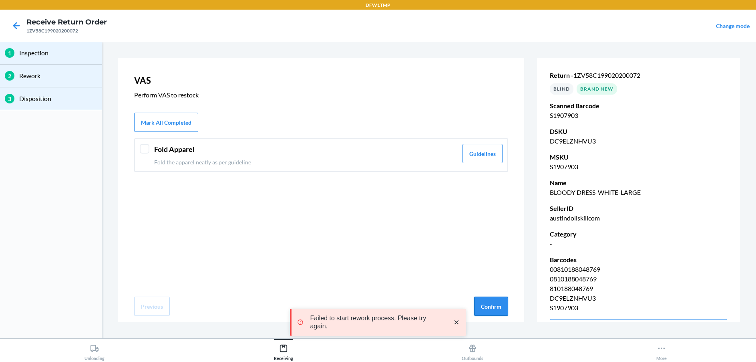
click at [496, 300] on button "Confirm" at bounding box center [491, 305] width 34 height 19
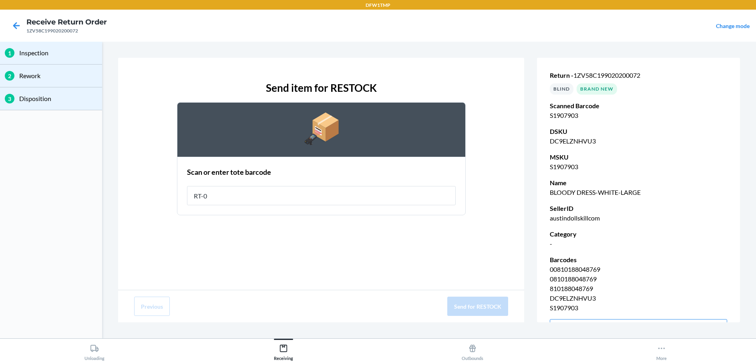
type input "RT-07"
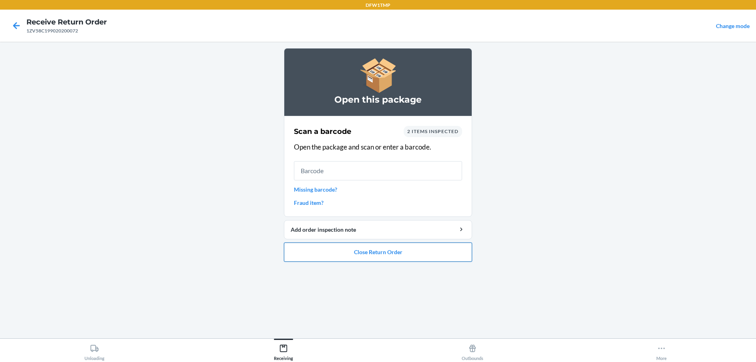
click at [387, 252] on button "Close Return Order" at bounding box center [378, 251] width 188 height 19
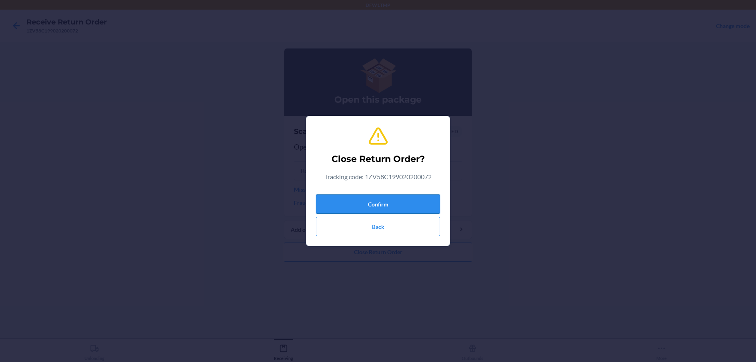
click at [408, 199] on button "Confirm" at bounding box center [378, 203] width 124 height 19
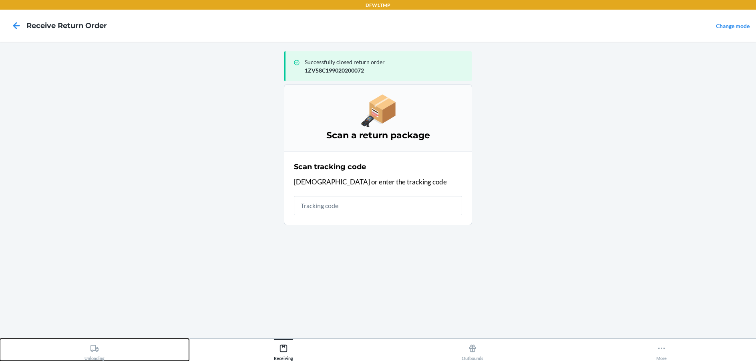
click at [92, 347] on icon at bounding box center [94, 347] width 9 height 9
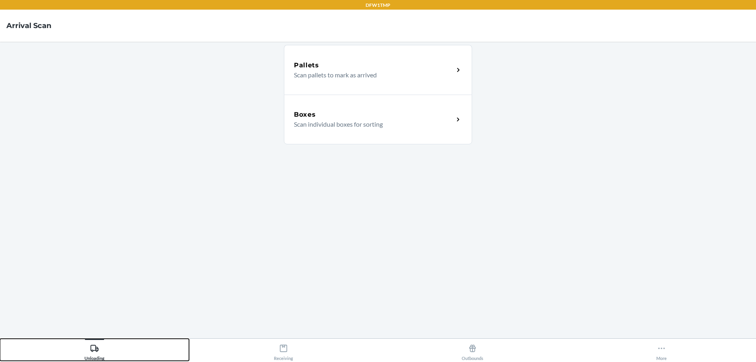
click at [0, 338] on button "Unloading" at bounding box center [94, 349] width 189 height 22
click at [334, 119] on div "Boxes" at bounding box center [374, 115] width 160 height 10
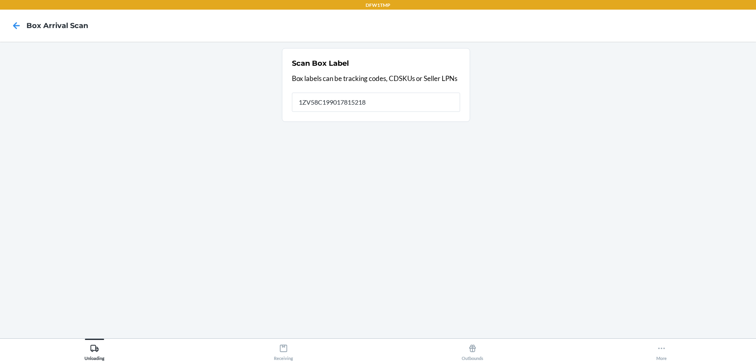
type input "1ZV58C199017815218"
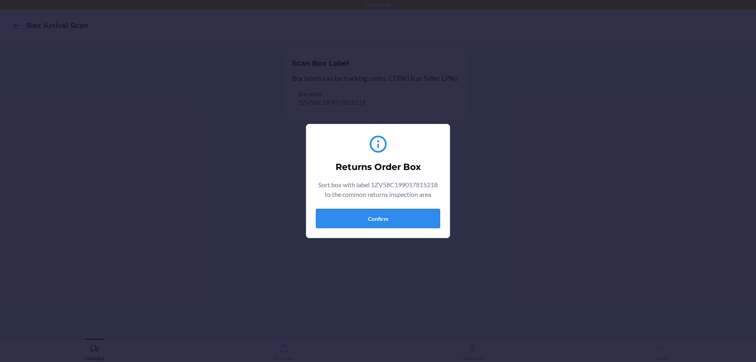
click at [375, 219] on button "Confirm" at bounding box center [378, 218] width 124 height 19
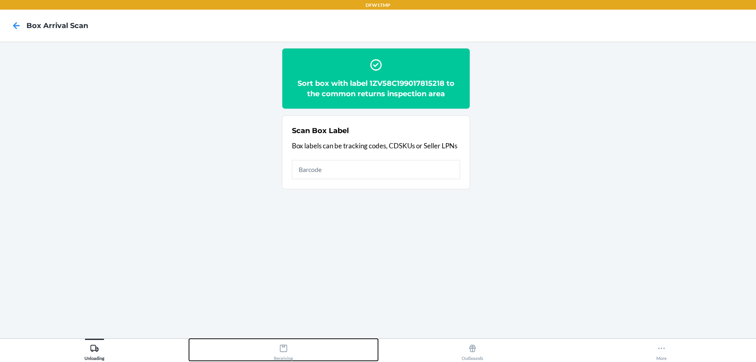
click at [286, 347] on icon at bounding box center [283, 347] width 9 height 9
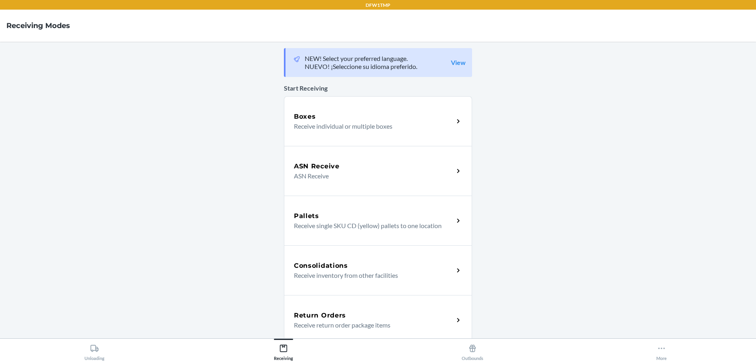
click at [317, 311] on h5 "Return Orders" at bounding box center [320, 315] width 52 height 10
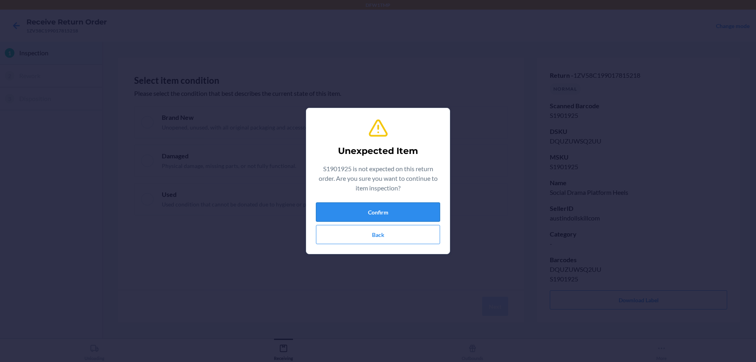
click at [386, 217] on button "Confirm" at bounding box center [378, 211] width 124 height 19
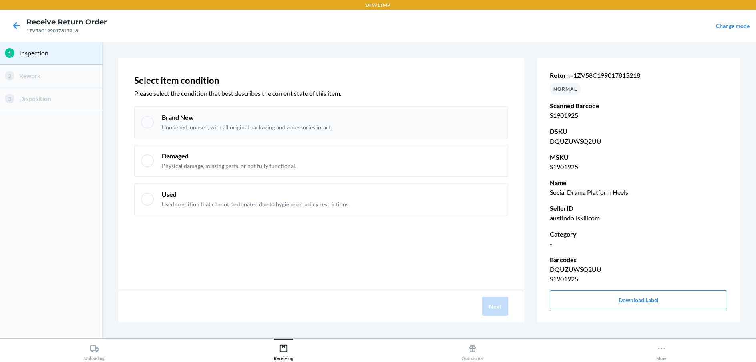
click at [195, 116] on p "Brand New" at bounding box center [247, 117] width 170 height 9
checkbox input "true"
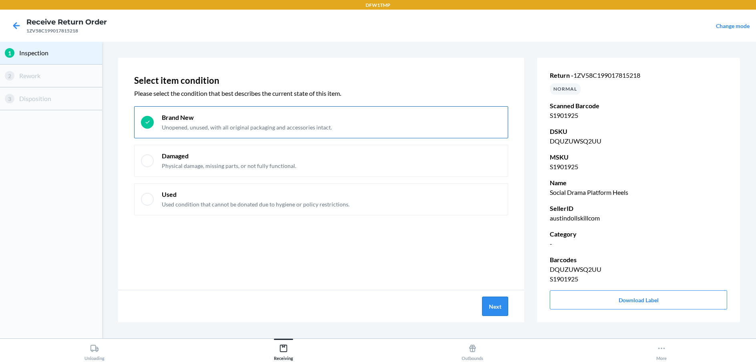
click at [495, 305] on button "Next" at bounding box center [495, 305] width 26 height 19
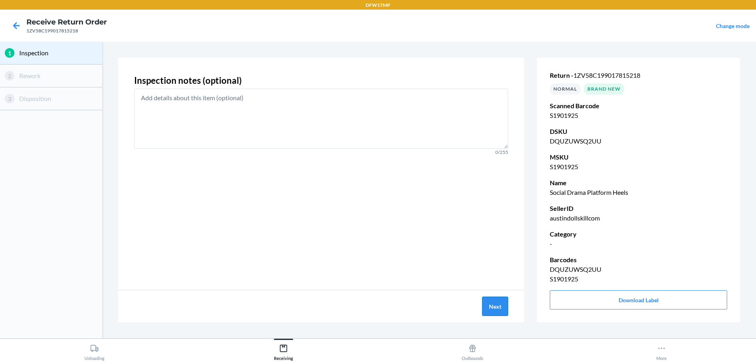
click at [489, 308] on button "Next" at bounding box center [495, 305] width 26 height 19
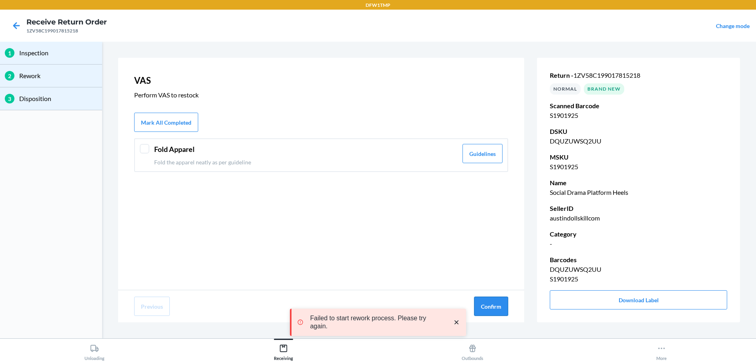
click at [478, 309] on button "Confirm" at bounding box center [491, 305] width 34 height 19
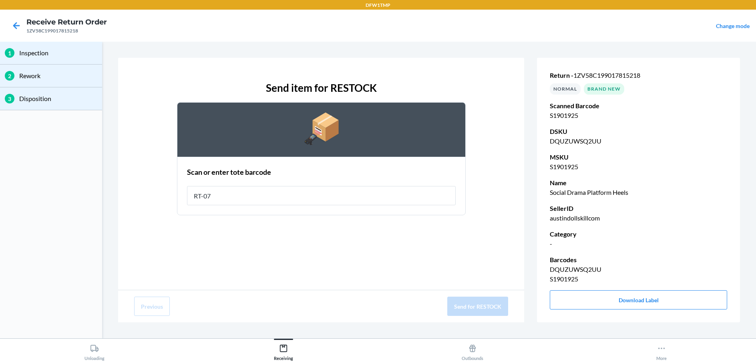
type input "RT-07"
